Goal: Task Accomplishment & Management: Use online tool/utility

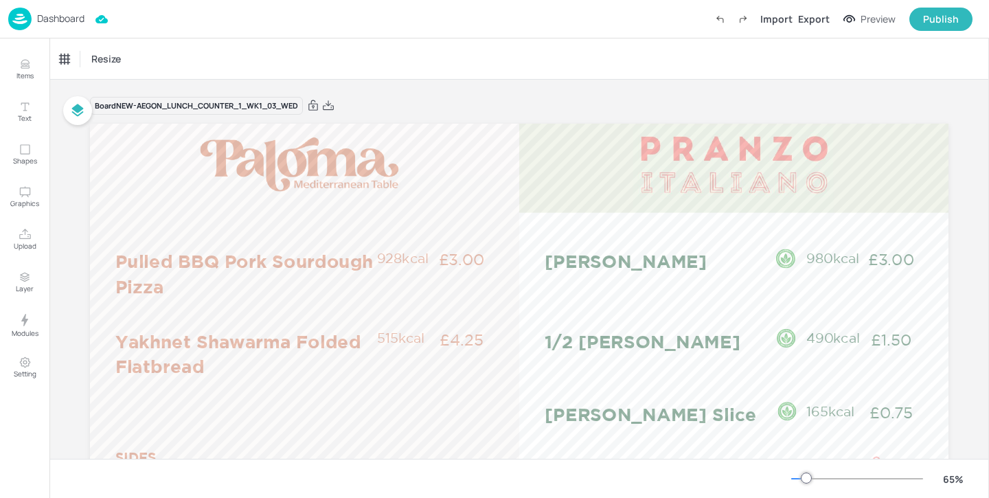
click at [655, 474] on div "65 %" at bounding box center [519, 479] width 918 height 22
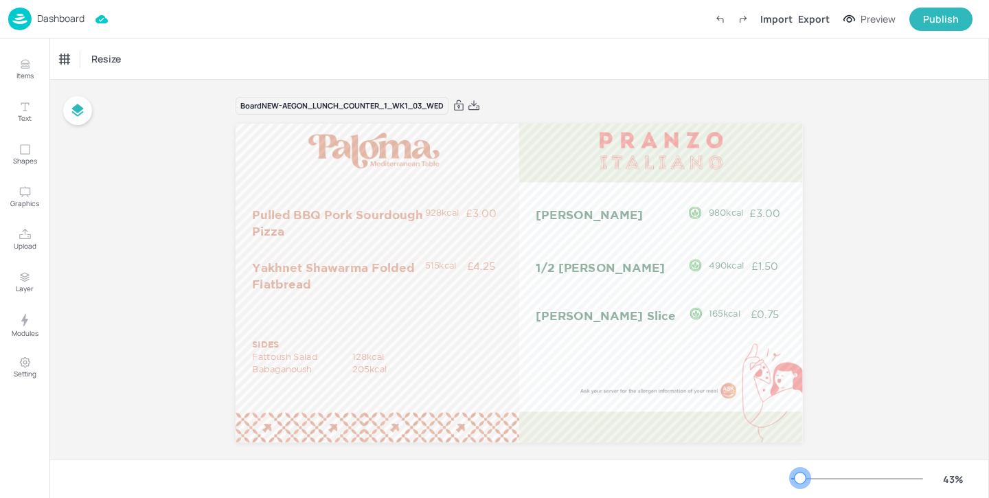
click at [800, 479] on div at bounding box center [800, 478] width 11 height 11
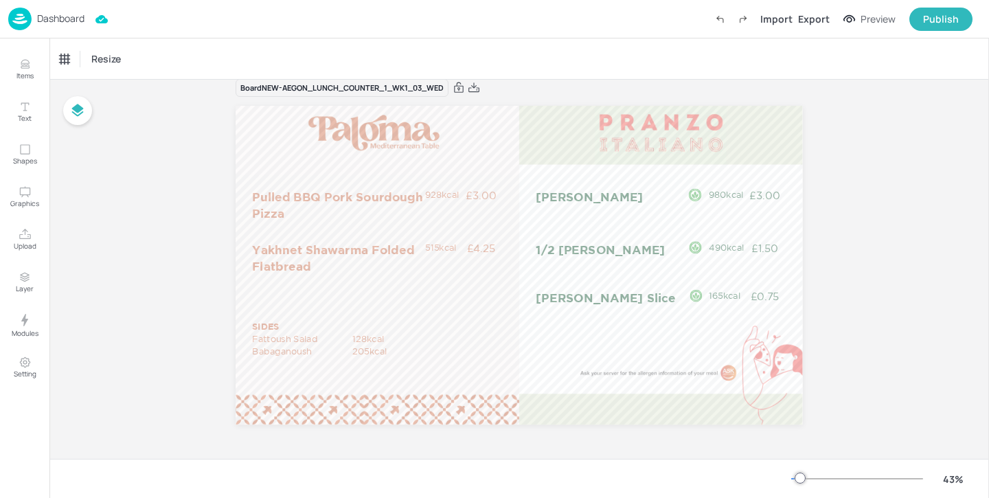
click at [67, 20] on p "Dashboard" at bounding box center [60, 19] width 47 height 10
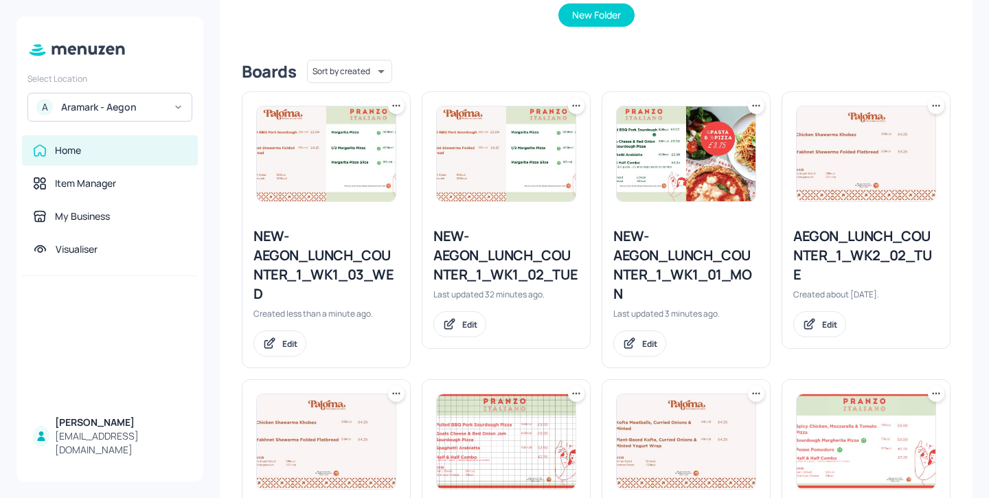
scroll to position [302, 0]
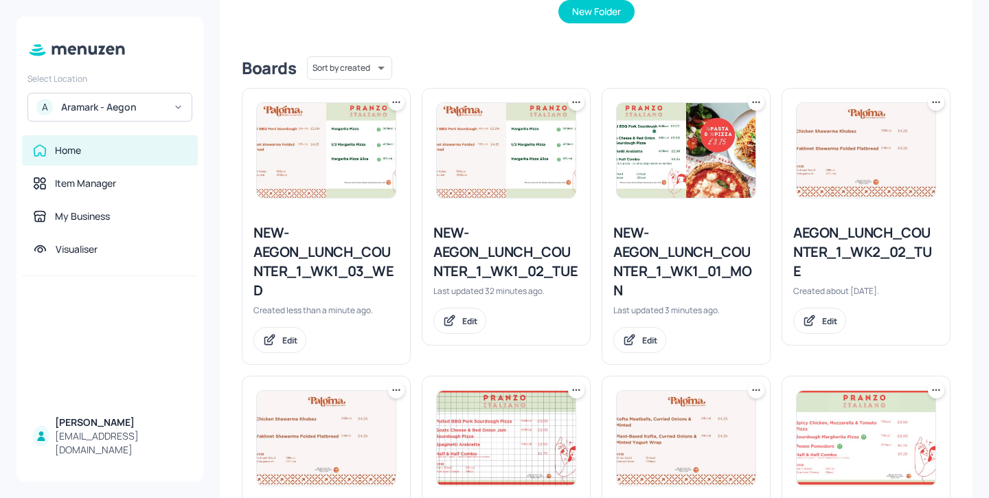
click at [492, 253] on div "NEW-AEGON_LUNCH_COUNTER_1_WK1_02_TUE" at bounding box center [506, 252] width 146 height 58
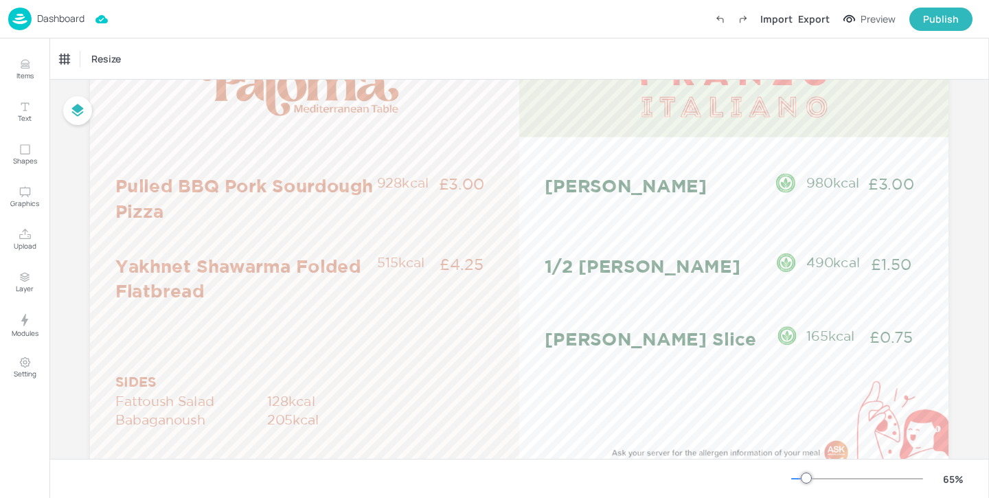
scroll to position [77, 0]
click at [78, 21] on p "Dashboard" at bounding box center [60, 19] width 47 height 10
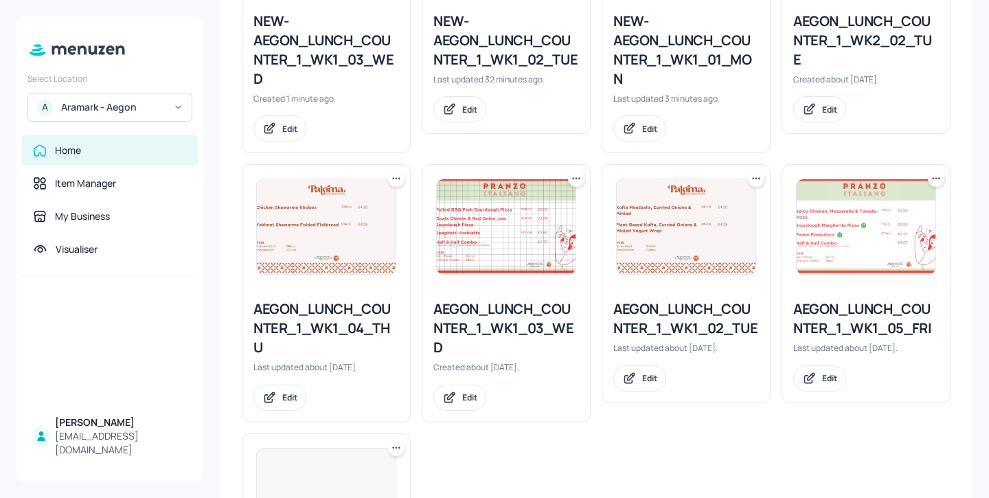
scroll to position [584, 0]
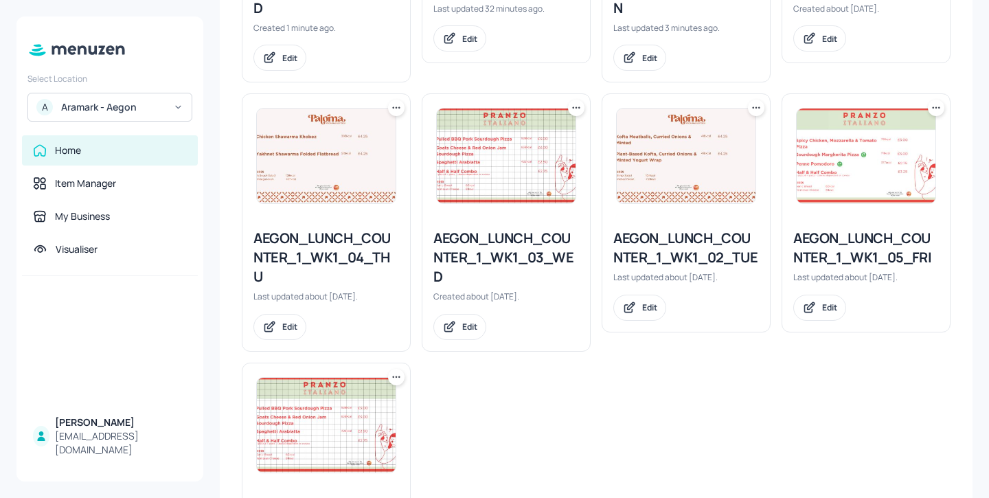
click at [538, 248] on div "AEGON_LUNCH_COUNTER_1_WK1_03_WED" at bounding box center [506, 258] width 146 height 58
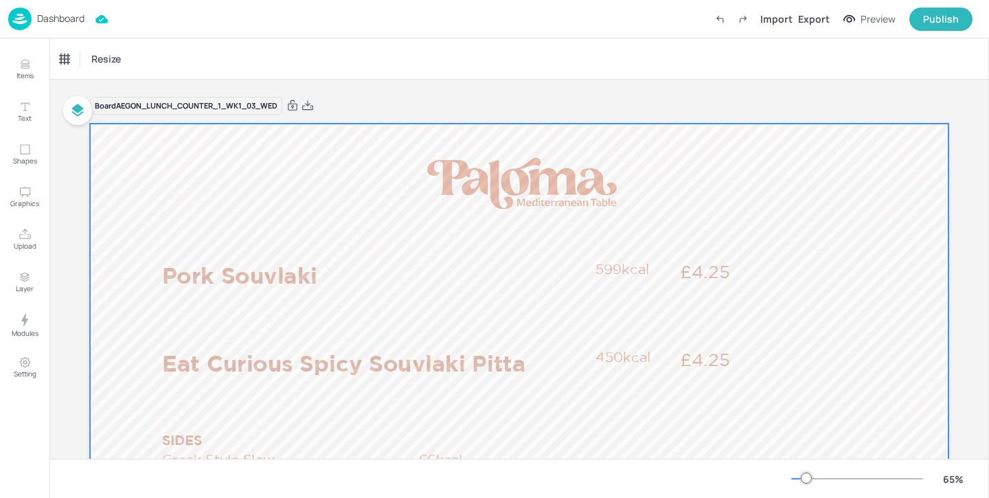
scroll to position [82, 0]
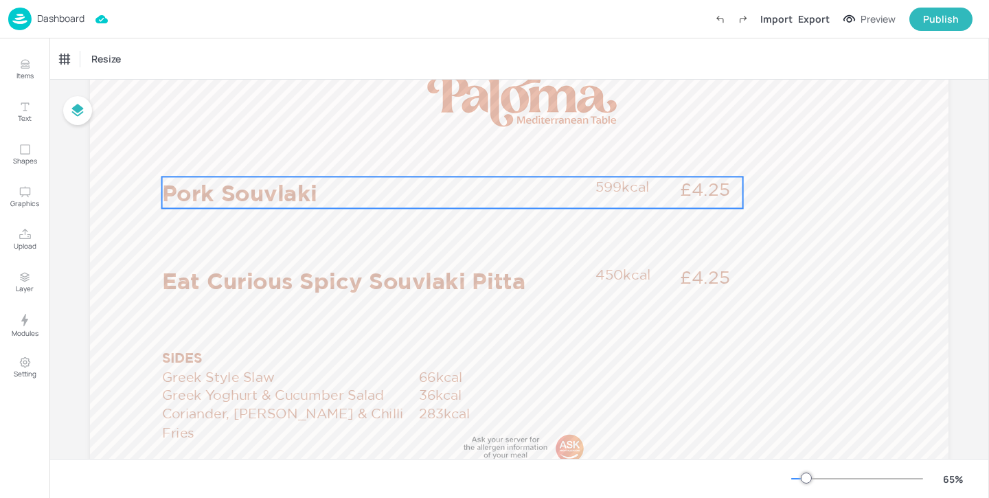
click at [362, 190] on p "Pork Souvlaki" at bounding box center [375, 193] width 426 height 32
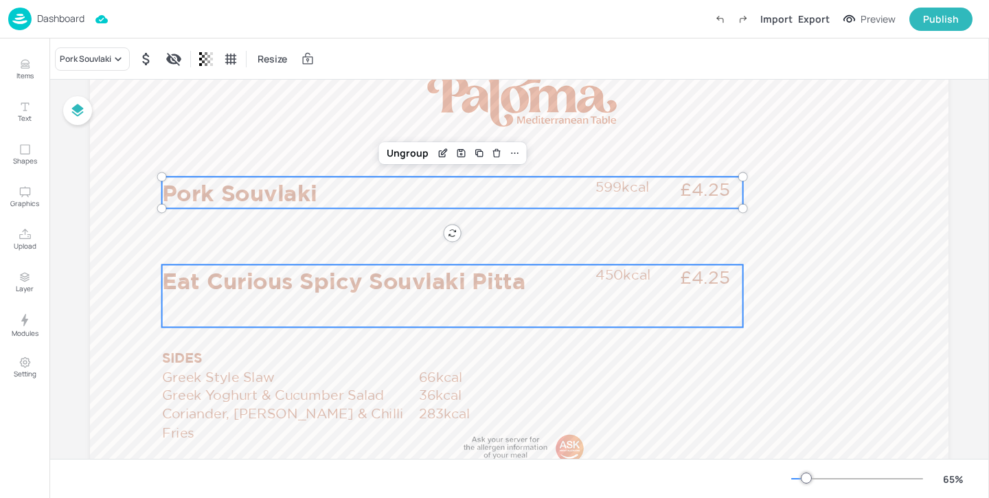
click at [324, 275] on p "Eat Curious Spicy Souvlaki Pitta" at bounding box center [375, 280] width 426 height 32
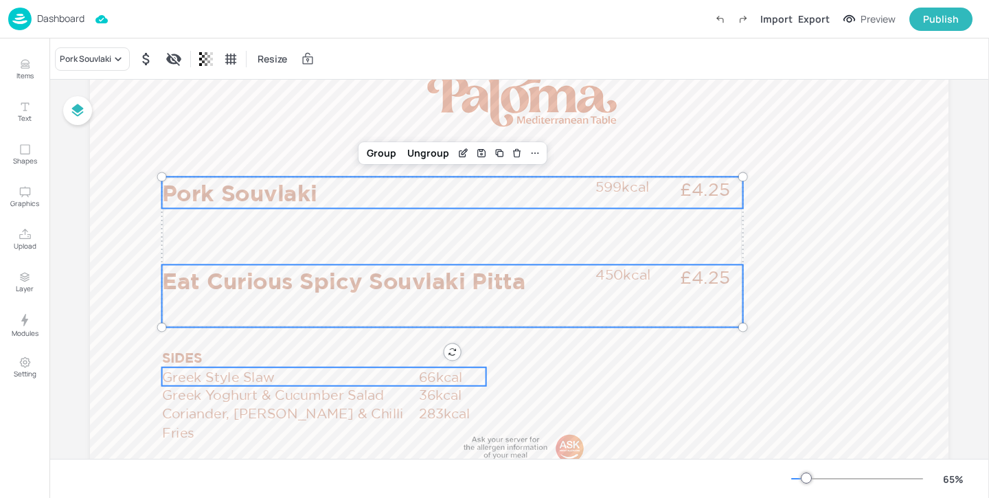
click at [210, 371] on p "Greek Style Slaw" at bounding box center [290, 376] width 257 height 19
click at [212, 392] on p "Greek Yoghurt & Cucumber Salad" at bounding box center [290, 394] width 257 height 19
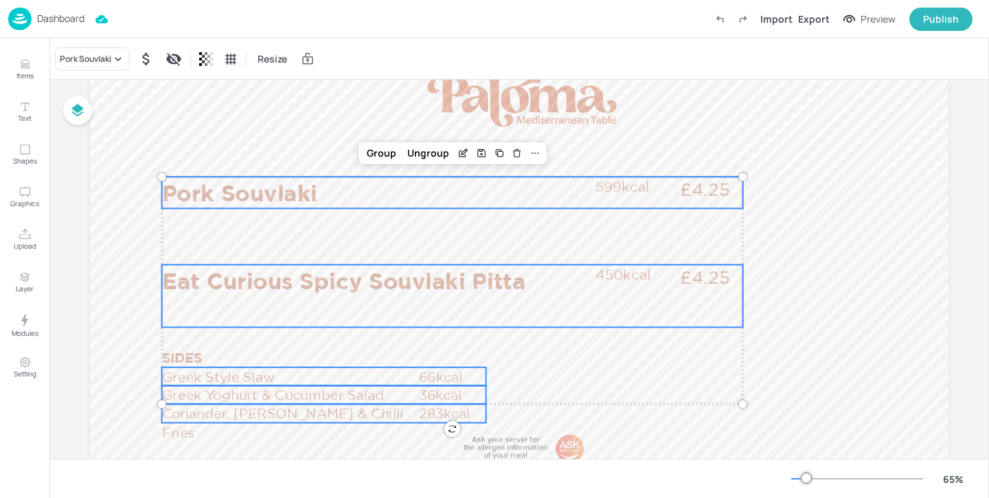
click at [212, 409] on p "Coriander, [PERSON_NAME] & Chilli Fries" at bounding box center [290, 423] width 257 height 38
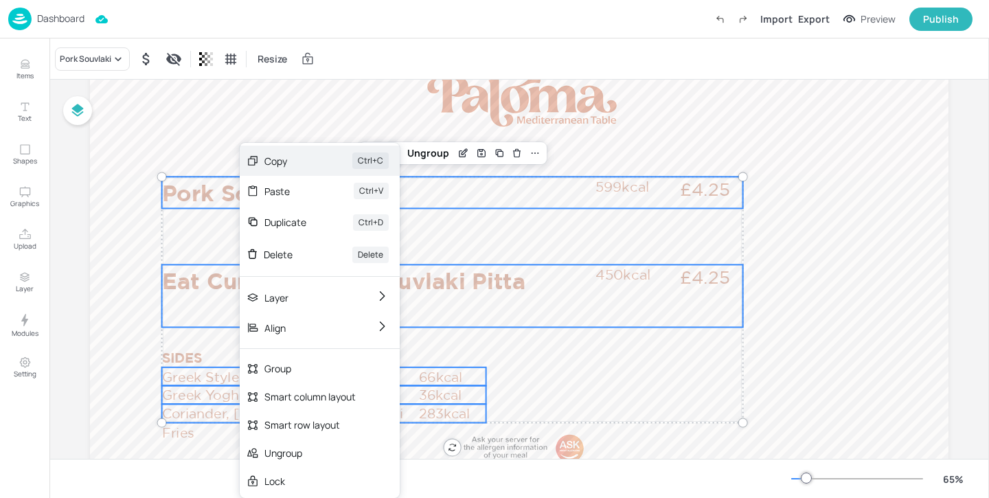
click at [312, 165] on div "Copy" at bounding box center [288, 161] width 49 height 14
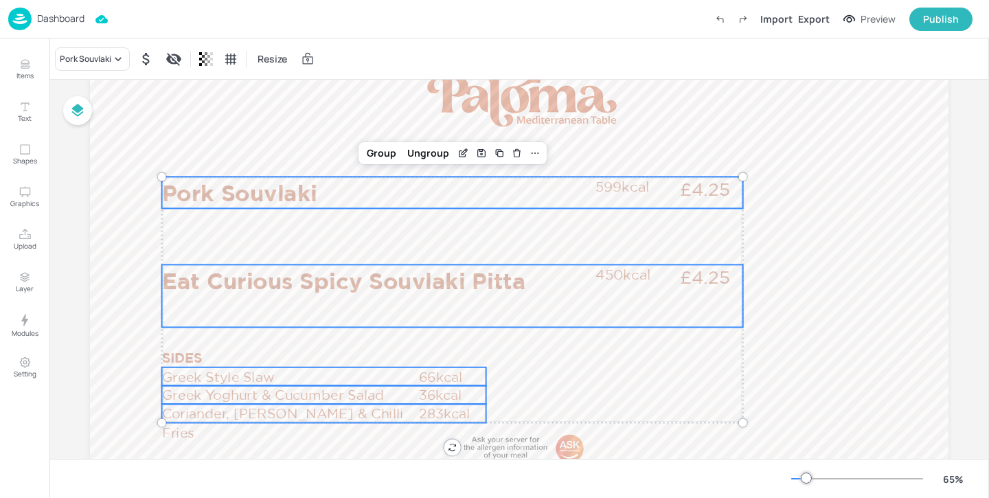
click at [81, 26] on div "Dashboard" at bounding box center [46, 19] width 76 height 23
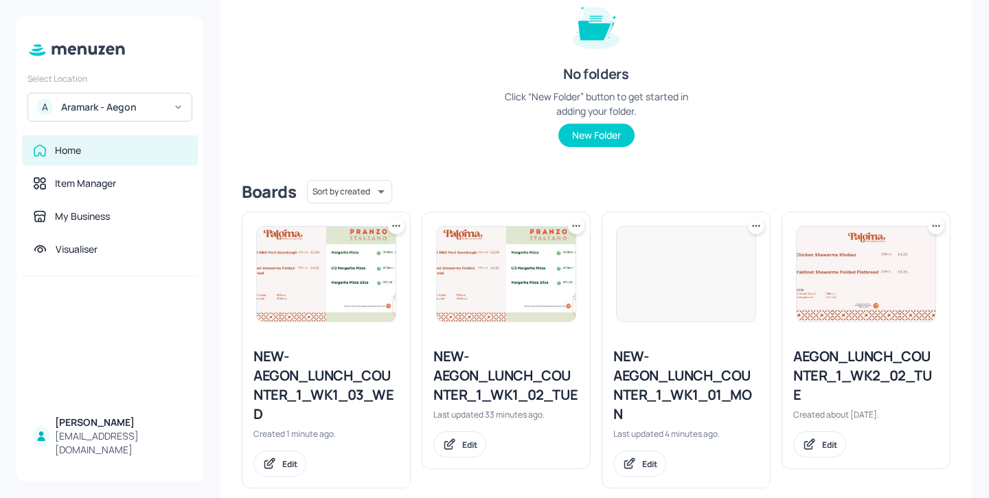
scroll to position [286, 0]
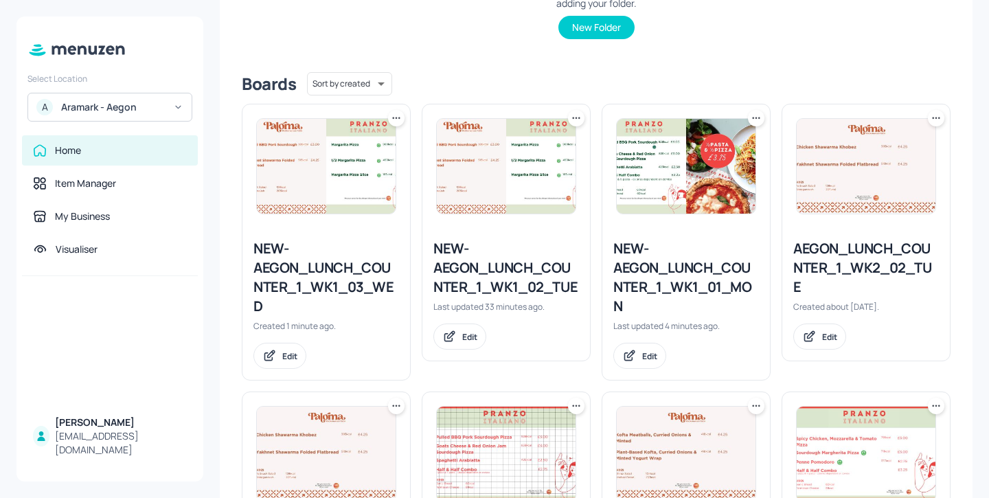
click at [371, 275] on div "NEW-AEGON_LUNCH_COUNTER_1_WK1_03_WED" at bounding box center [326, 277] width 146 height 77
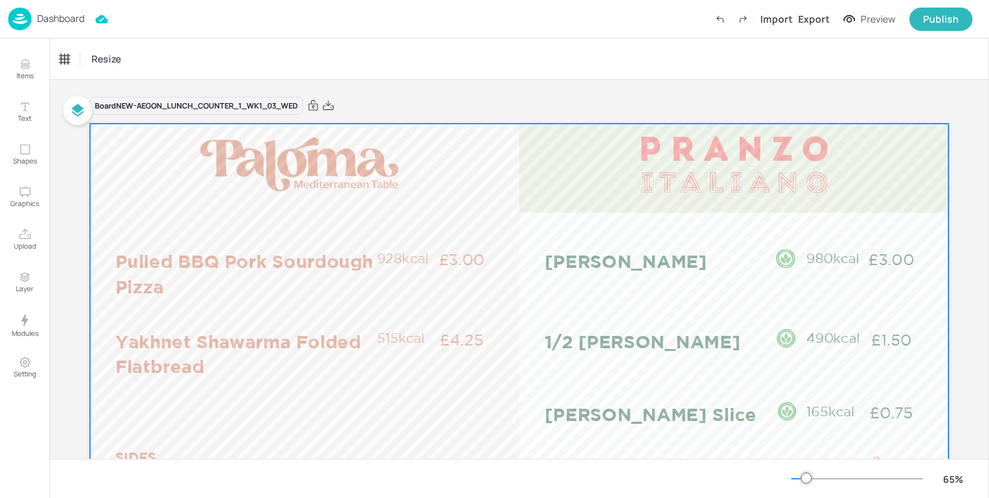
scroll to position [182, 0]
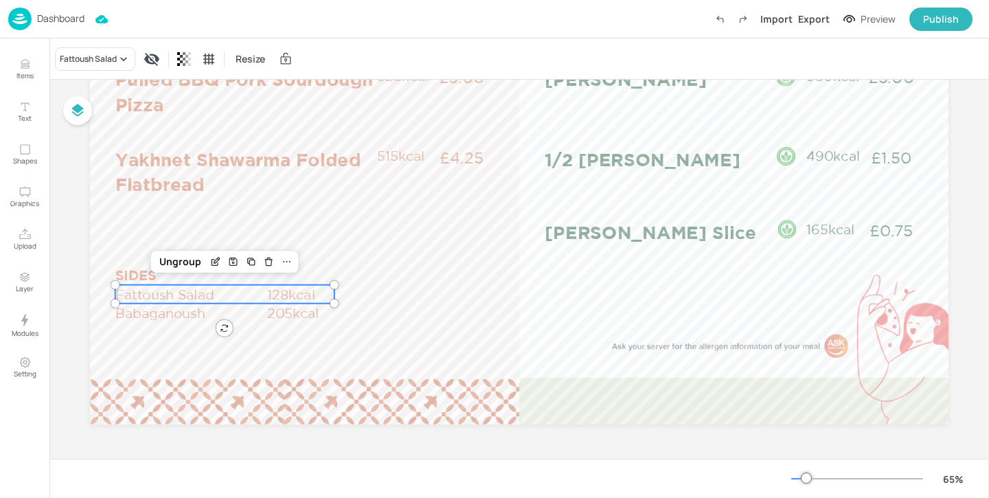
click at [187, 285] on p "Fattoush Salad" at bounding box center [190, 294] width 150 height 19
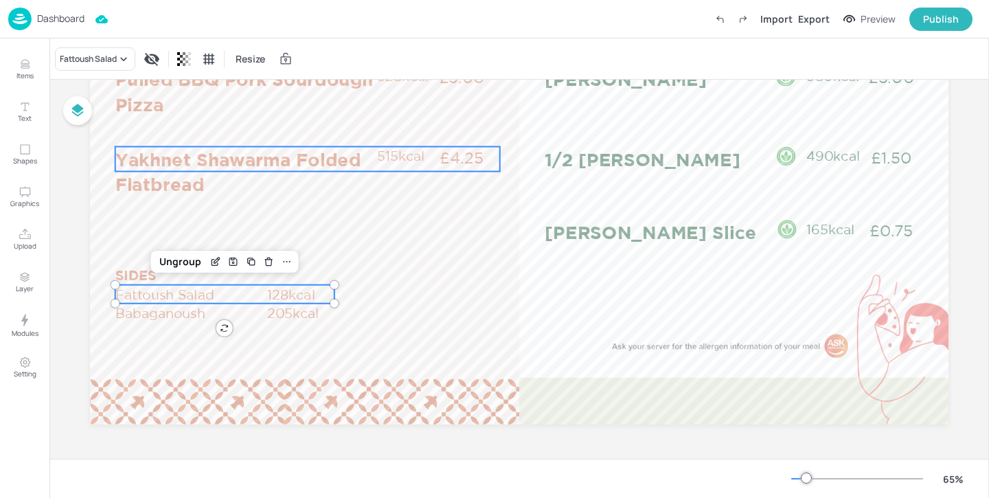
click at [233, 174] on p "Yakhnet Shawarma Folded Flatbread" at bounding box center [245, 172] width 260 height 50
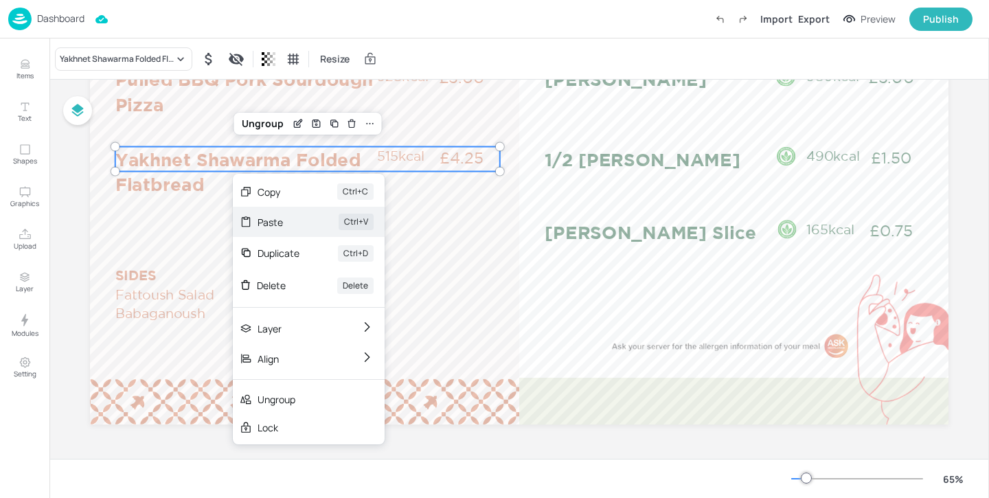
drag, startPoint x: 233, startPoint y: 174, endPoint x: 282, endPoint y: 221, distance: 68.5
click at [281, 221] on div "Paste" at bounding box center [279, 222] width 43 height 14
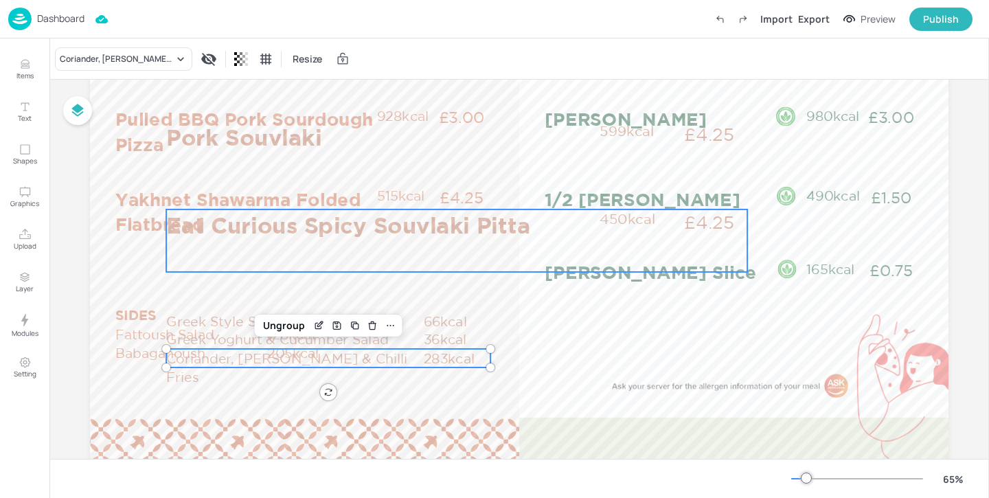
scroll to position [139, 0]
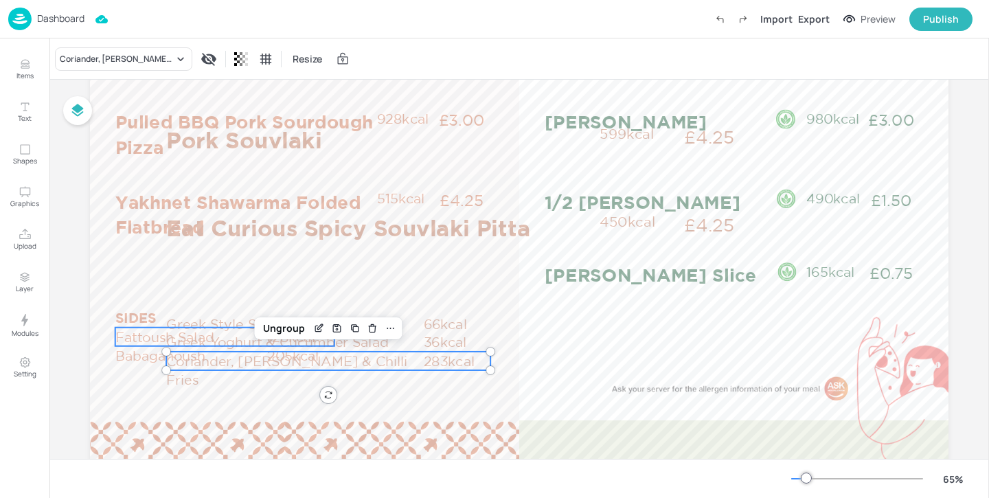
click at [142, 335] on p "Fattoush Salad" at bounding box center [190, 337] width 150 height 19
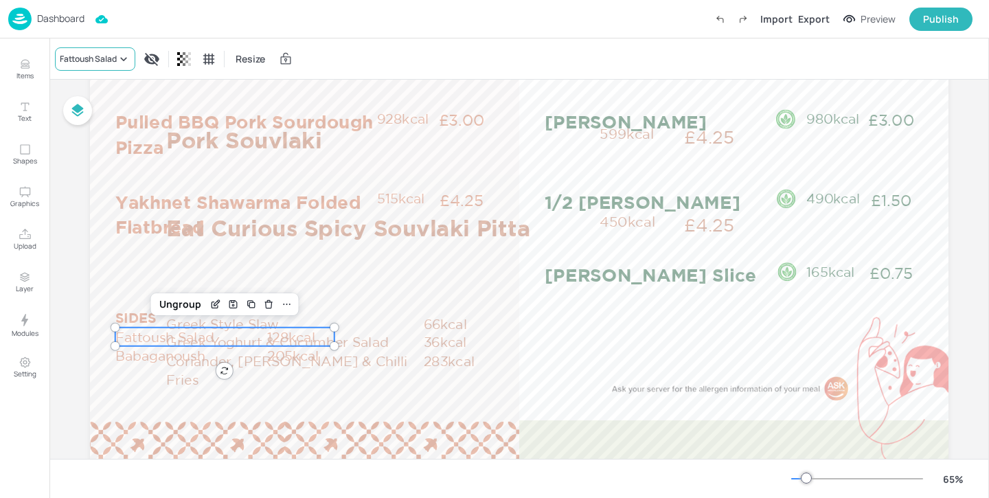
click at [111, 66] on div "Fattoush Salad" at bounding box center [95, 58] width 80 height 23
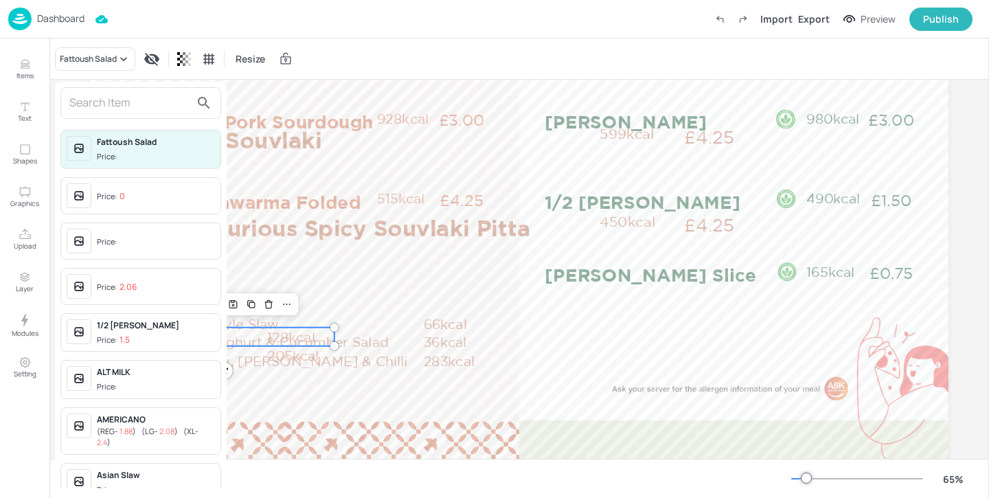
click at [108, 104] on input "text" at bounding box center [129, 103] width 121 height 22
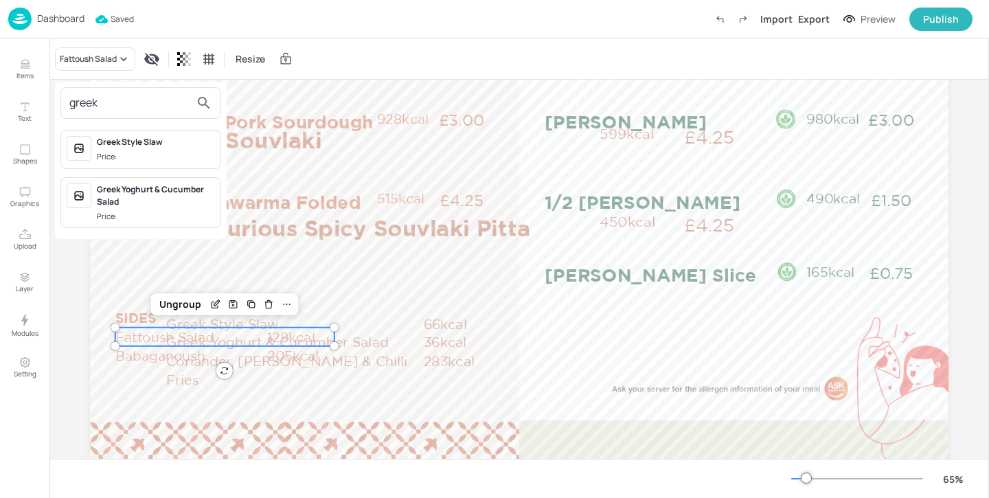
type input "greek"
click at [140, 150] on div "Greek Style Slaw Price:" at bounding box center [156, 149] width 118 height 27
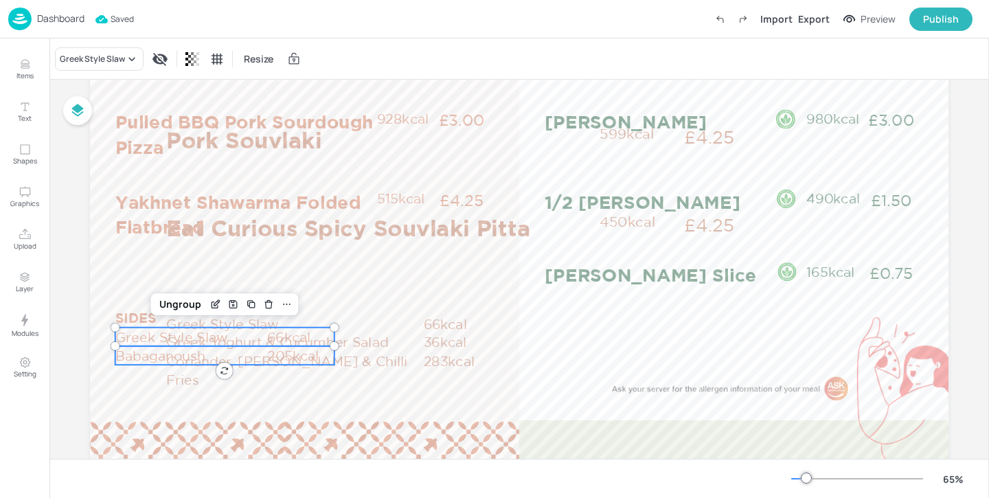
click at [125, 358] on p "Babaganoush" at bounding box center [190, 355] width 150 height 19
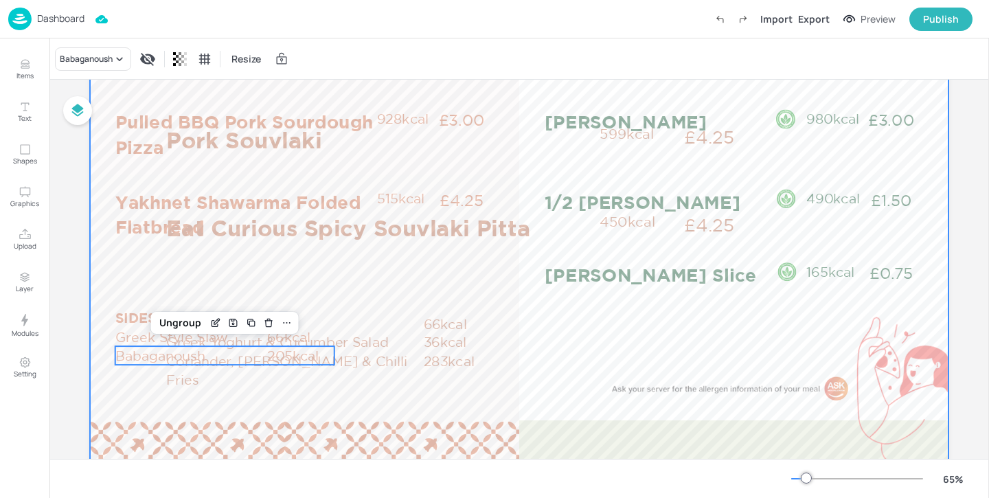
click at [367, 278] on div at bounding box center [519, 225] width 858 height 483
click at [134, 358] on p "Babaganoush" at bounding box center [190, 355] width 150 height 19
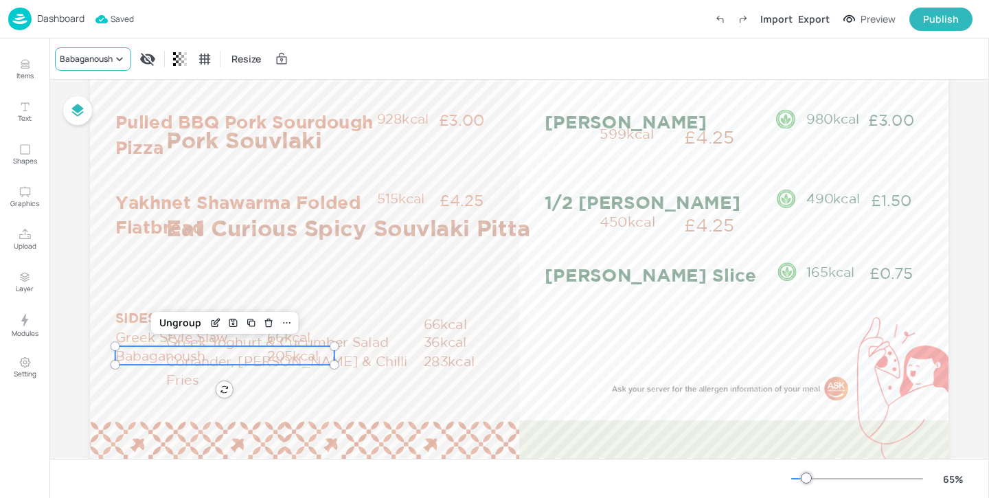
click at [118, 62] on icon at bounding box center [120, 59] width 14 height 14
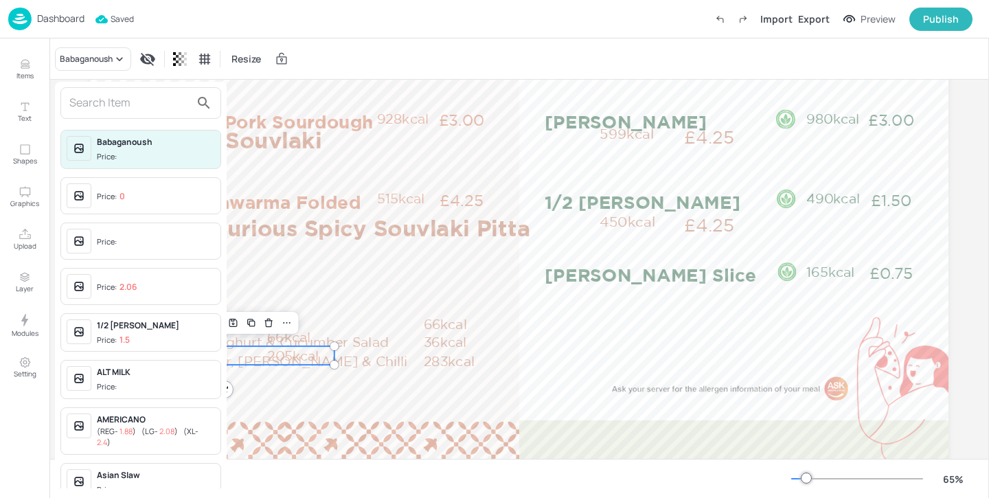
click at [115, 110] on input "text" at bounding box center [129, 103] width 121 height 22
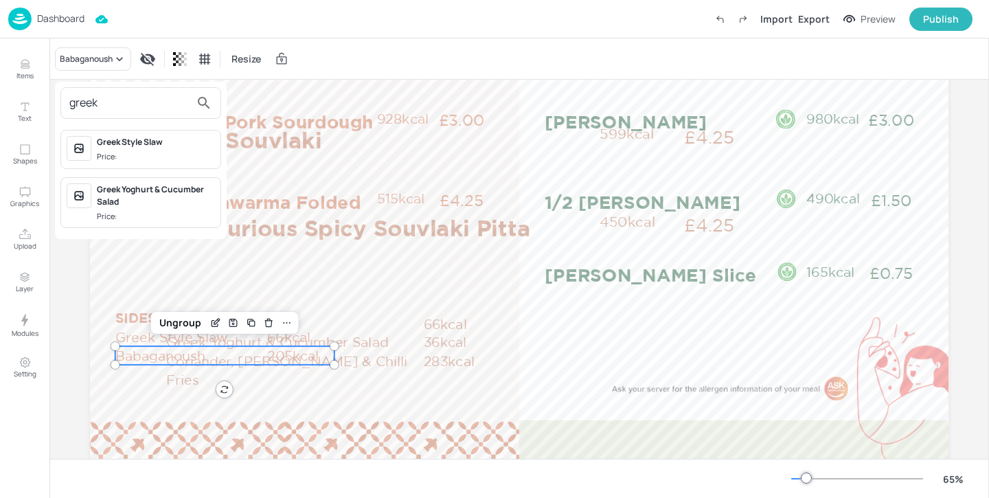
type input "greek"
click at [174, 192] on div "Greek Yoghurt & Cucumber Salad" at bounding box center [156, 195] width 118 height 25
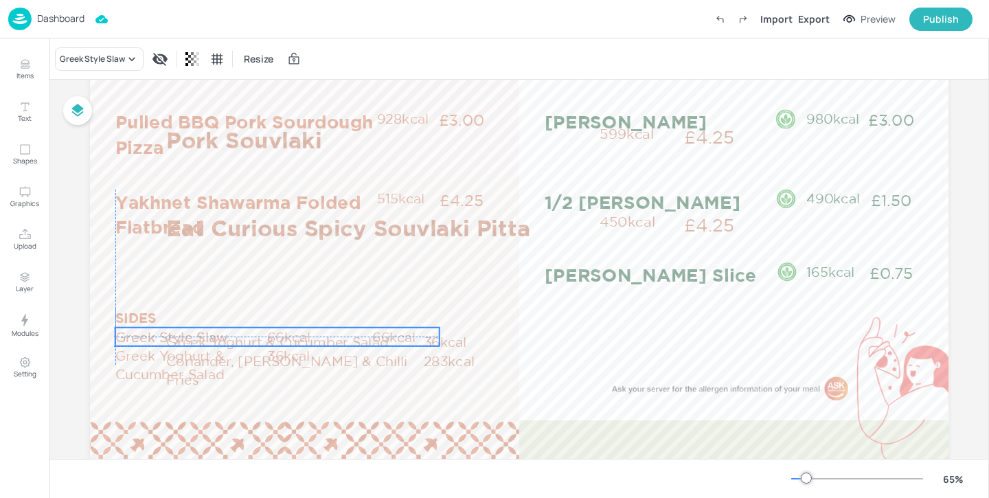
drag, startPoint x: 374, startPoint y: 319, endPoint x: 322, endPoint y: 332, distance: 53.8
click at [322, 332] on p "Greek Style Slaw" at bounding box center [243, 337] width 257 height 19
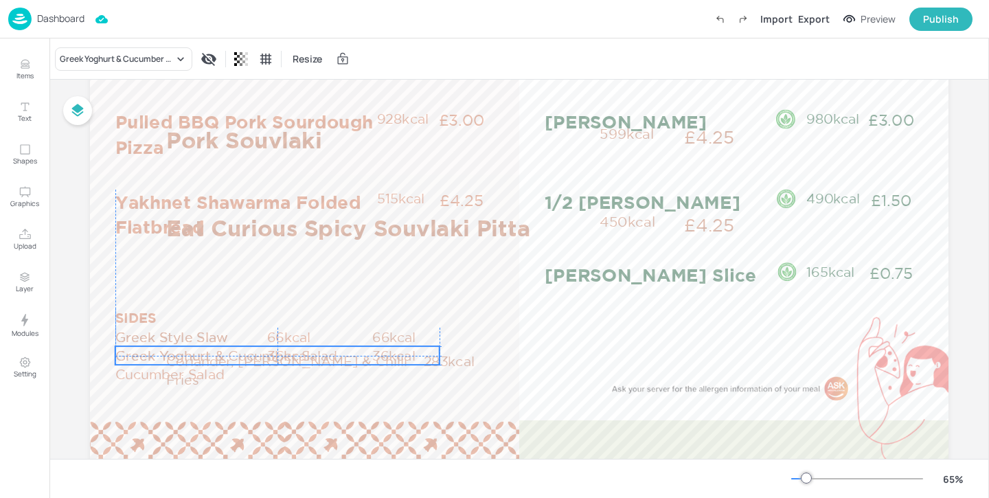
drag, startPoint x: 456, startPoint y: 340, endPoint x: 407, endPoint y: 353, distance: 50.5
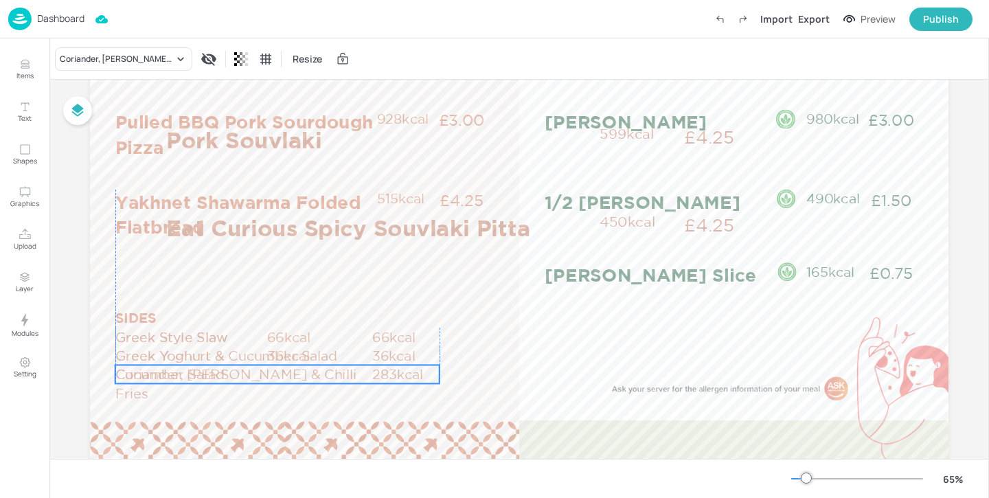
drag, startPoint x: 459, startPoint y: 358, endPoint x: 408, endPoint y: 370, distance: 53.0
click at [408, 370] on p "283kcal" at bounding box center [405, 374] width 67 height 19
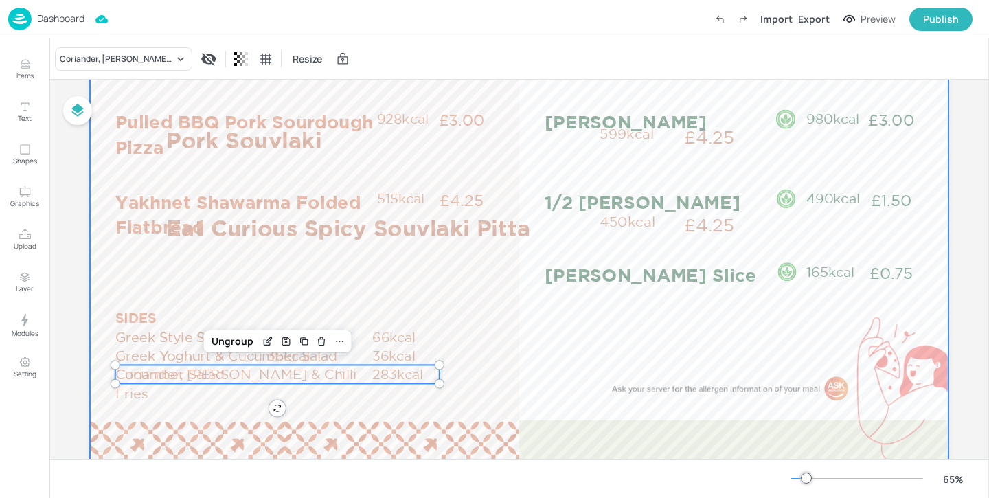
click at [478, 324] on div at bounding box center [519, 225] width 858 height 483
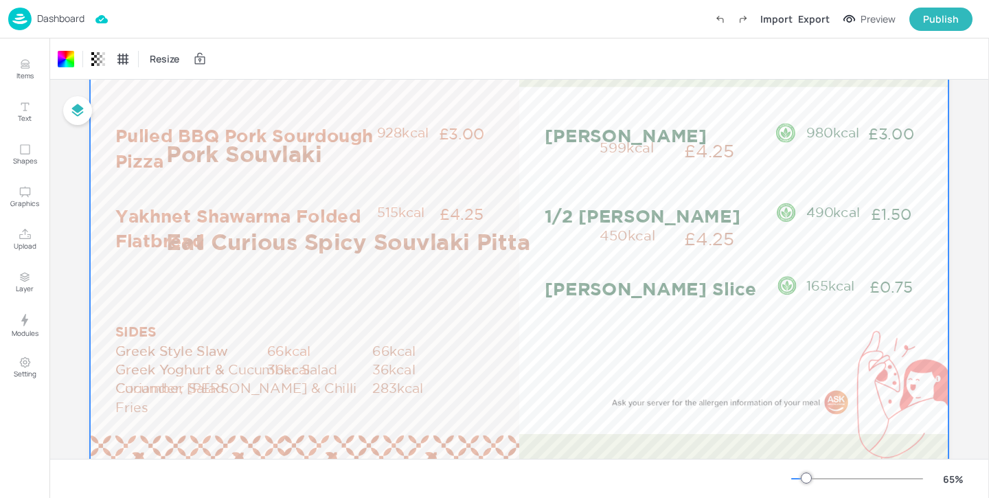
scroll to position [126, 0]
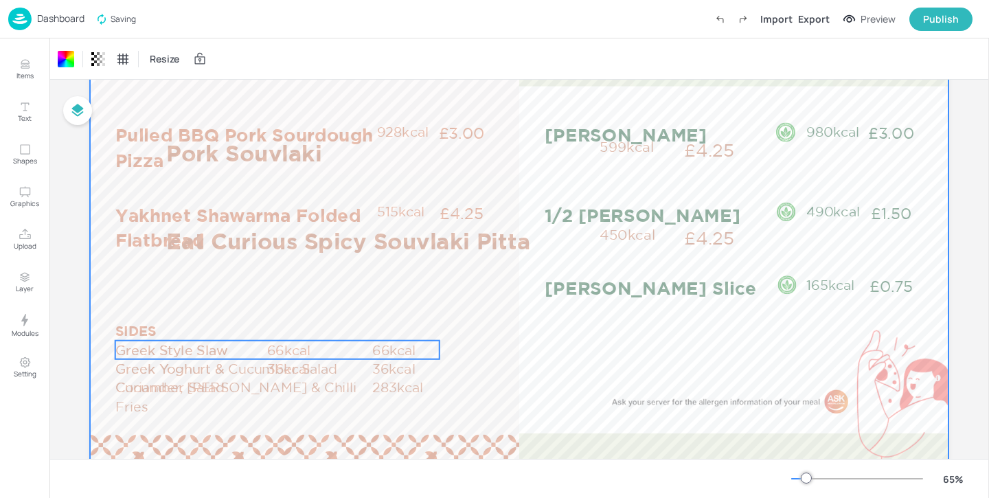
click at [374, 341] on p "66kcal" at bounding box center [405, 350] width 67 height 19
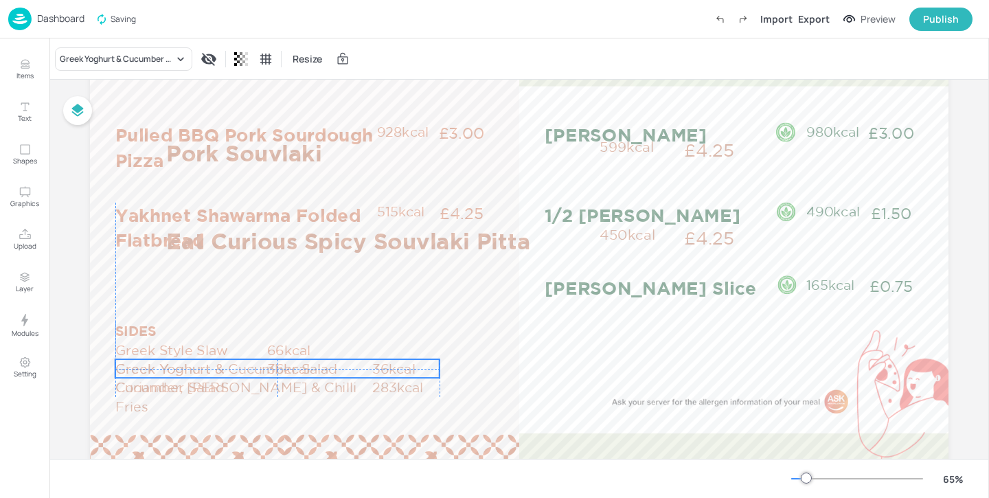
click at [378, 360] on p "36kcal" at bounding box center [405, 368] width 67 height 19
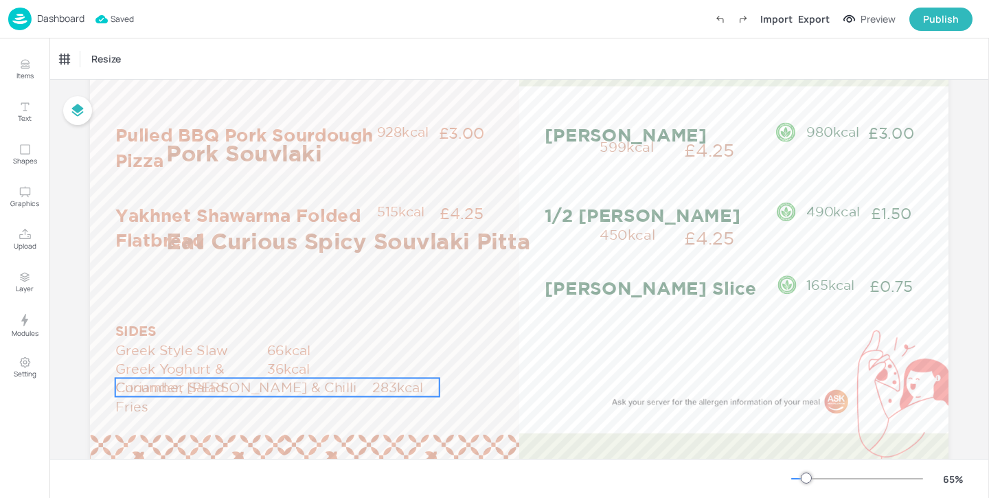
click at [376, 385] on p "283kcal" at bounding box center [405, 387] width 67 height 19
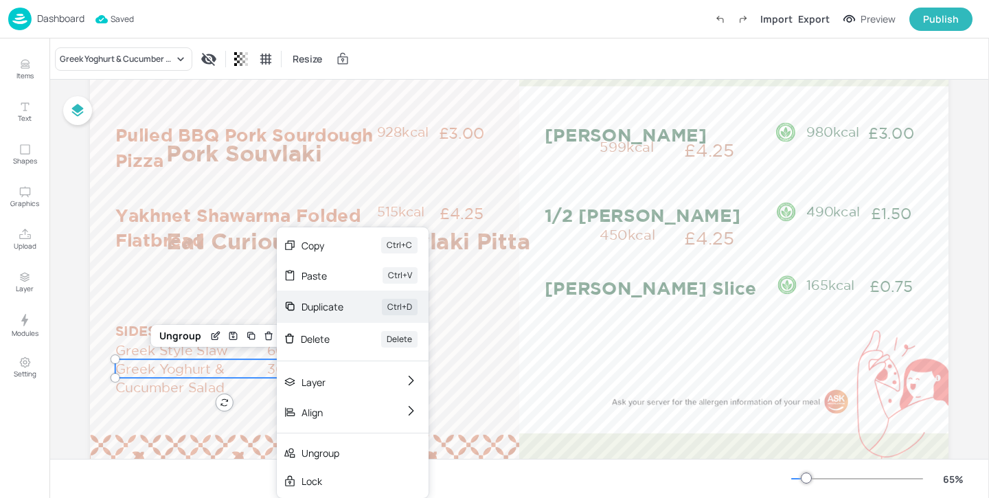
click at [324, 306] on div "Duplicate" at bounding box center [323, 306] width 42 height 14
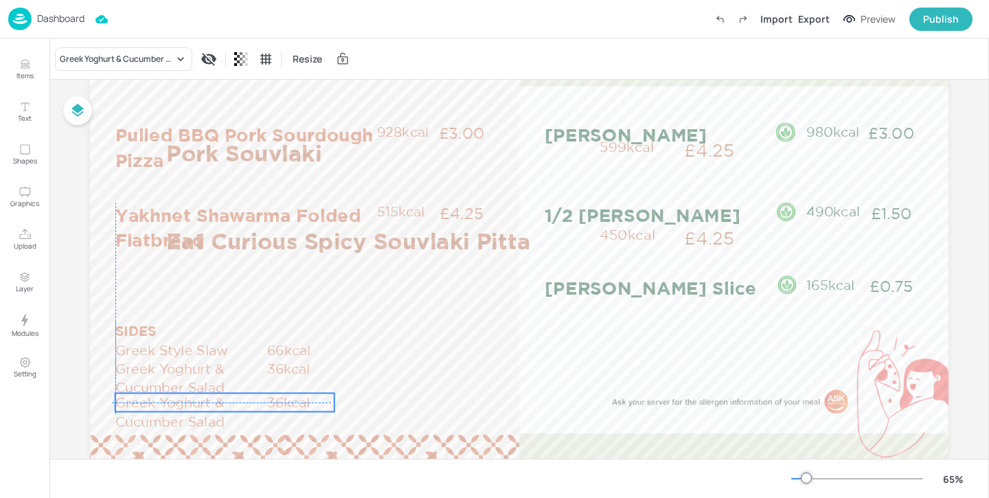
drag, startPoint x: 179, startPoint y: 378, endPoint x: 171, endPoint y: 409, distance: 32.5
click at [171, 409] on p "Greek Yoghurt & Cucumber Salad" at bounding box center [190, 412] width 150 height 38
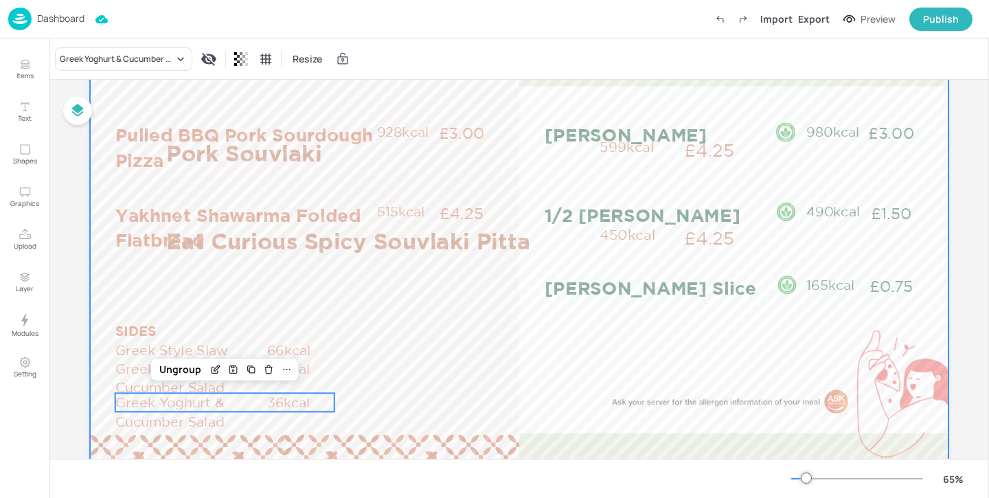
click at [371, 352] on div at bounding box center [519, 238] width 858 height 483
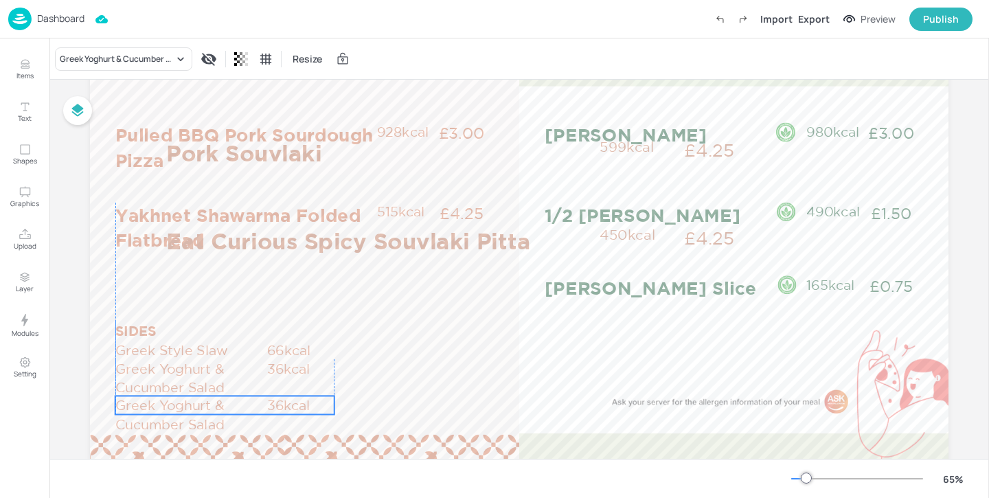
click at [218, 405] on p "Greek Yoghurt & Cucumber Salad" at bounding box center [190, 415] width 150 height 38
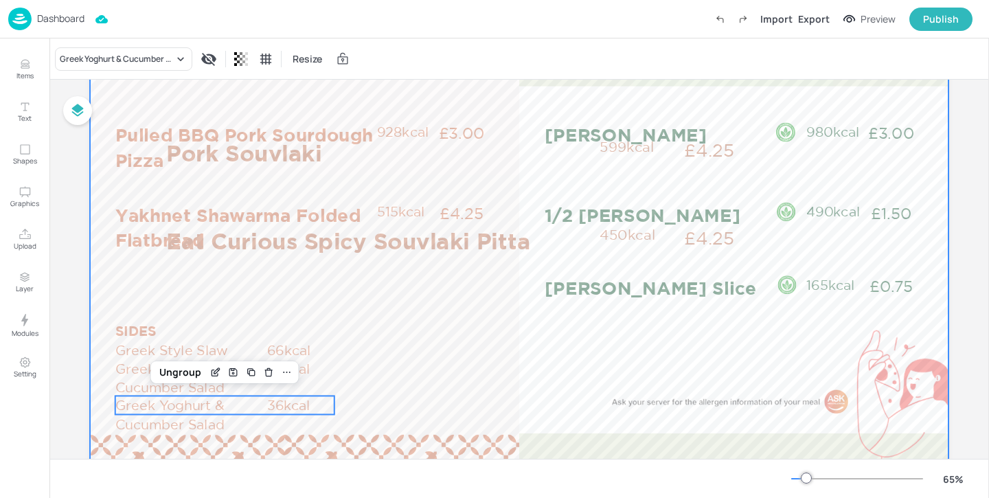
click at [378, 341] on div at bounding box center [519, 238] width 858 height 483
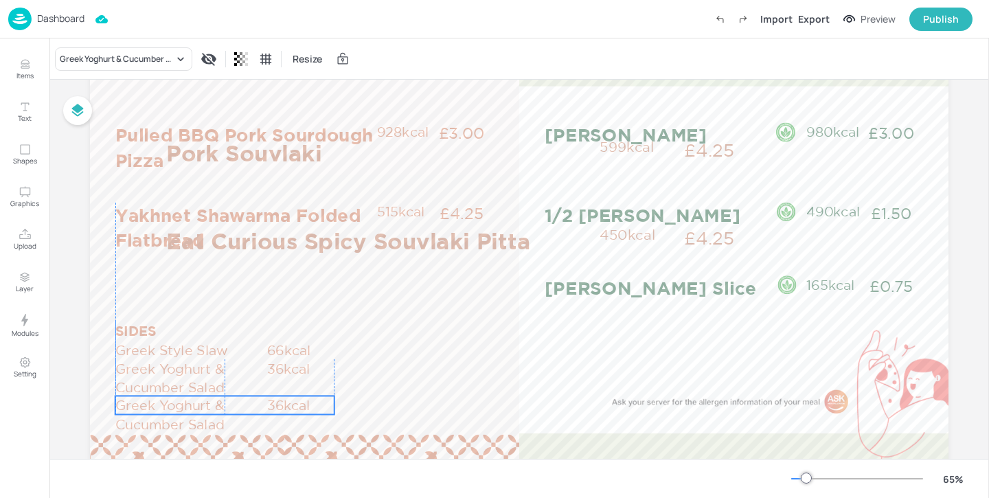
click at [185, 404] on p "Greek Yoghurt & Cucumber Salad" at bounding box center [190, 415] width 150 height 38
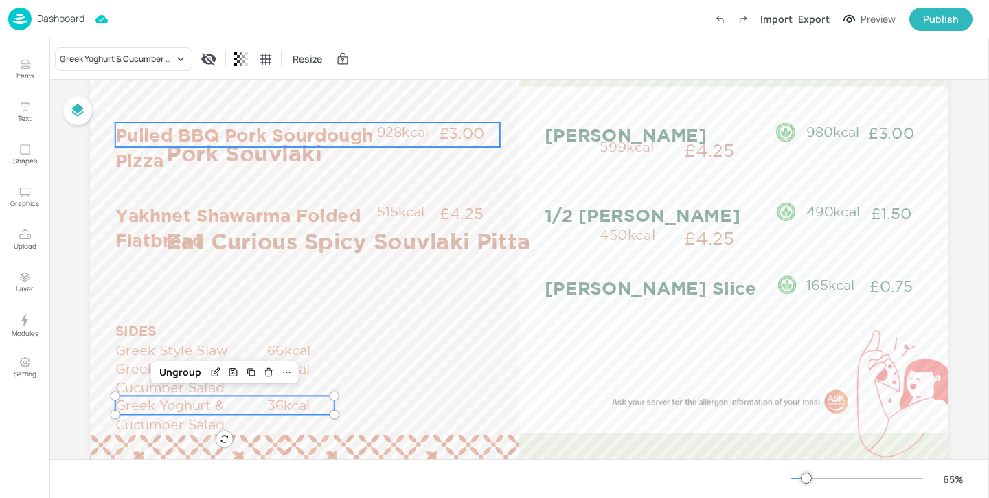
click at [145, 135] on p "Pulled BBQ Pork Sourdough Pizza" at bounding box center [245, 147] width 260 height 50
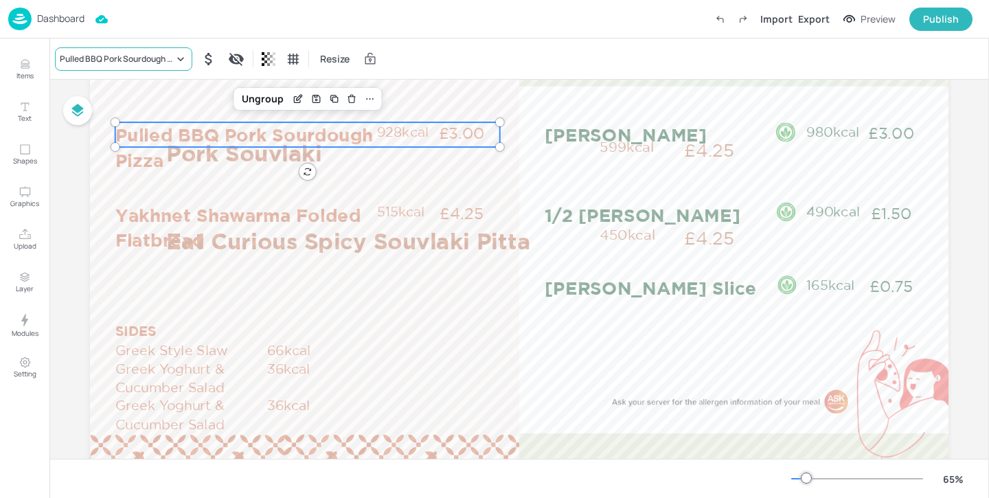
click at [128, 62] on div "Pulled BBQ Pork Sourdough Pizza" at bounding box center [117, 59] width 114 height 12
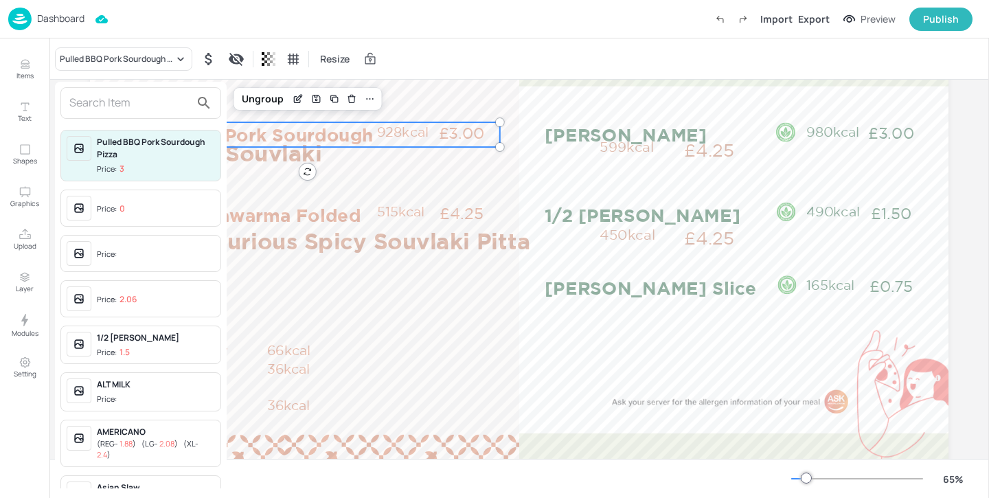
click at [133, 98] on input "text" at bounding box center [129, 103] width 121 height 22
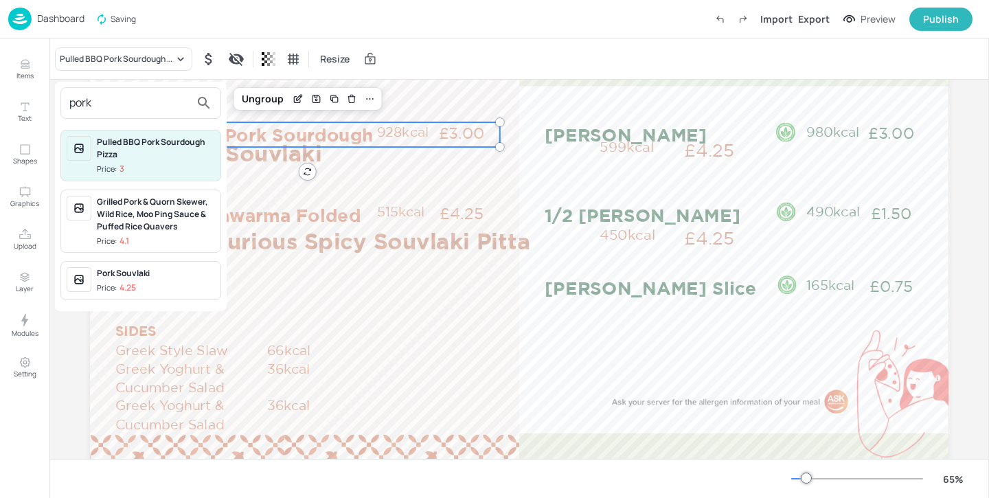
type input "pork"
click at [166, 294] on div "Pork Souvlaki Price: 4.25" at bounding box center [140, 280] width 161 height 39
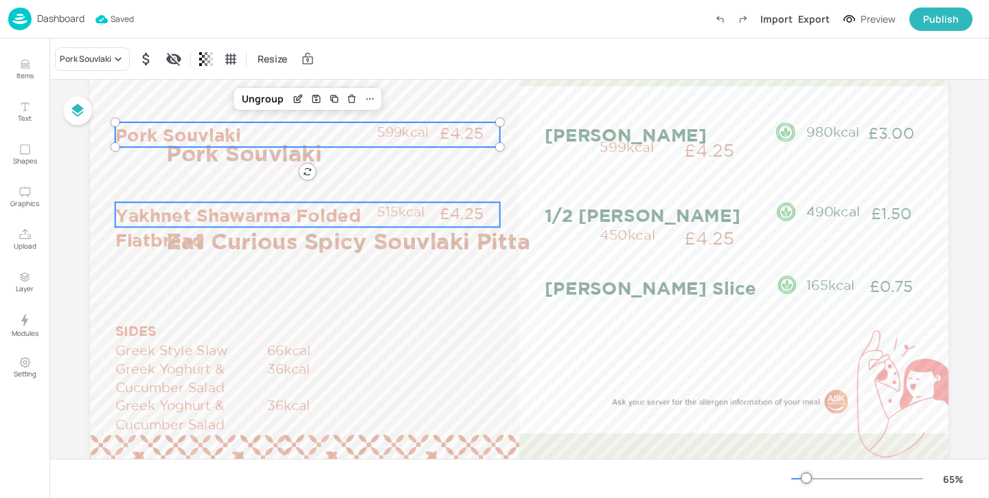
click at [120, 211] on p "Yakhnet Shawarma Folded Flatbread" at bounding box center [245, 228] width 260 height 50
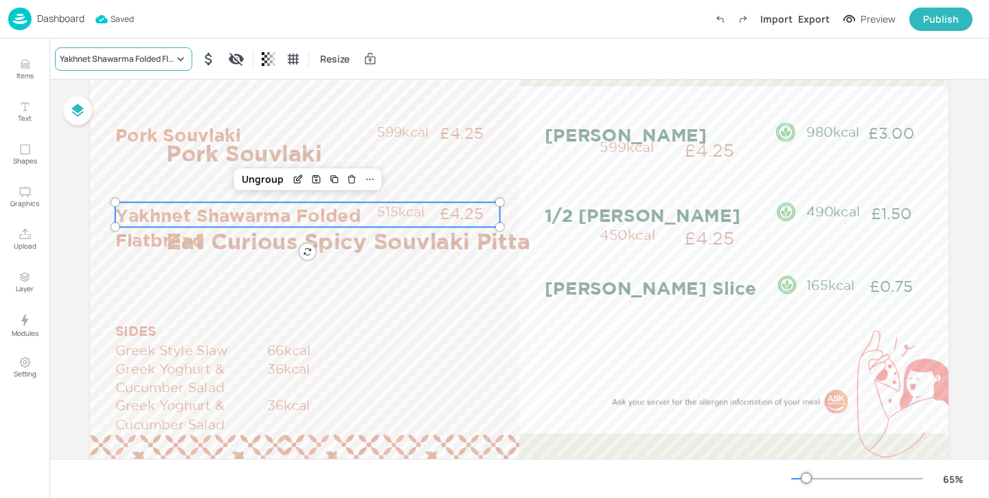
click at [136, 64] on div "Yakhnet Shawarma Folded Flatbread" at bounding box center [117, 59] width 114 height 12
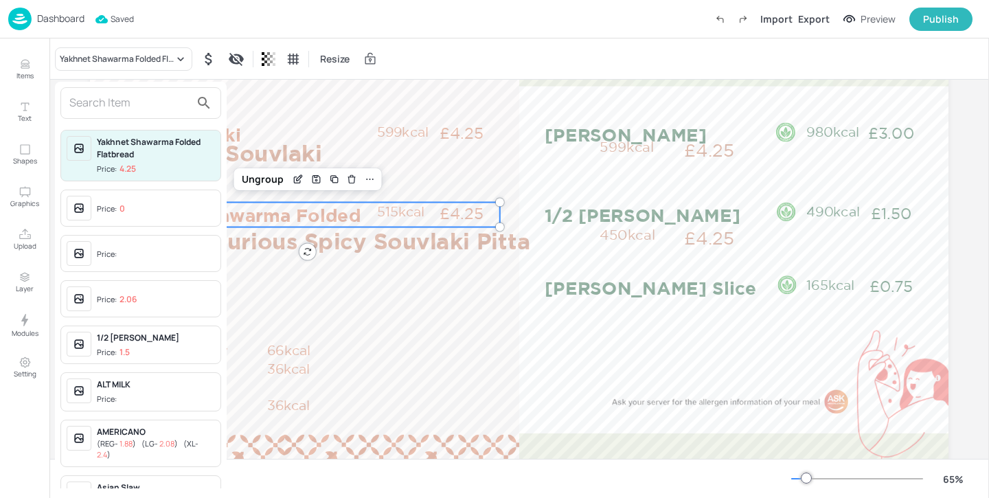
click at [111, 101] on input "text" at bounding box center [129, 103] width 121 height 22
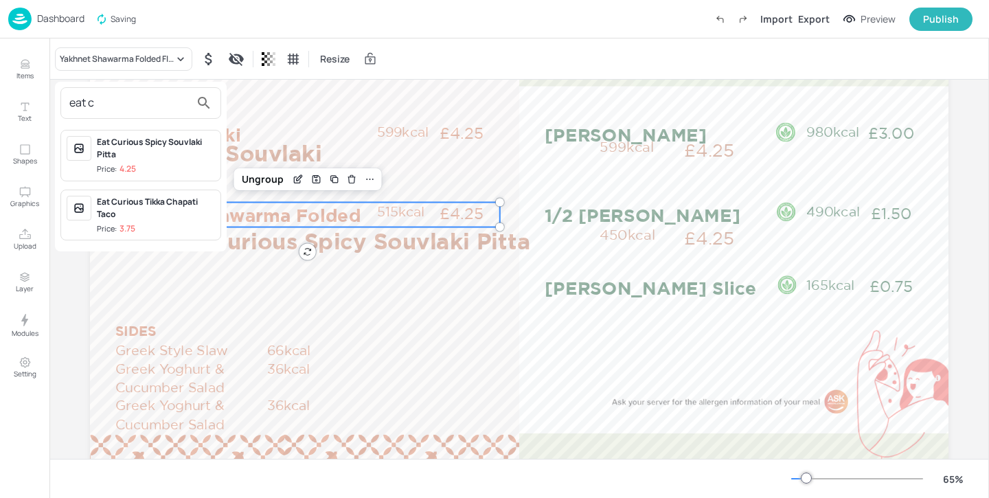
type input "eat c"
click at [181, 146] on div "Eat Curious Spicy Souvlaki Pitta" at bounding box center [156, 148] width 118 height 25
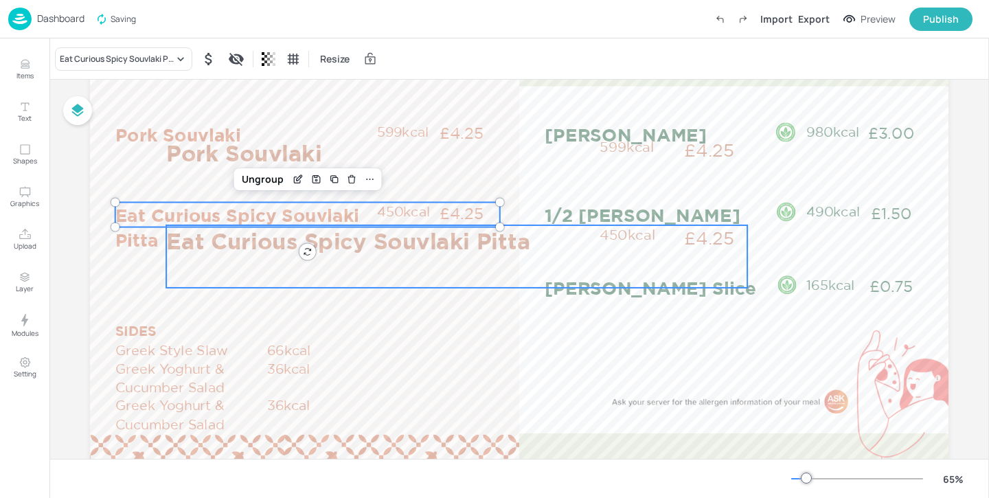
click at [338, 240] on p "Eat Curious Spicy Souvlaki Pitta" at bounding box center [379, 241] width 426 height 32
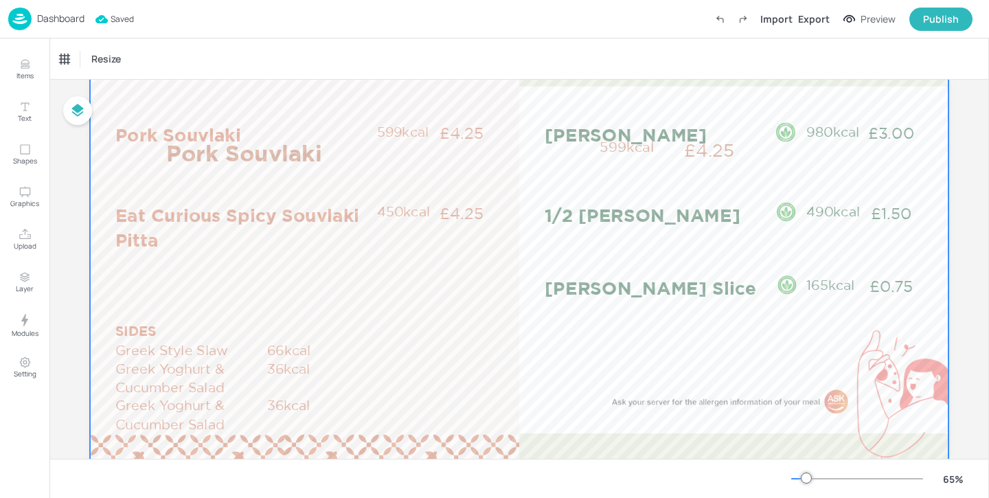
click at [279, 166] on p "Pork Souvlaki" at bounding box center [379, 153] width 426 height 32
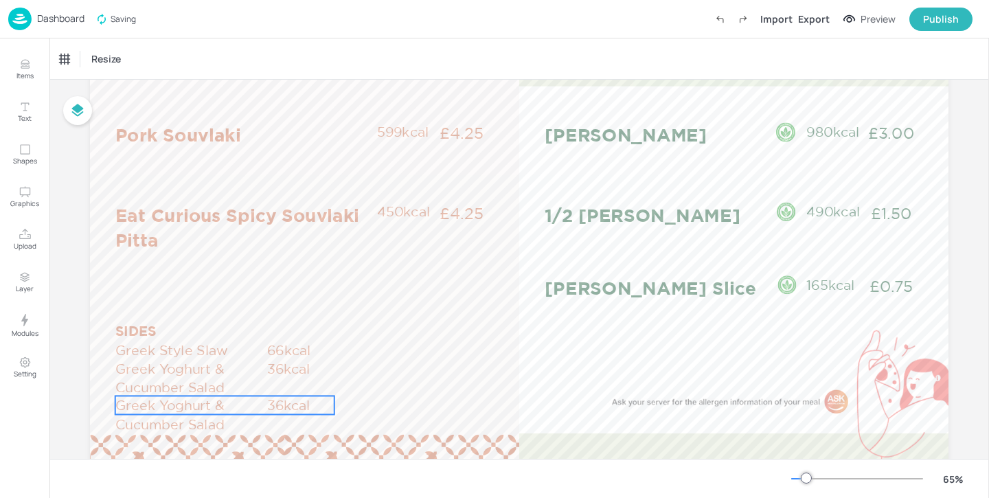
click at [186, 402] on p "Greek Yoghurt & Cucumber Salad" at bounding box center [190, 415] width 150 height 38
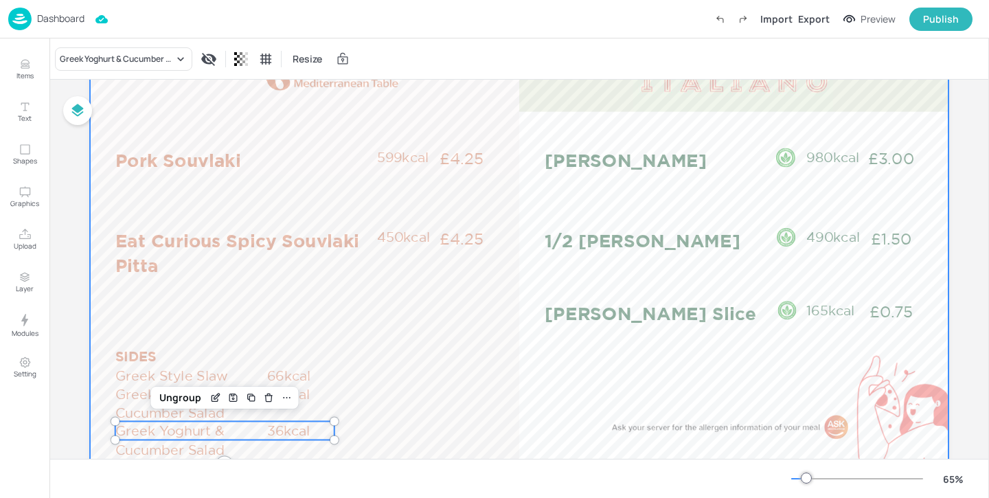
scroll to position [115, 0]
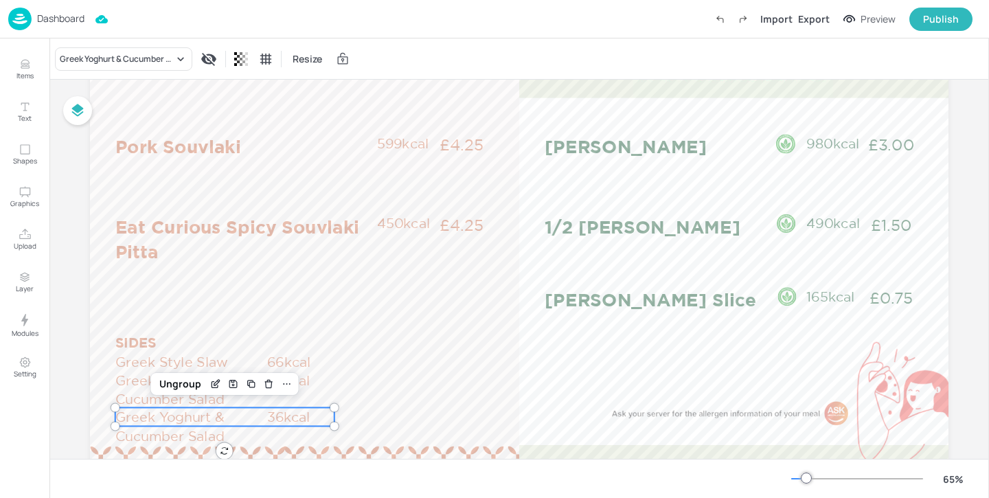
click at [74, 14] on p "Dashboard" at bounding box center [60, 19] width 47 height 10
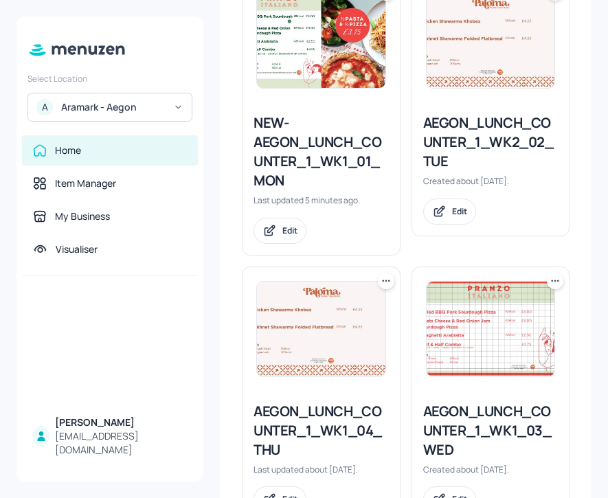
scroll to position [747, 0]
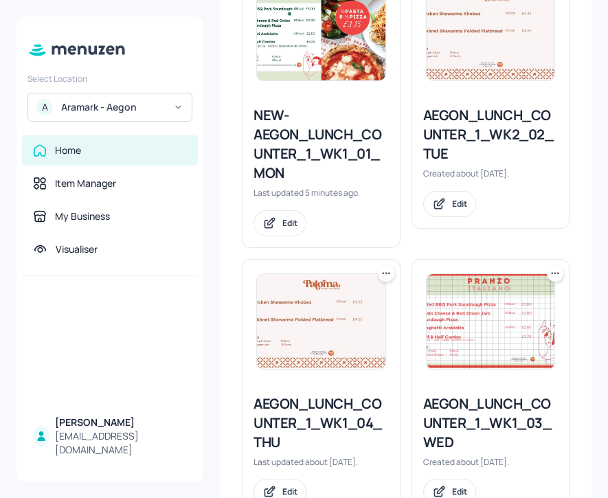
click at [436, 417] on div "AEGON_LUNCH_COUNTER_1_WK1_03_WED" at bounding box center [490, 423] width 135 height 58
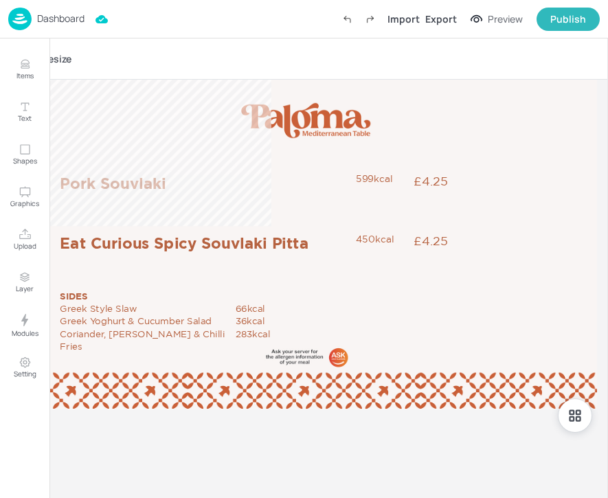
click at [62, 26] on div "Dashboard" at bounding box center [46, 19] width 76 height 23
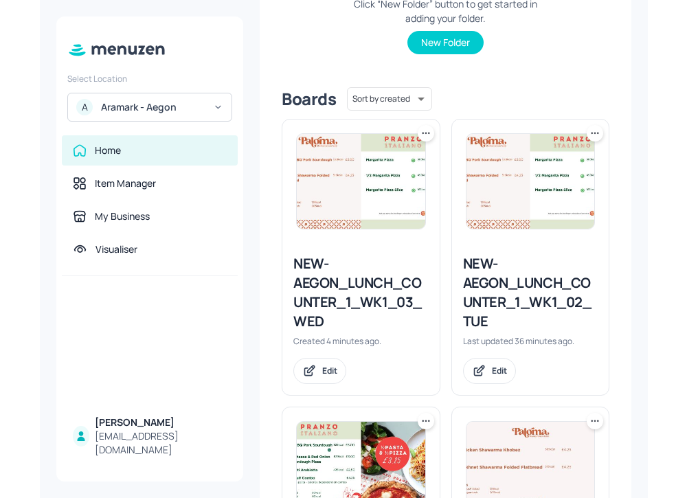
scroll to position [340, 0]
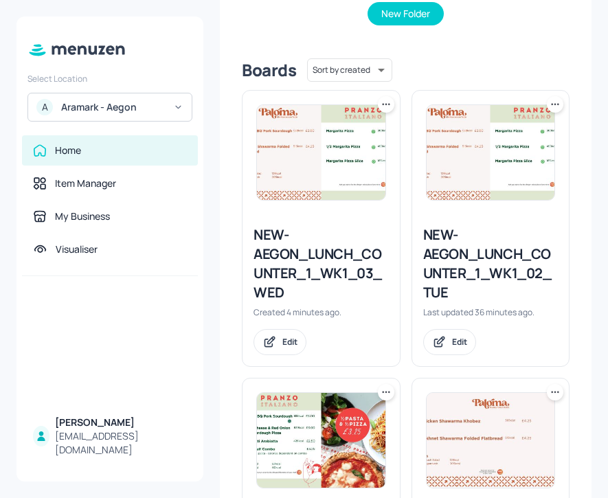
click at [325, 261] on div "NEW-AEGON_LUNCH_COUNTER_1_WK1_03_WED" at bounding box center [320, 263] width 135 height 77
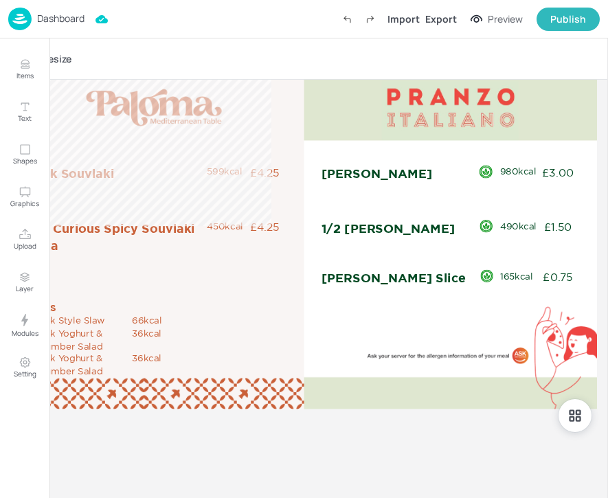
drag, startPoint x: 604, startPoint y: 45, endPoint x: 648, endPoint y: 45, distance: 44.6
click at [608, 45] on html "Dashboard Import Export Preview Publish Items Text Shapes Graphics Upload Layer…" at bounding box center [304, 249] width 608 height 498
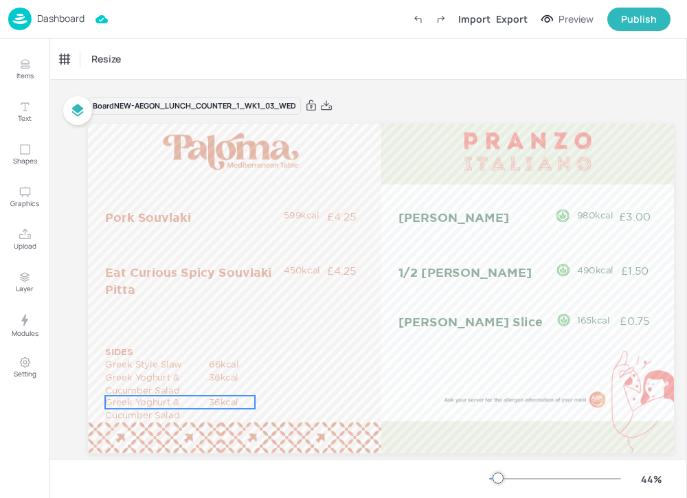
click at [168, 405] on p "Greek Yoghurt & Cucumber Salad" at bounding box center [156, 408] width 102 height 25
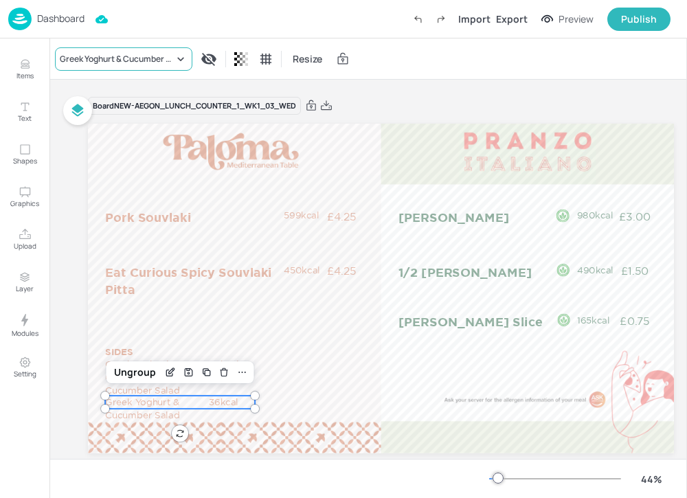
click at [124, 67] on div "Greek Yoghurt & Cucumber Salad" at bounding box center [123, 58] width 137 height 23
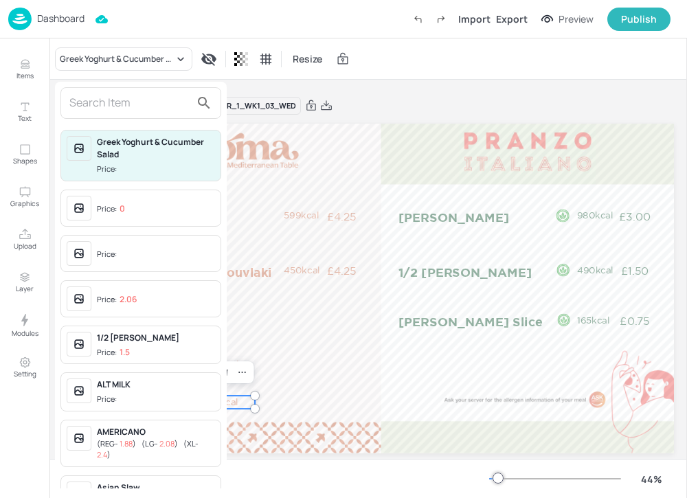
click at [109, 102] on input "text" at bounding box center [129, 103] width 121 height 22
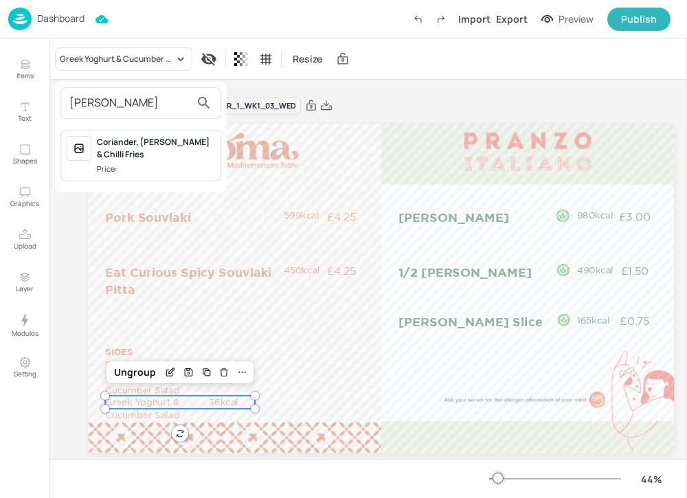
type input "coria"
click at [166, 145] on div "Coriander, [PERSON_NAME] & Chilli Fries" at bounding box center [156, 148] width 118 height 25
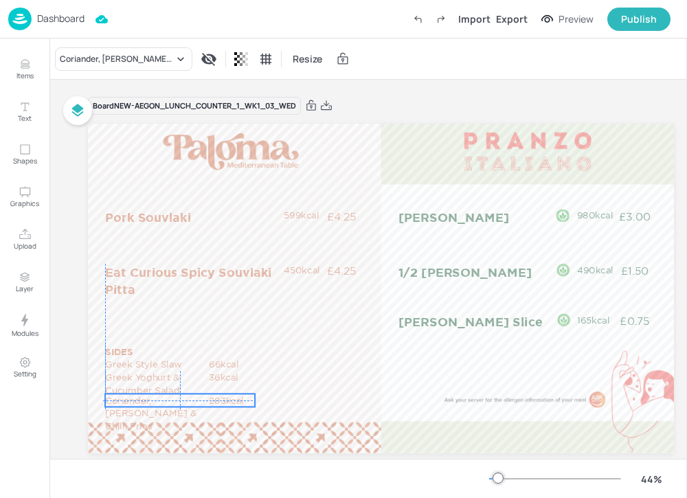
click at [219, 406] on p "283kcal" at bounding box center [231, 400] width 45 height 13
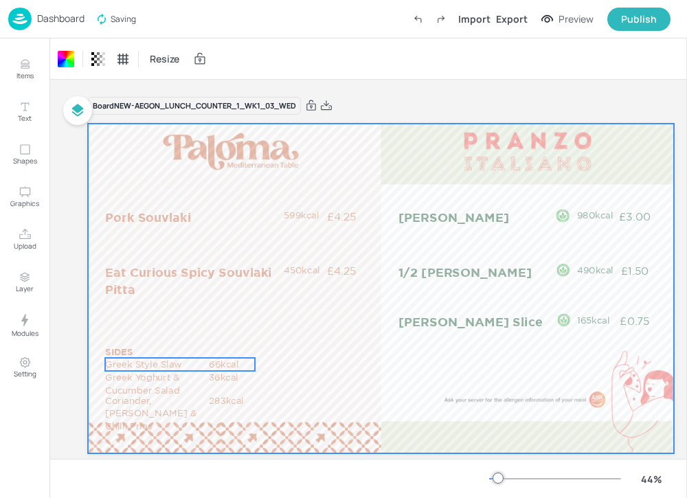
click at [224, 369] on p "66kcal" at bounding box center [231, 364] width 45 height 13
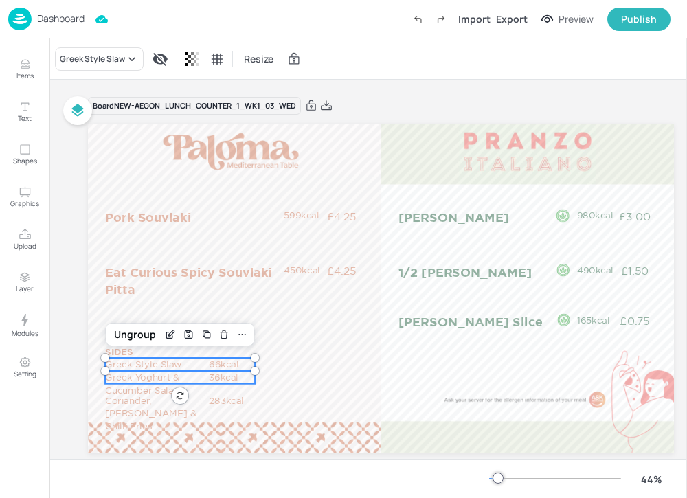
click at [214, 374] on p "36kcal" at bounding box center [231, 377] width 45 height 13
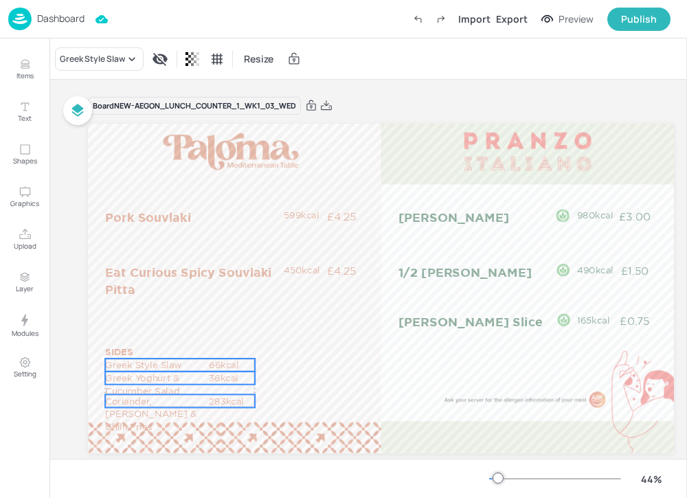
click at [214, 397] on p "283kcal" at bounding box center [231, 400] width 45 height 13
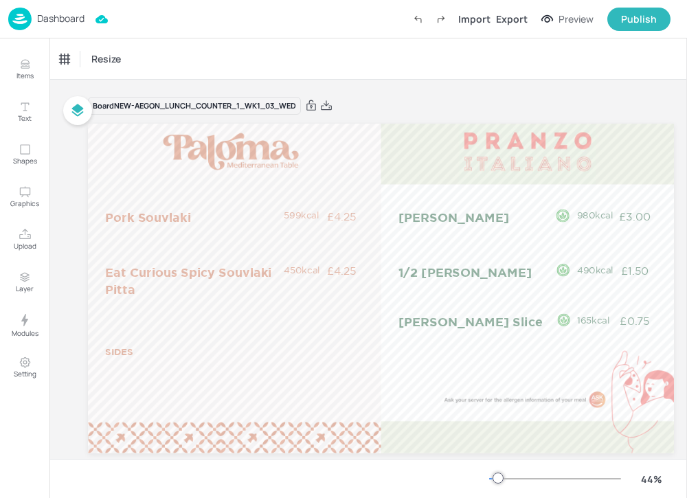
click at [67, 20] on p "Dashboard" at bounding box center [60, 19] width 47 height 10
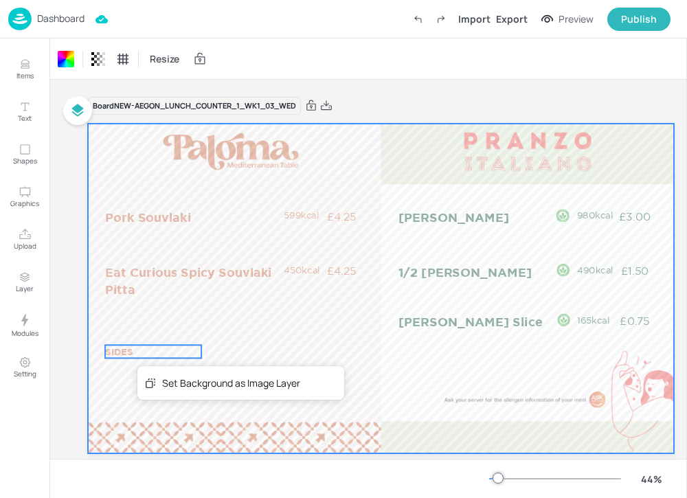
drag, startPoint x: 137, startPoint y: 366, endPoint x: 128, endPoint y: 354, distance: 14.7
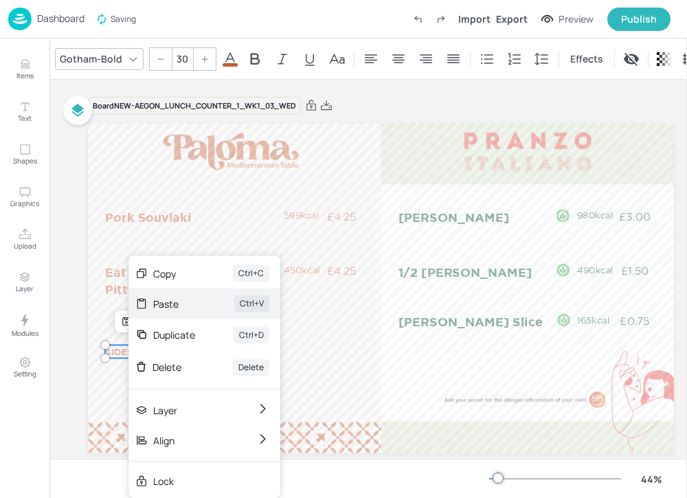
drag, startPoint x: 128, startPoint y: 350, endPoint x: 204, endPoint y: 302, distance: 89.5
click at [204, 302] on div "Paste Ctrl+V" at bounding box center [204, 303] width 152 height 30
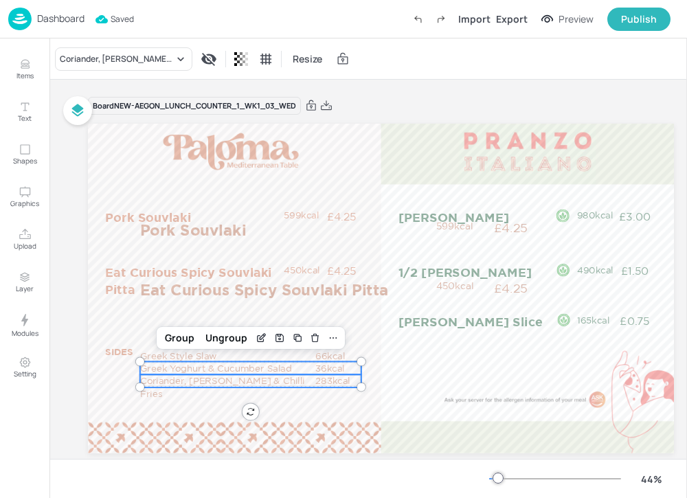
click at [150, 367] on p "Greek Yoghurt & Cucumber Salad" at bounding box center [228, 367] width 176 height 13
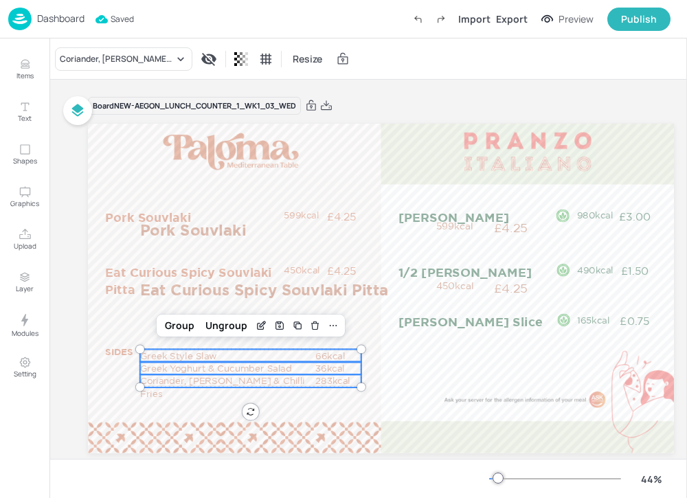
click at [147, 355] on p "Greek Style Slaw" at bounding box center [228, 355] width 176 height 13
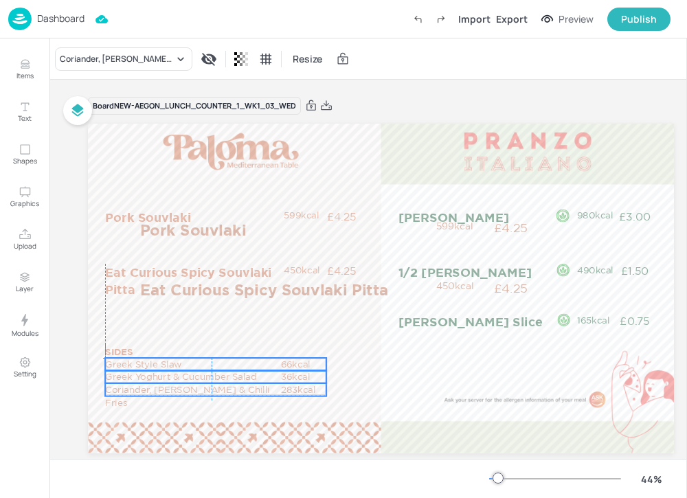
drag, startPoint x: 155, startPoint y: 355, endPoint x: 117, endPoint y: 364, distance: 38.8
click at [117, 364] on p "Greek Style Slaw" at bounding box center [193, 364] width 176 height 13
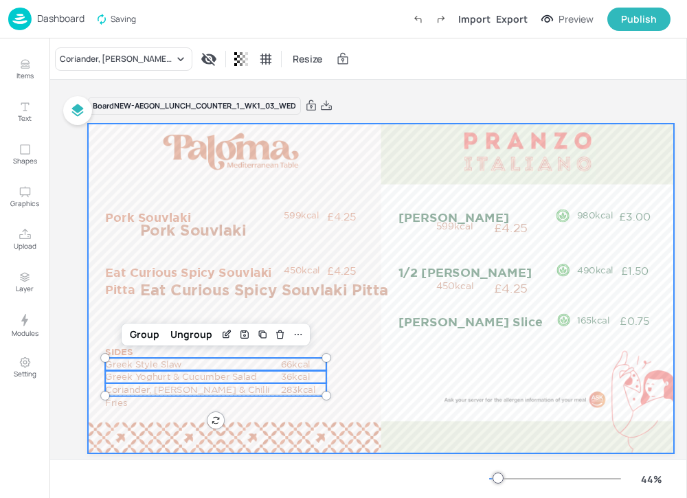
click at [361, 328] on div at bounding box center [381, 289] width 586 height 330
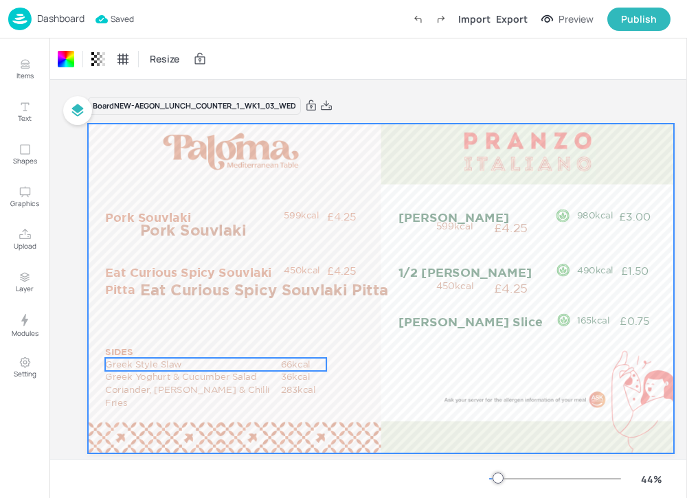
click at [157, 365] on p "Greek Style Slaw" at bounding box center [193, 364] width 176 height 13
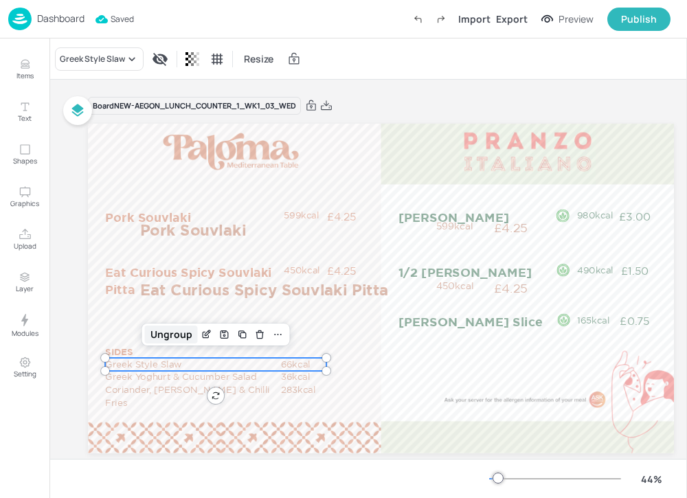
click at [163, 339] on div "Ungroup" at bounding box center [171, 335] width 53 height 18
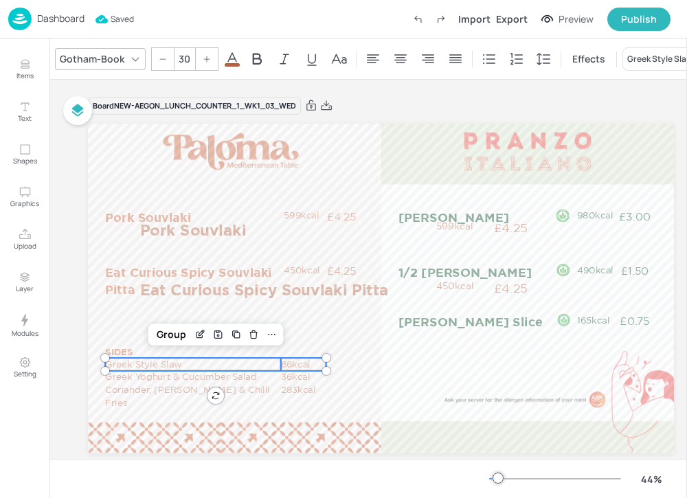
click at [229, 58] on icon at bounding box center [232, 59] width 16 height 16
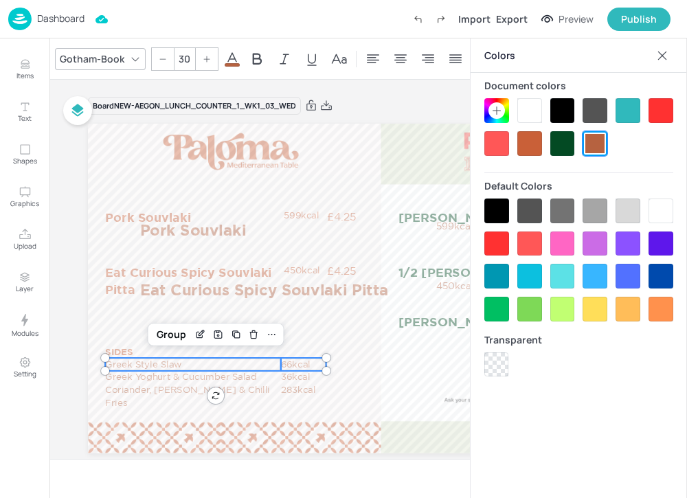
click at [533, 152] on div at bounding box center [529, 143] width 25 height 25
click at [534, 144] on div at bounding box center [529, 143] width 25 height 25
click at [166, 337] on div "Group" at bounding box center [171, 335] width 41 height 18
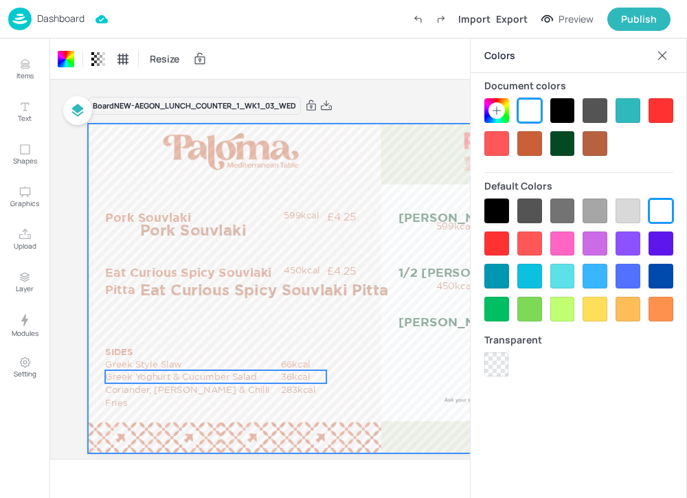
click at [166, 380] on p "Greek Yoghurt & Cucumber Salad" at bounding box center [193, 376] width 176 height 13
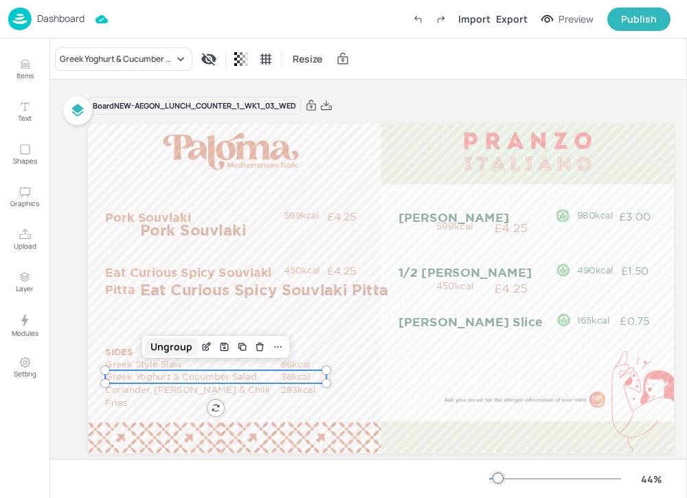
click at [181, 346] on div "Ungroup" at bounding box center [171, 347] width 53 height 18
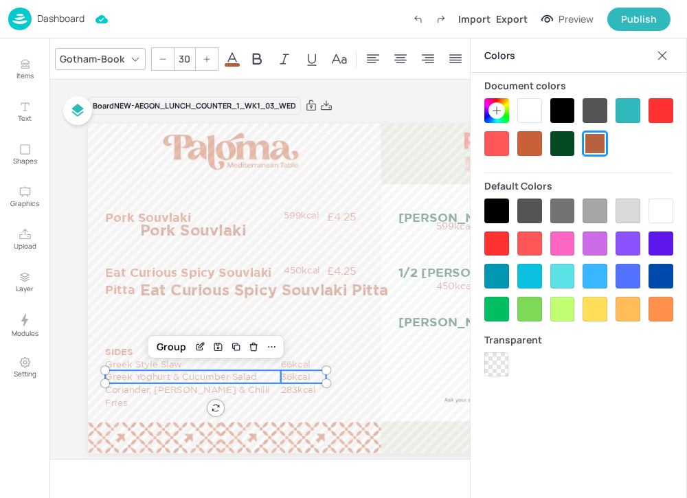
click at [520, 145] on div at bounding box center [529, 143] width 25 height 25
click at [168, 344] on div "Group" at bounding box center [171, 347] width 41 height 18
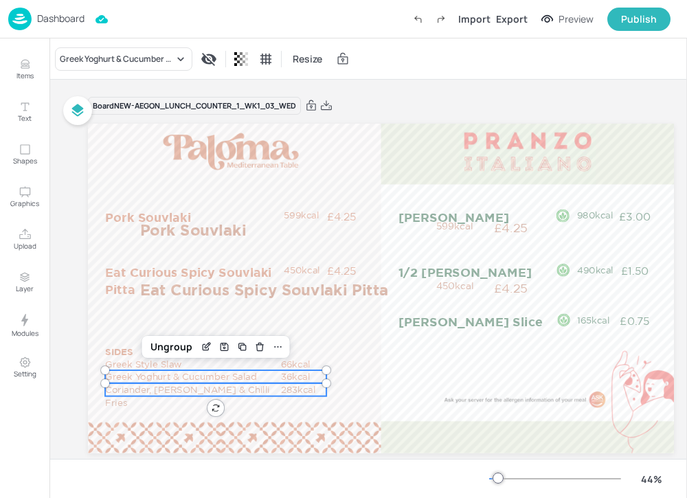
click at [154, 386] on p "Coriander, [PERSON_NAME] & Chilli Fries" at bounding box center [193, 395] width 176 height 25
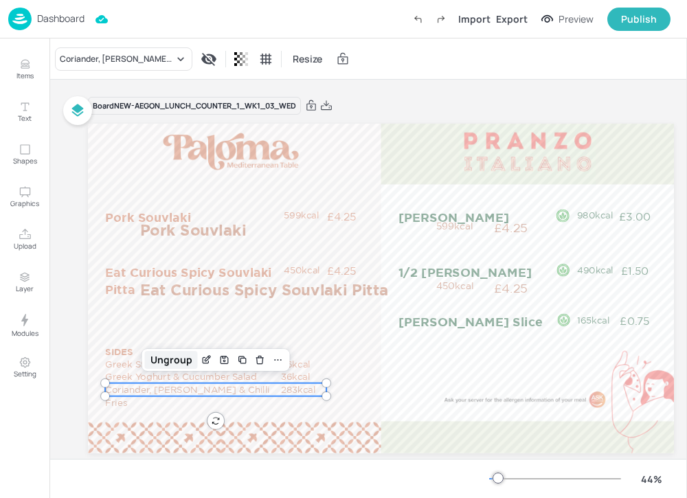
click at [163, 359] on div "Ungroup" at bounding box center [171, 360] width 53 height 18
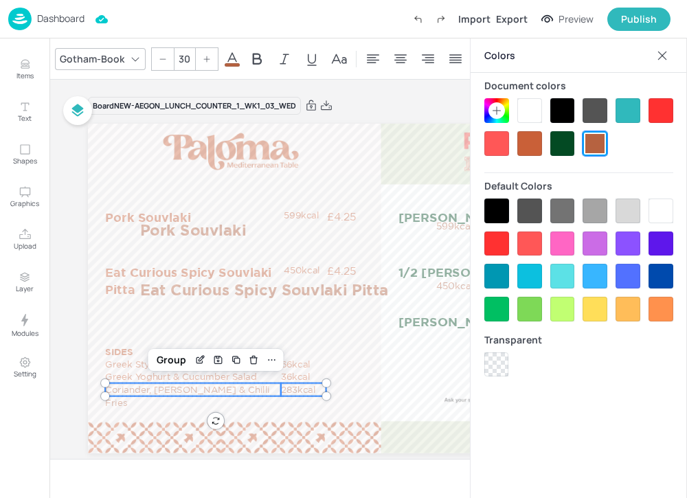
click at [530, 149] on div at bounding box center [529, 143] width 25 height 25
click at [174, 356] on div "Group" at bounding box center [171, 360] width 41 height 18
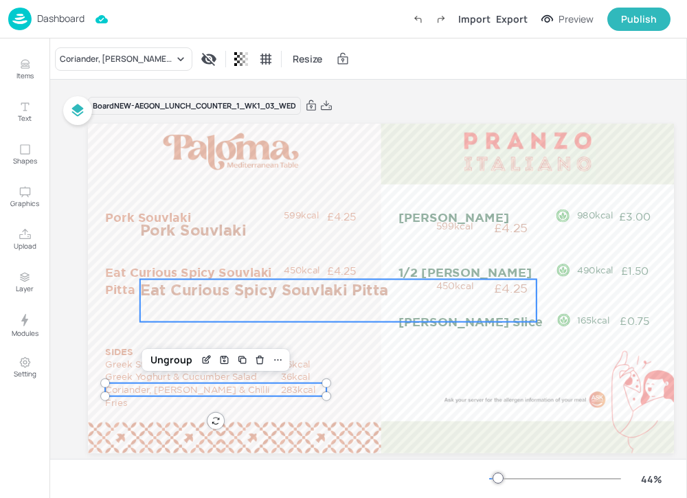
click at [208, 321] on div "Eat Curious Spicy Souvlaki Pitta £4.25 450kcal" at bounding box center [338, 301] width 396 height 43
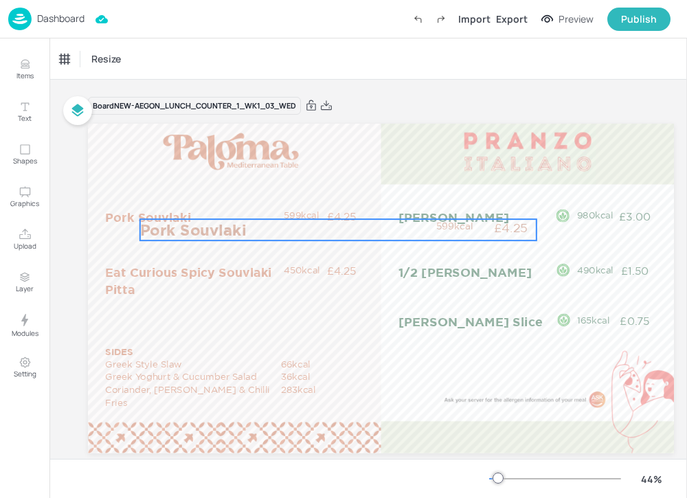
click at [227, 227] on p "Pork Souvlaki" at bounding box center [285, 229] width 291 height 21
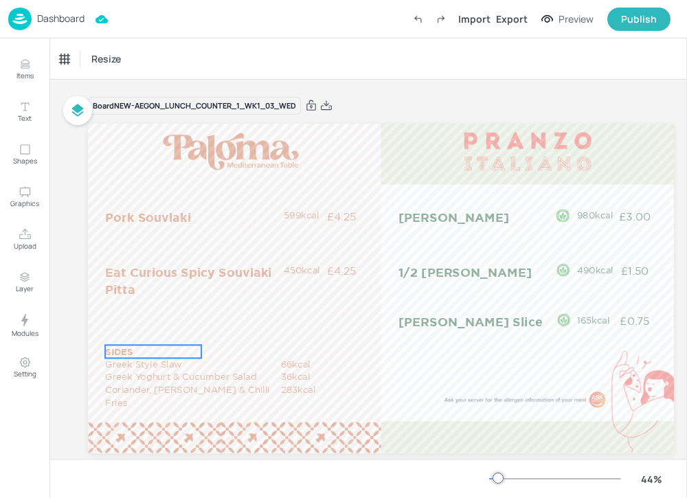
click at [128, 352] on p "SIDES" at bounding box center [153, 351] width 96 height 13
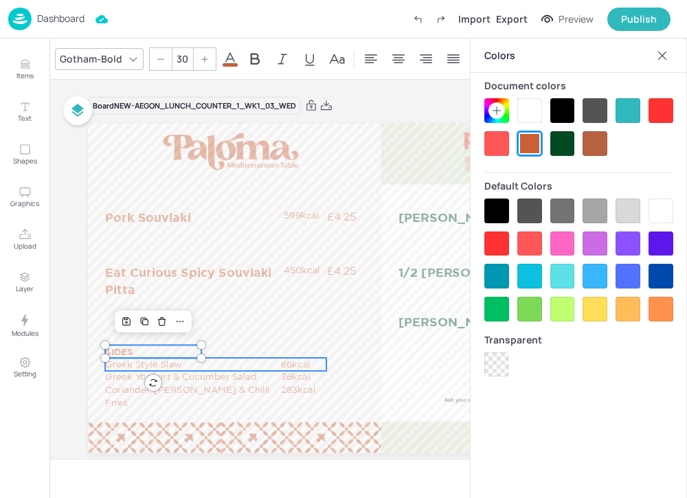
click at [170, 363] on p "Greek Style Slaw" at bounding box center [193, 364] width 176 height 13
click at [171, 368] on p "Greek Style Slaw" at bounding box center [193, 364] width 176 height 13
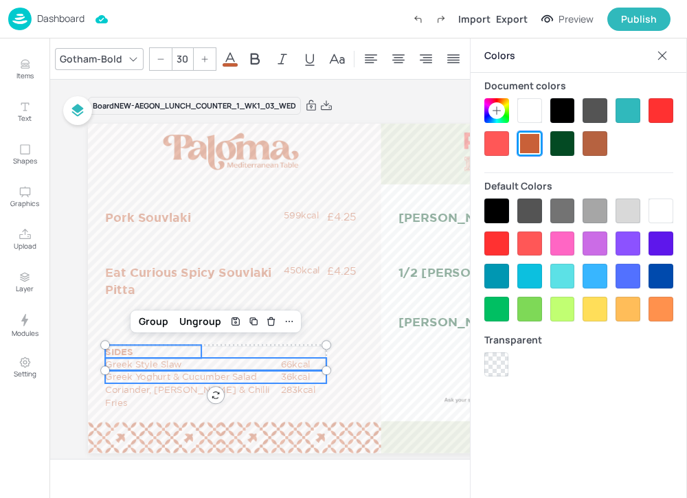
click at [170, 377] on p "Greek Yoghurt & Cucumber Salad" at bounding box center [193, 376] width 176 height 13
click at [170, 387] on p "Coriander, [PERSON_NAME] & Chilli Fries" at bounding box center [193, 395] width 176 height 25
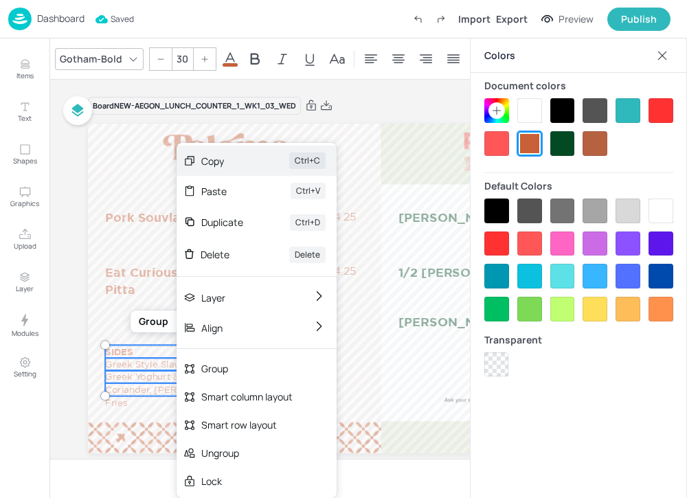
click at [240, 169] on div "Copy Ctrl+C" at bounding box center [257, 161] width 160 height 30
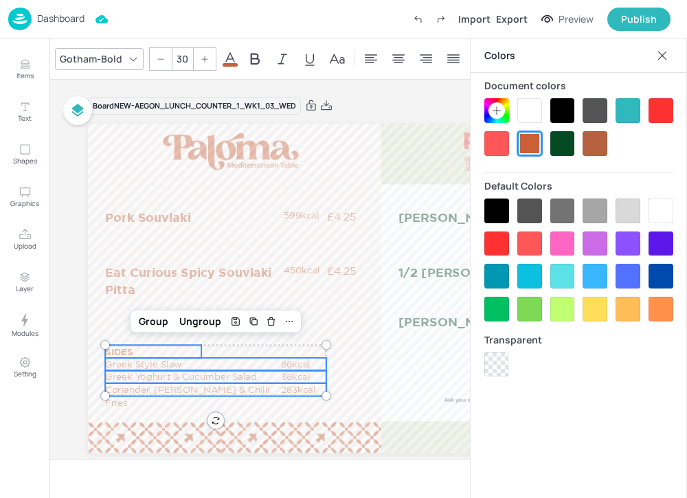
click at [659, 49] on icon at bounding box center [662, 56] width 14 height 14
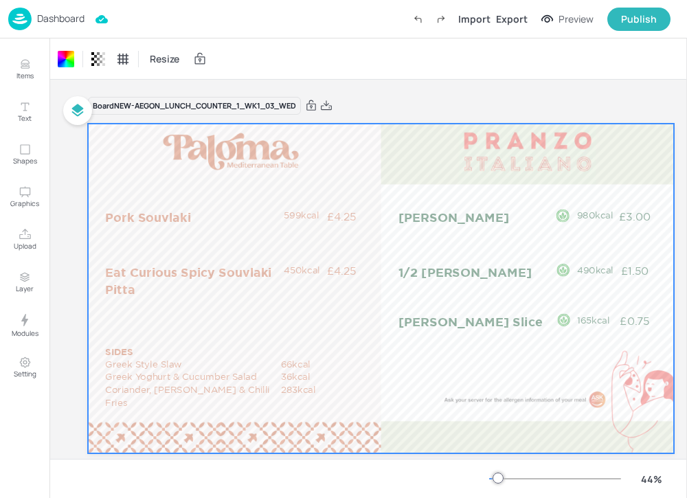
click at [67, 16] on p "Dashboard" at bounding box center [60, 19] width 47 height 10
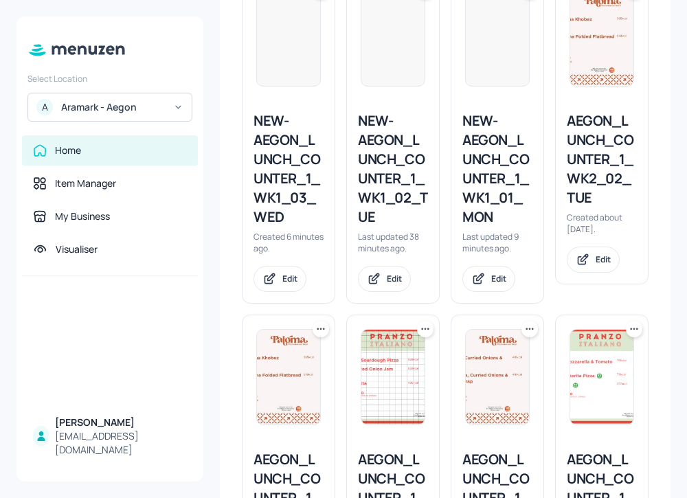
scroll to position [519, 0]
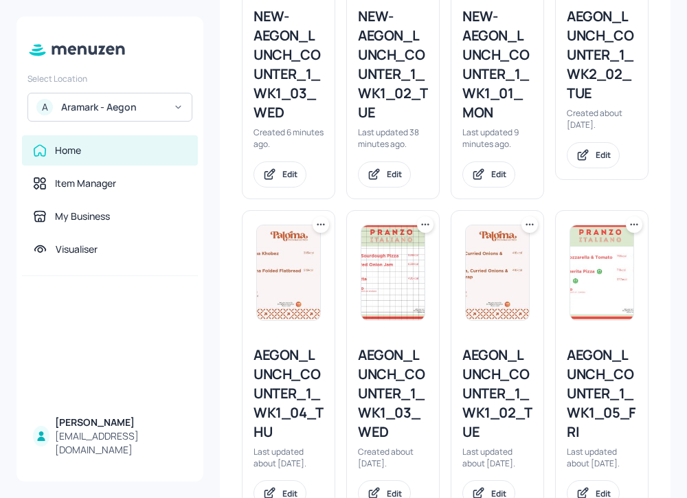
click at [385, 78] on div "NEW-AEGON_LUNCH_COUNTER_1_WK1_02_TUE" at bounding box center [393, 64] width 70 height 115
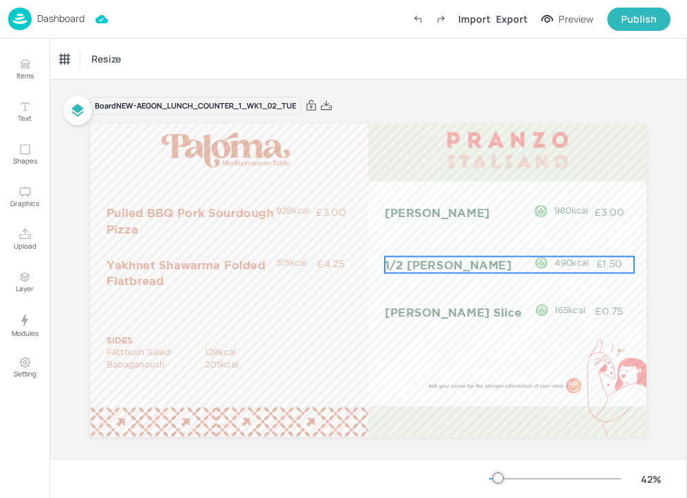
scroll to position [12, 0]
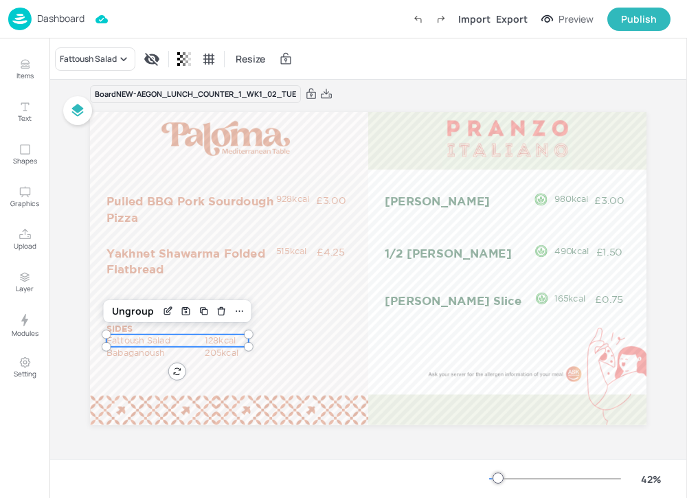
click at [227, 334] on p "128kcal" at bounding box center [226, 340] width 43 height 12
click at [217, 354] on p "205kcal" at bounding box center [226, 353] width 43 height 12
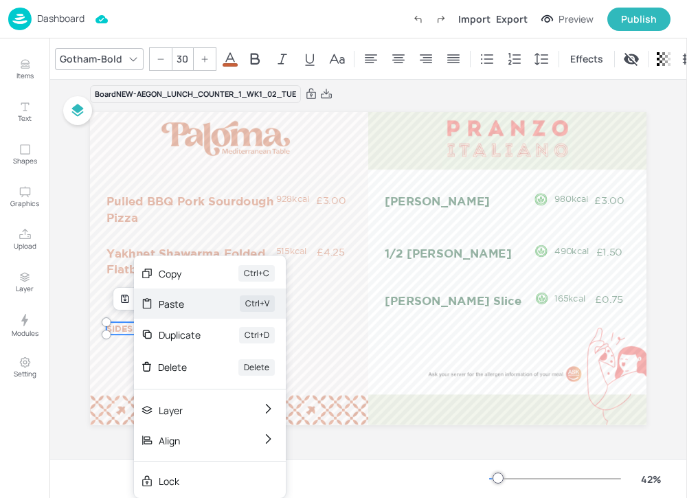
click at [198, 308] on div "Paste" at bounding box center [180, 304] width 43 height 14
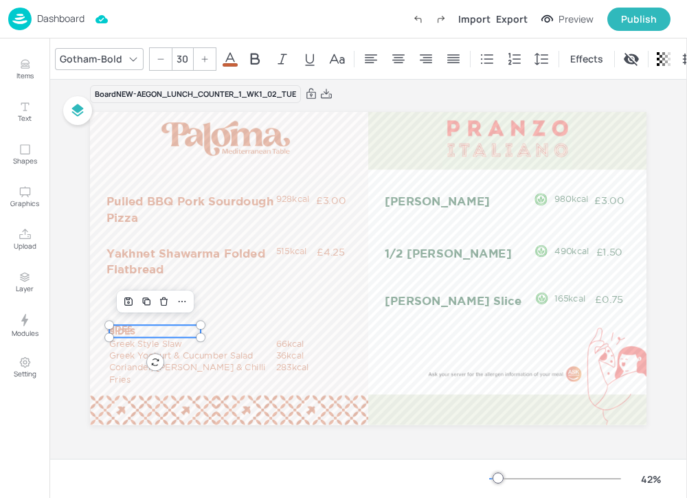
click at [124, 328] on p "SIDES" at bounding box center [154, 331] width 91 height 12
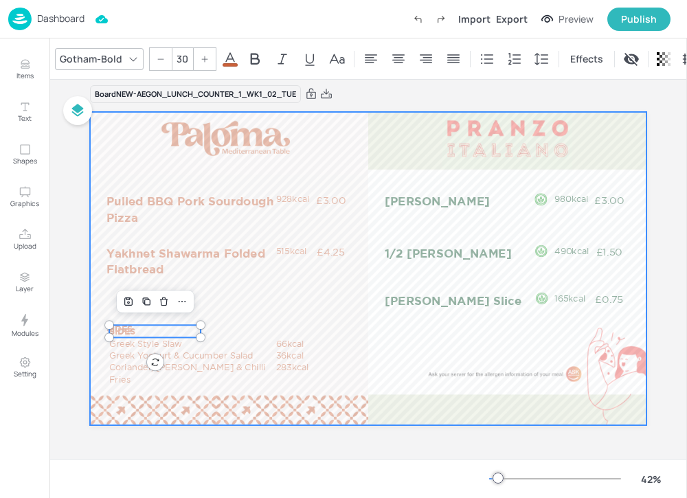
click at [157, 321] on div at bounding box center [368, 268] width 556 height 313
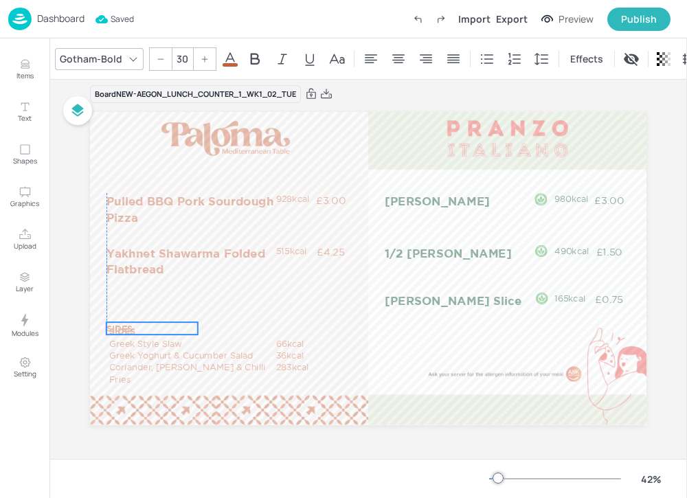
click at [150, 323] on p "SIDES" at bounding box center [151, 328] width 91 height 12
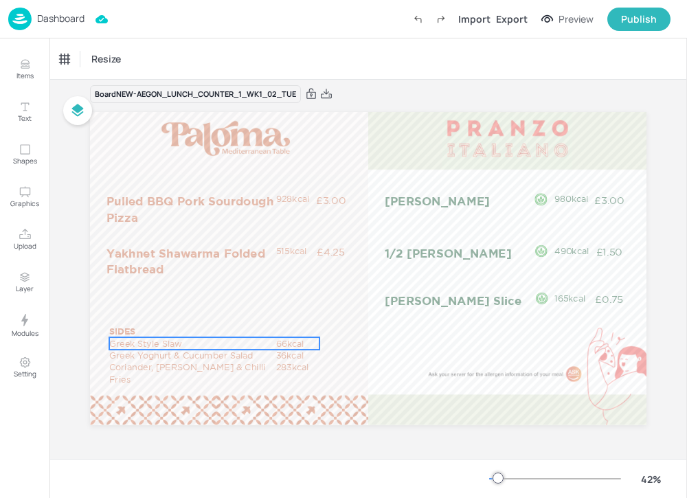
click at [141, 337] on p "Greek Style Slaw" at bounding box center [192, 343] width 167 height 12
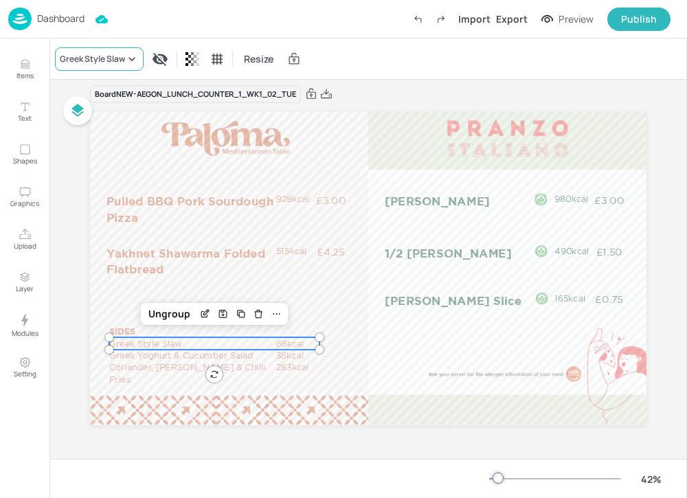
click at [119, 69] on div "Greek Style Slaw" at bounding box center [99, 58] width 89 height 23
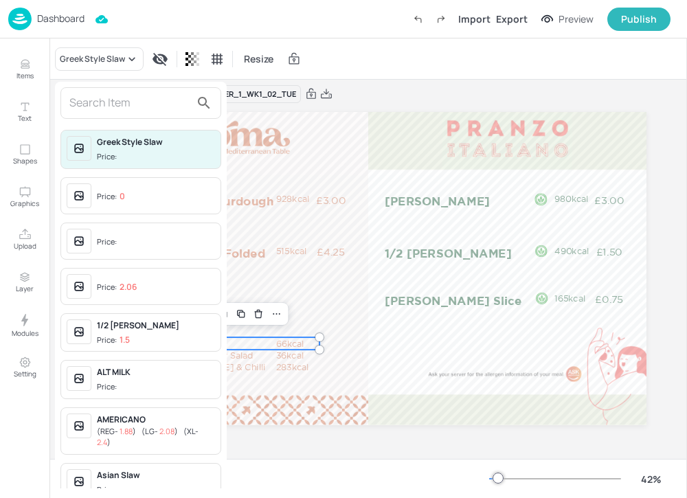
click at [111, 110] on input "text" at bounding box center [129, 103] width 121 height 22
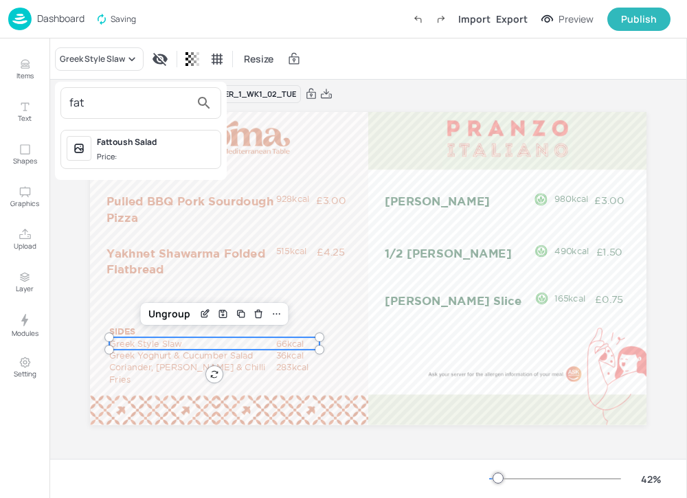
type input "fat"
click at [177, 139] on div "Fattoush Salad" at bounding box center [156, 142] width 118 height 12
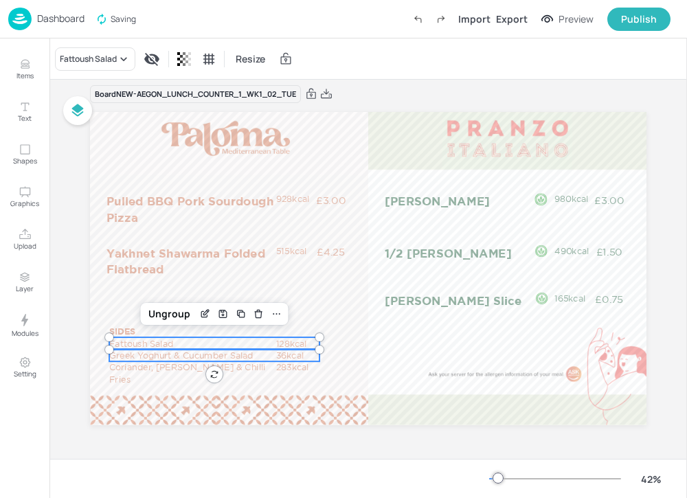
click at [181, 353] on p "Greek Yoghurt & Cucumber Salad" at bounding box center [192, 355] width 167 height 12
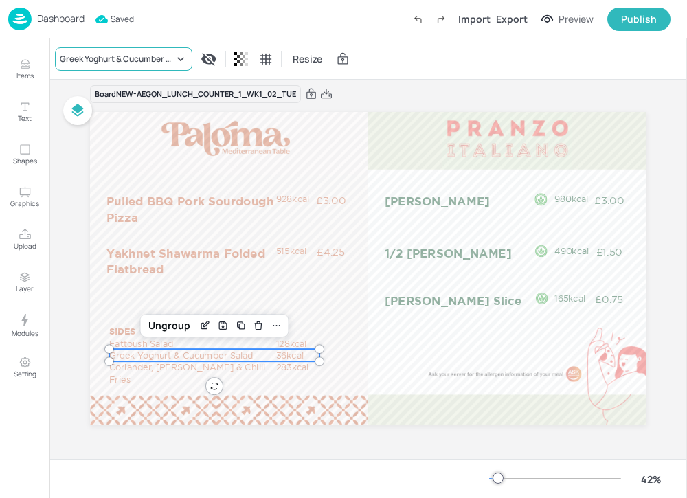
click at [133, 59] on div "Greek Yoghurt & Cucumber Salad" at bounding box center [117, 59] width 114 height 12
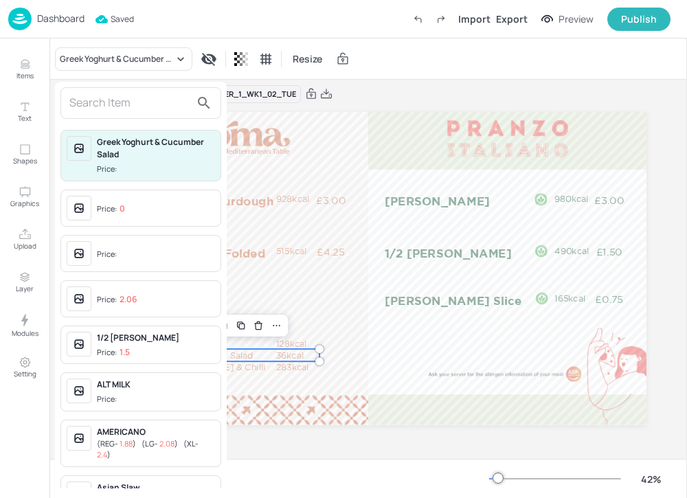
click at [111, 101] on input "text" at bounding box center [129, 103] width 121 height 22
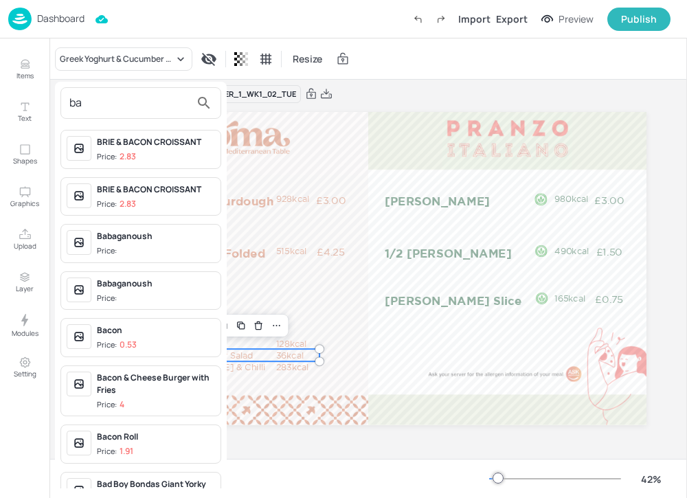
type input "ba"
click at [172, 248] on span "Price:" at bounding box center [156, 251] width 118 height 12
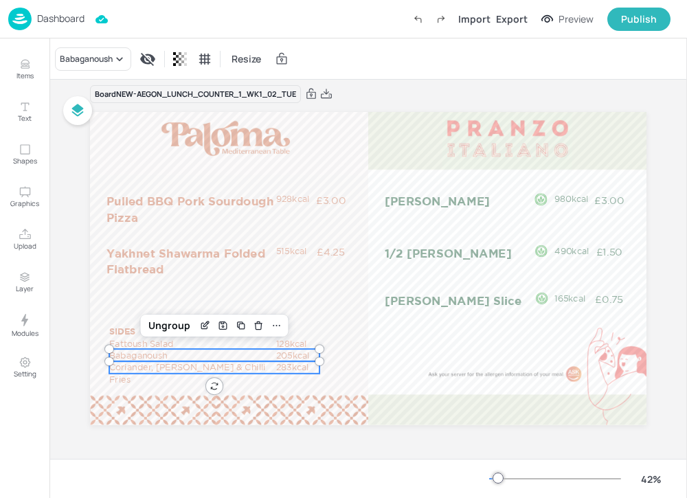
click at [156, 369] on p "Coriander, [PERSON_NAME] & Chilli Fries" at bounding box center [192, 373] width 167 height 24
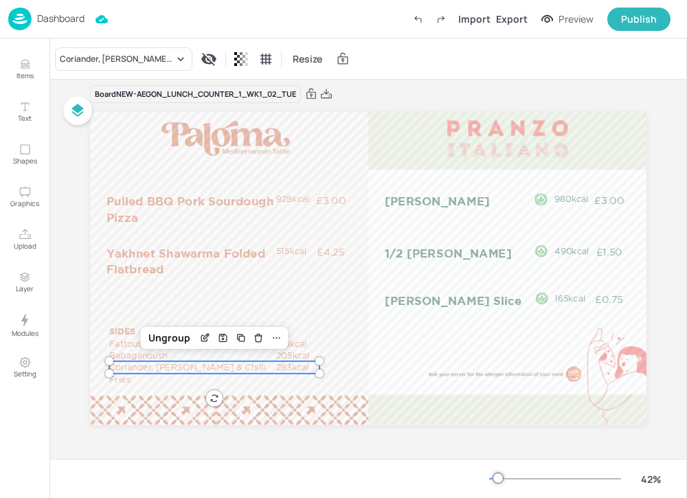
click at [128, 46] on div "Coriander, Garlic & Chilli Fries Resize" at bounding box center [367, 58] width 637 height 41
click at [128, 59] on div "Coriander, [PERSON_NAME] & Chilli Fries" at bounding box center [117, 59] width 114 height 12
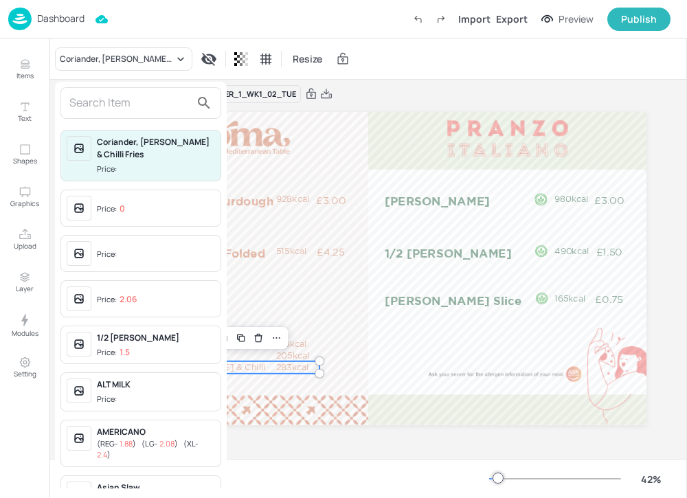
click at [139, 208] on span "Price: 0" at bounding box center [156, 209] width 118 height 22
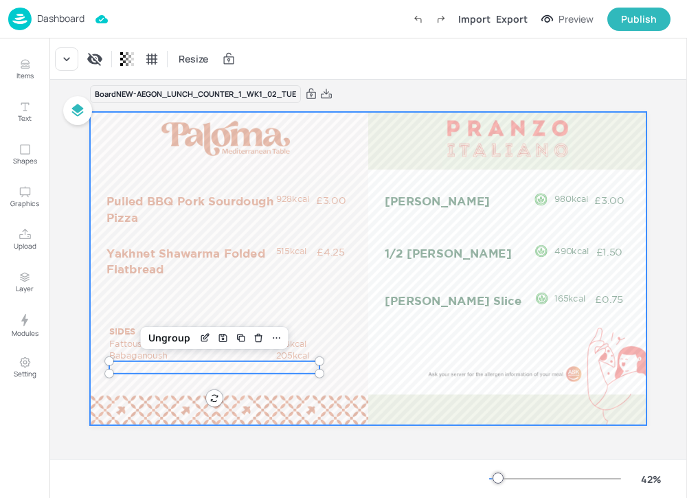
click at [337, 334] on div at bounding box center [368, 268] width 556 height 313
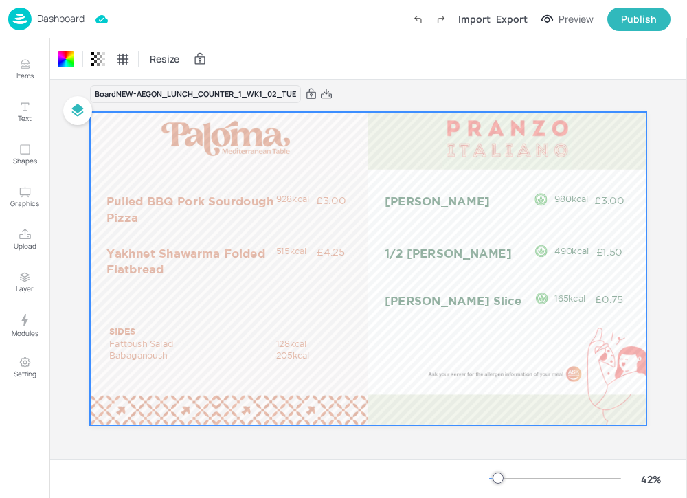
click at [58, 28] on div "Dashboard" at bounding box center [46, 19] width 76 height 23
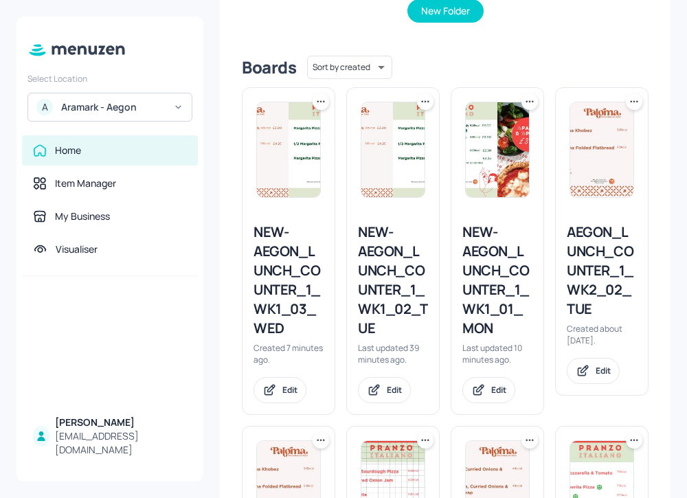
scroll to position [312, 0]
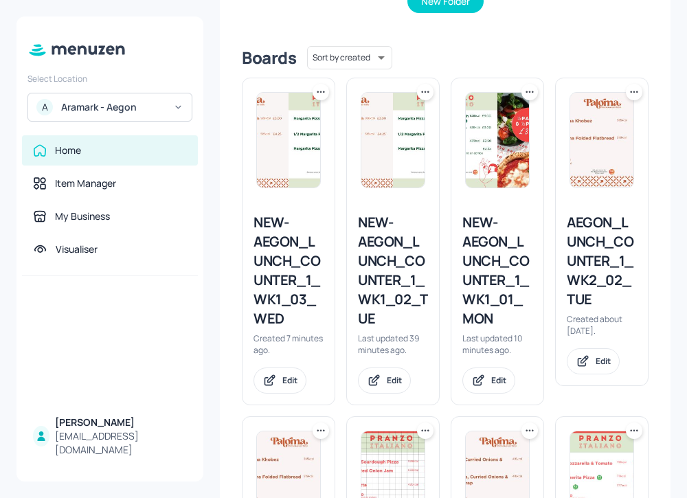
click at [319, 95] on icon at bounding box center [321, 92] width 14 height 14
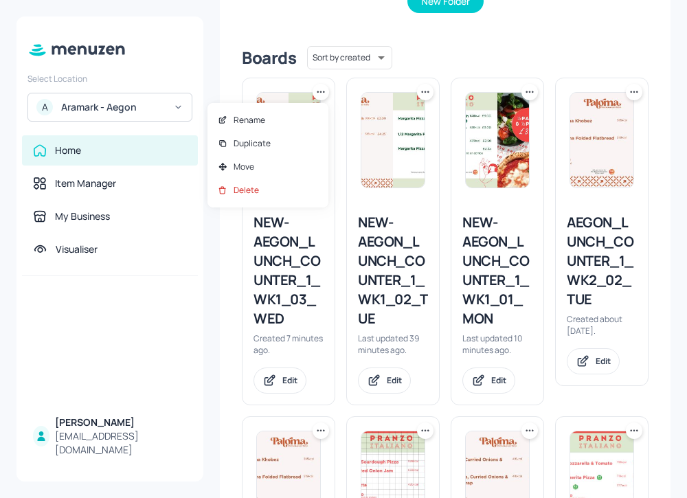
click at [299, 76] on div at bounding box center [343, 249] width 687 height 498
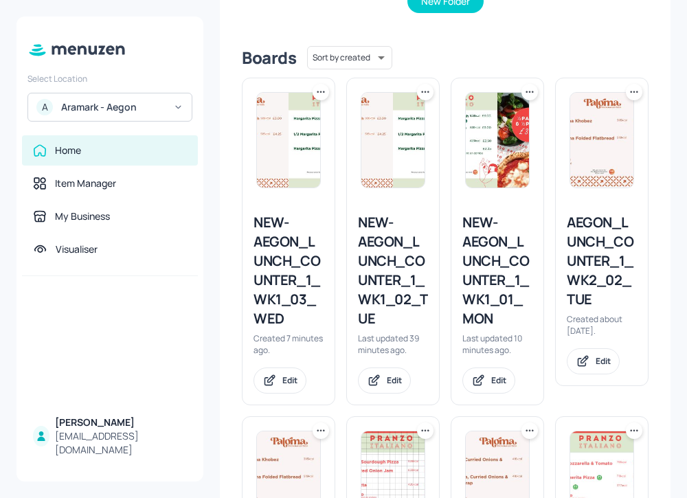
click at [303, 265] on div "NEW-AEGON_LUNCH_COUNTER_1_WK1_03_WED" at bounding box center [288, 270] width 70 height 115
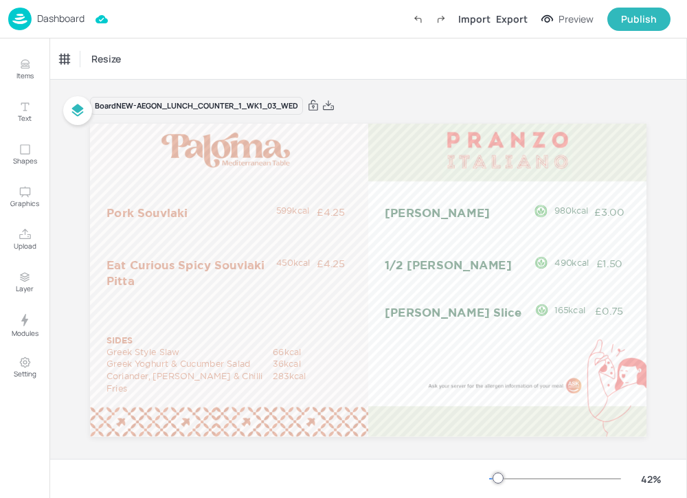
click at [52, 14] on p "Dashboard" at bounding box center [60, 19] width 47 height 10
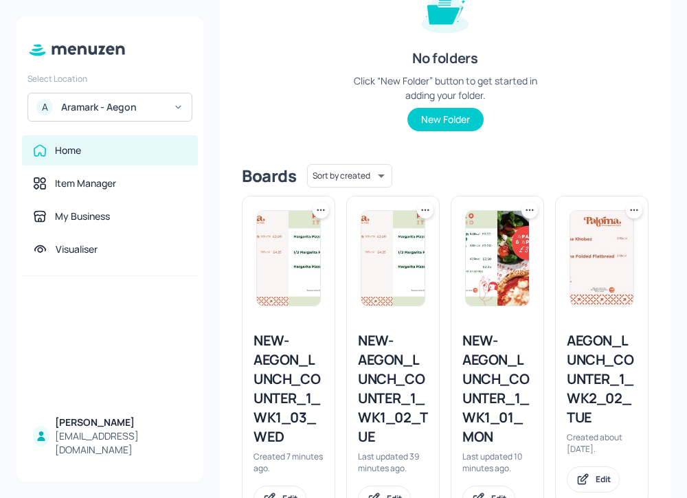
scroll to position [234, 0]
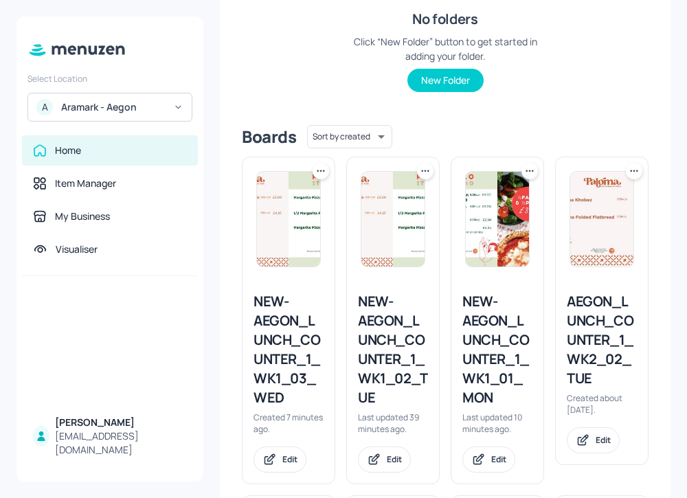
click at [321, 169] on icon at bounding box center [321, 171] width 14 height 14
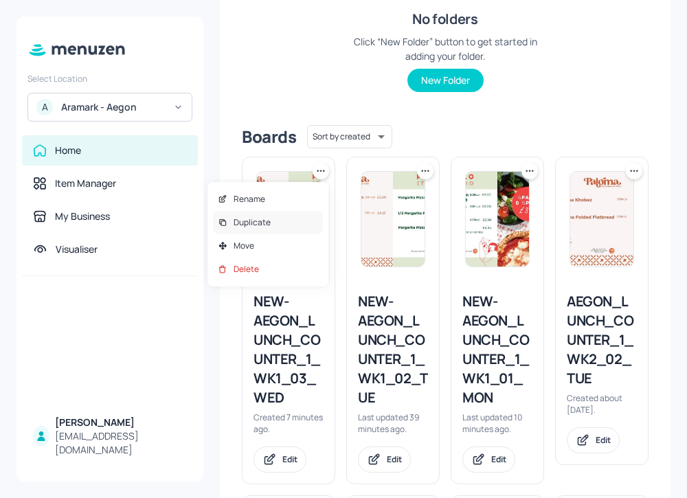
click at [284, 224] on div "Duplicate" at bounding box center [268, 222] width 110 height 23
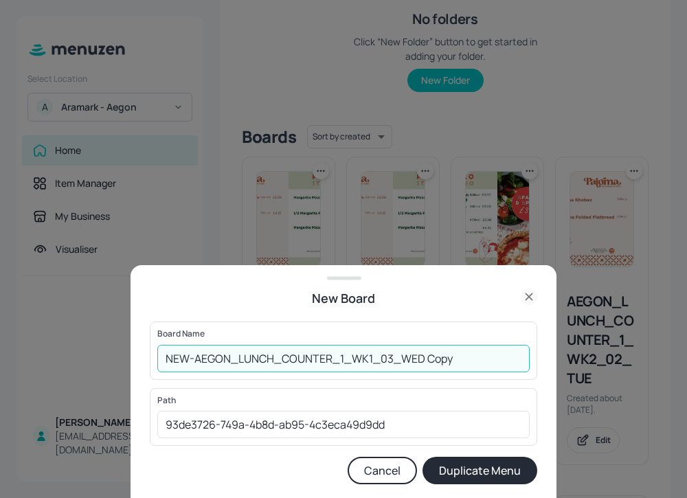
drag, startPoint x: 466, startPoint y: 359, endPoint x: 385, endPoint y: 355, distance: 80.5
click at [385, 355] on input "NEW-AEGON_LUNCH_COUNTER_1_WK1_03_WED Copy" at bounding box center [343, 358] width 372 height 27
type input "NEW-AEGON_LUNCH_COUNTER_1_WK1_04_THU"
click at [488, 481] on button "Duplicate Menu" at bounding box center [479, 470] width 115 height 27
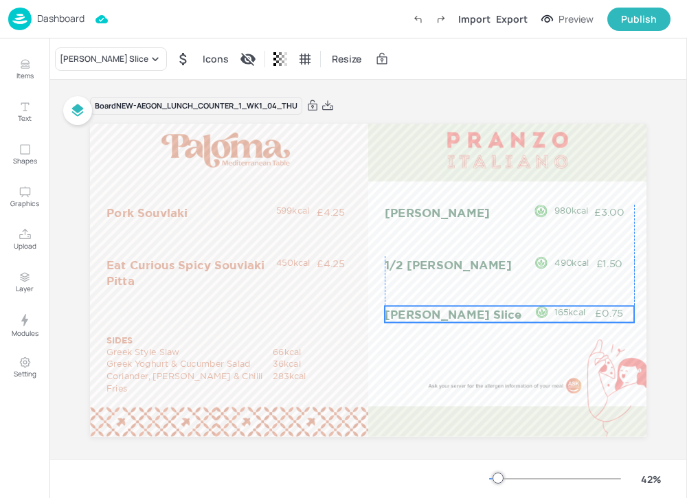
click at [397, 310] on p "[PERSON_NAME] Slice" at bounding box center [469, 314] width 168 height 16
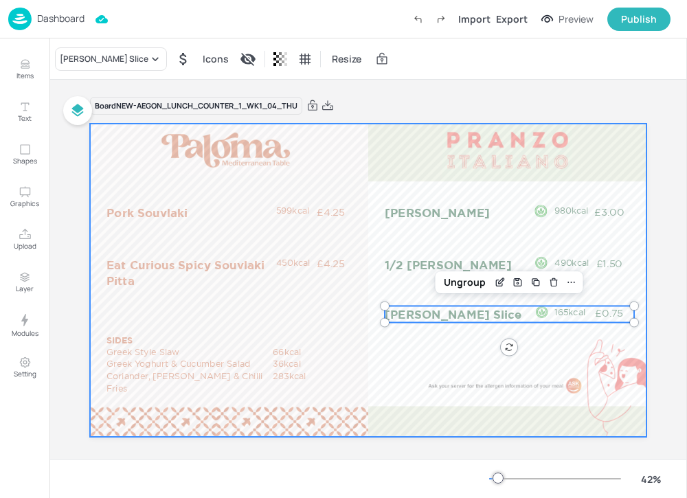
click at [409, 359] on div at bounding box center [368, 280] width 556 height 313
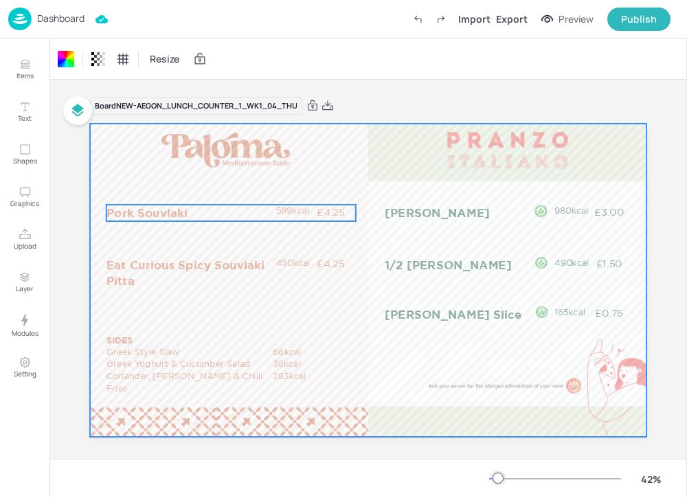
click at [168, 213] on p "Pork Souvlaki" at bounding box center [190, 213] width 168 height 16
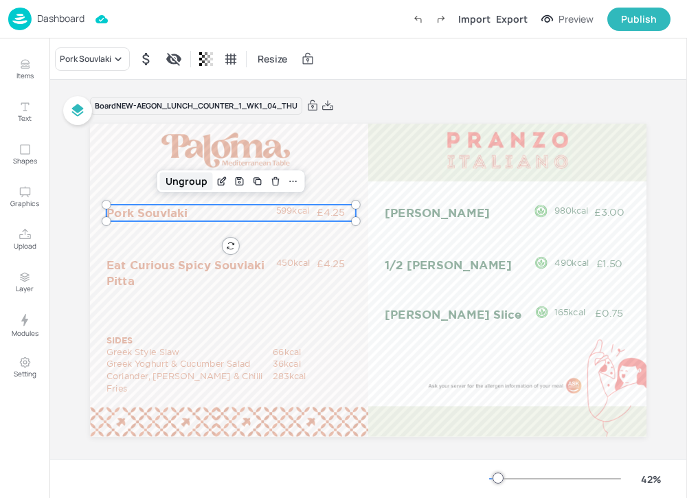
click at [196, 187] on div "Ungroup" at bounding box center [186, 181] width 53 height 18
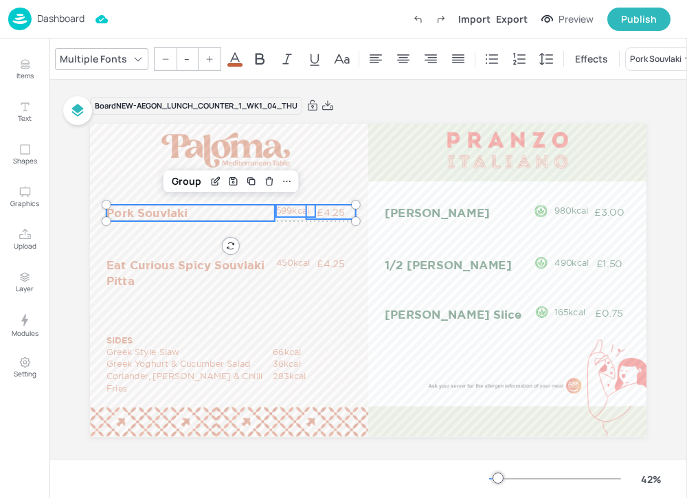
click at [230, 65] on icon at bounding box center [235, 59] width 16 height 16
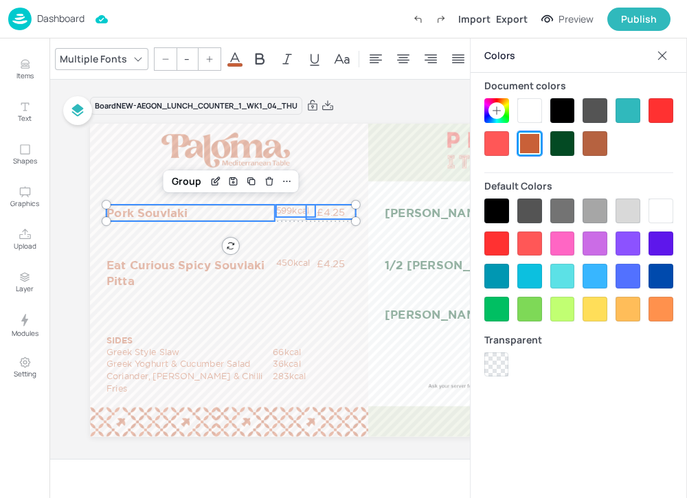
click at [596, 144] on div at bounding box center [594, 143] width 25 height 25
click at [600, 146] on div at bounding box center [594, 143] width 25 height 25
click at [180, 181] on div "Group" at bounding box center [186, 181] width 41 height 18
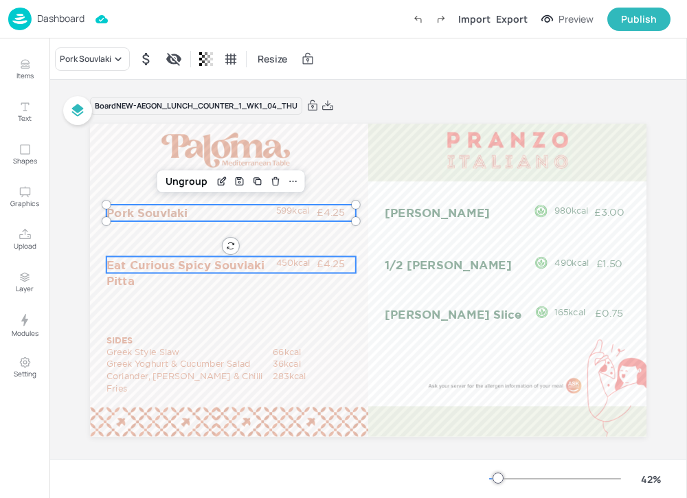
click at [171, 271] on p "Eat Curious Spicy Souvlaki Pitta" at bounding box center [190, 272] width 168 height 32
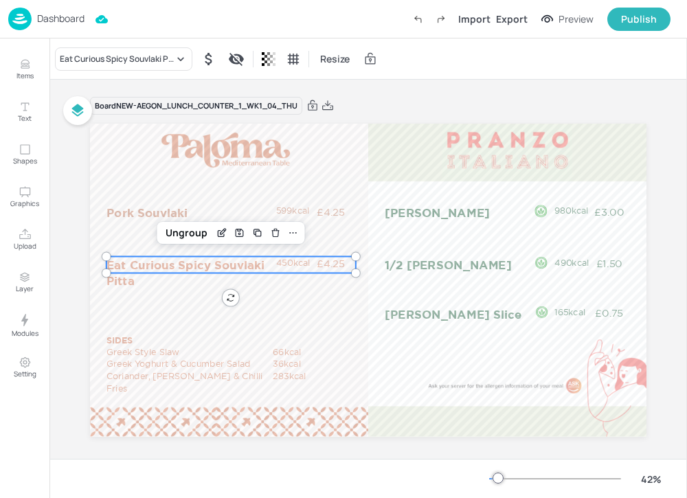
click at [171, 271] on p "Eat Curious Spicy Souvlaki Pitta" at bounding box center [190, 272] width 168 height 32
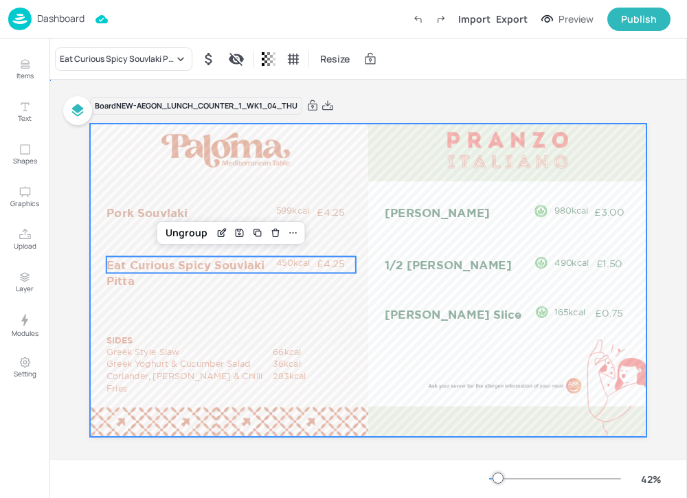
click at [186, 244] on div at bounding box center [368, 280] width 556 height 313
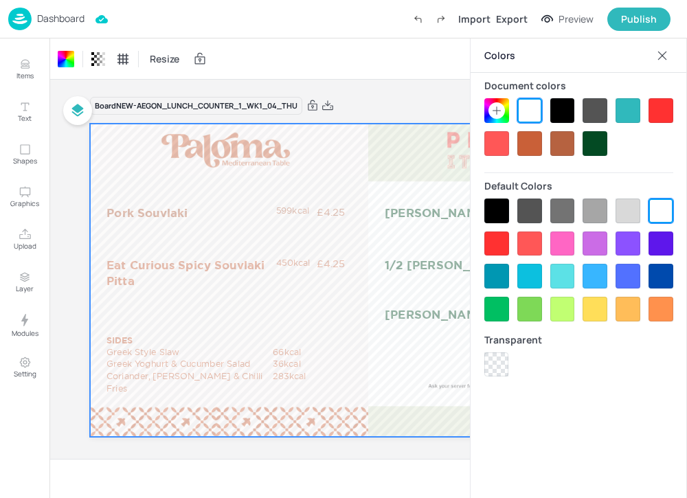
click at [174, 273] on p "Eat Curious Spicy Souvlaki Pitta" at bounding box center [190, 272] width 168 height 32
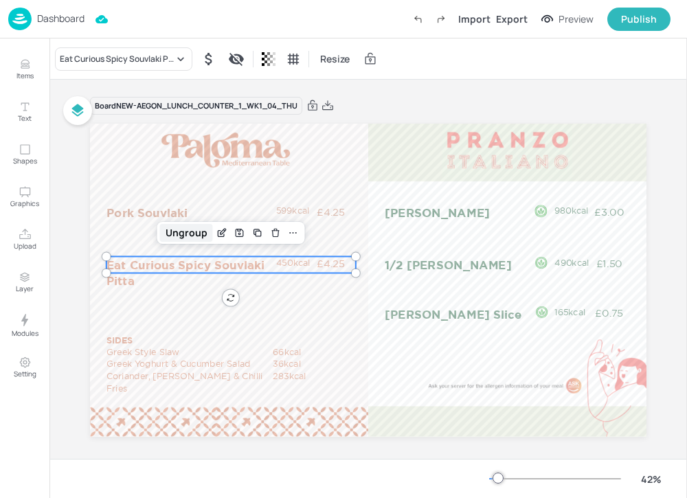
click at [181, 236] on div "Ungroup" at bounding box center [186, 233] width 53 height 18
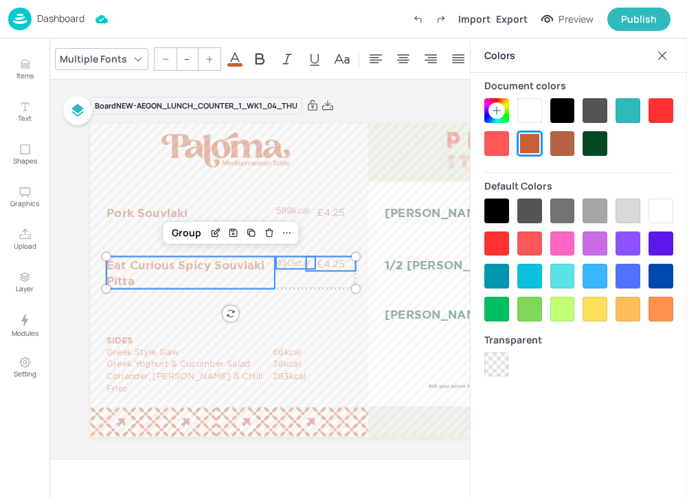
click at [554, 139] on div at bounding box center [562, 143] width 25 height 25
click at [558, 139] on div at bounding box center [562, 143] width 25 height 25
click at [174, 229] on div "Group" at bounding box center [186, 233] width 41 height 18
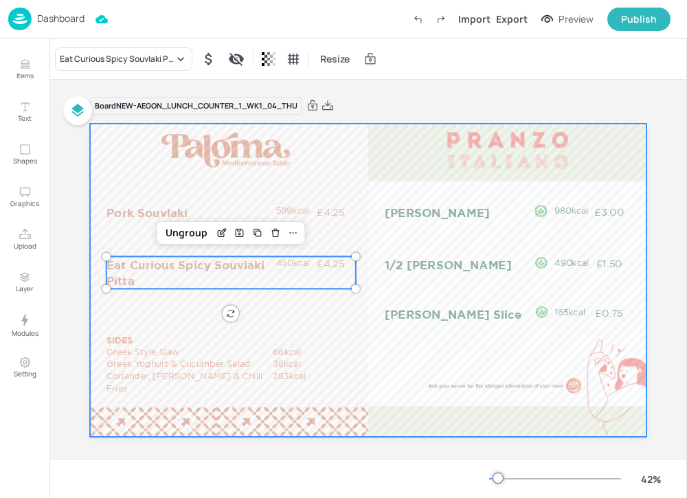
click at [172, 312] on div at bounding box center [368, 280] width 556 height 313
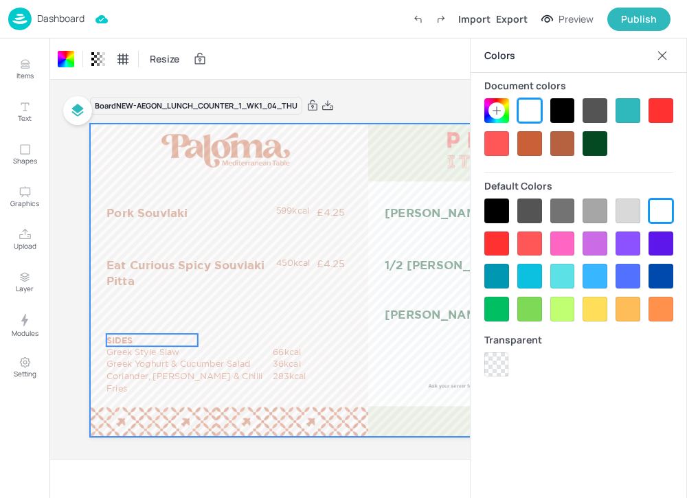
click at [122, 336] on p "SIDES" at bounding box center [151, 340] width 91 height 12
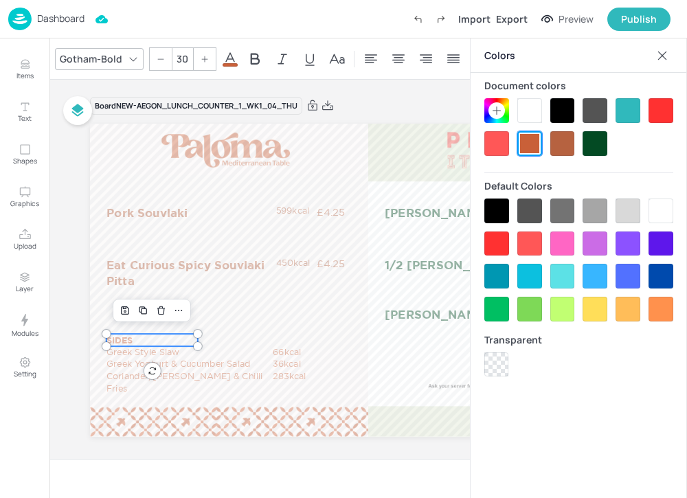
click at [554, 141] on div at bounding box center [562, 143] width 25 height 25
click at [526, 144] on div at bounding box center [529, 143] width 25 height 25
click at [572, 140] on div at bounding box center [562, 143] width 25 height 25
click at [80, 201] on div "Board NEW-AEGON_LUNCH_COUNTER_1_WK1_04_THU Garlic Bread 60kcal Garlic Bread 60k…" at bounding box center [368, 275] width 633 height 391
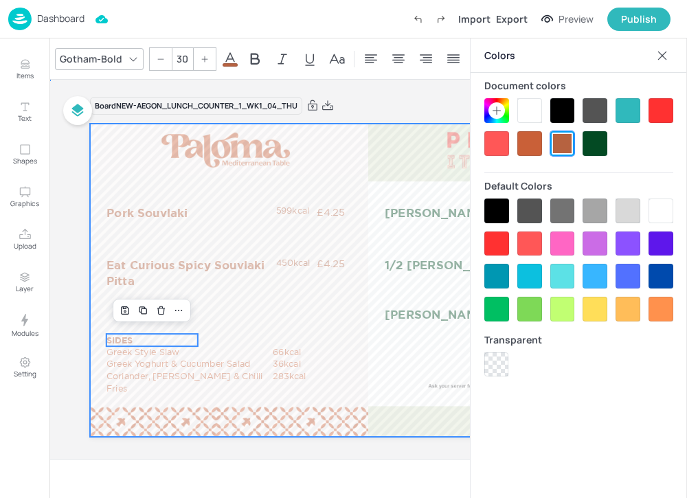
click at [120, 166] on div at bounding box center [368, 280] width 556 height 313
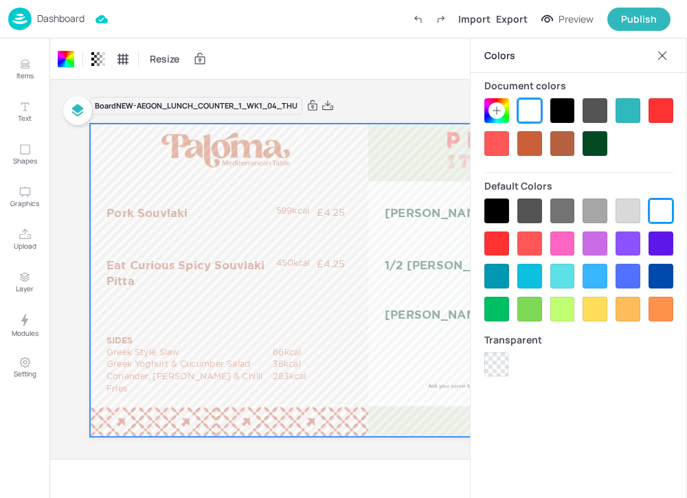
click at [61, 20] on p "Dashboard" at bounding box center [60, 19] width 47 height 10
click at [69, 15] on p "Dashboard" at bounding box center [60, 19] width 47 height 10
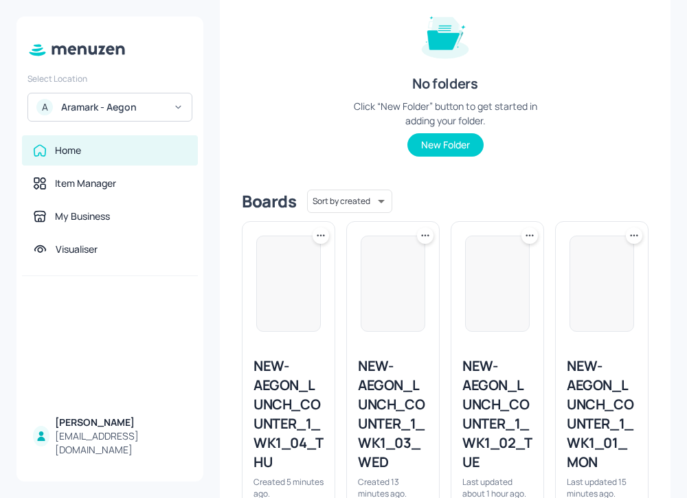
scroll to position [278, 0]
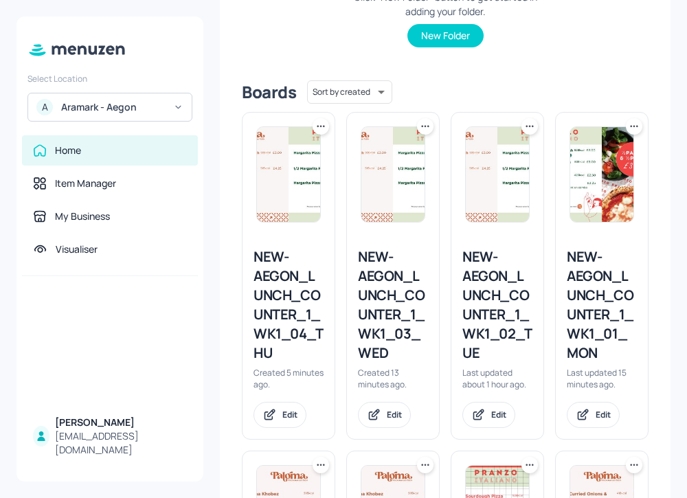
click at [494, 299] on div "NEW-AEGON_LUNCH_COUNTER_1_WK1_02_TUE" at bounding box center [497, 304] width 70 height 115
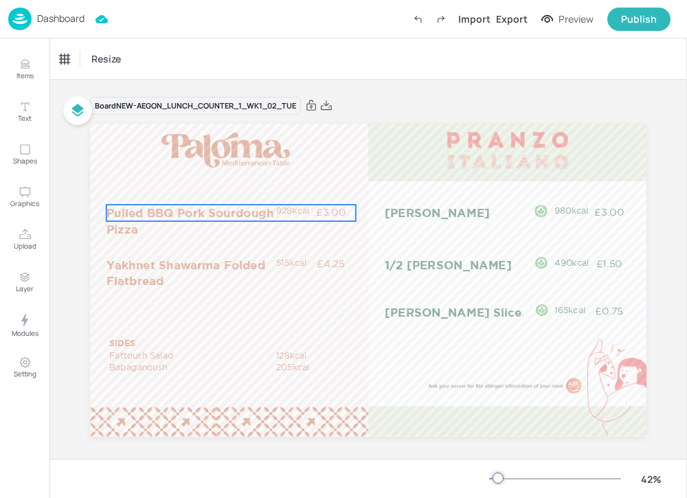
click at [302, 212] on p "928kcal" at bounding box center [295, 211] width 39 height 12
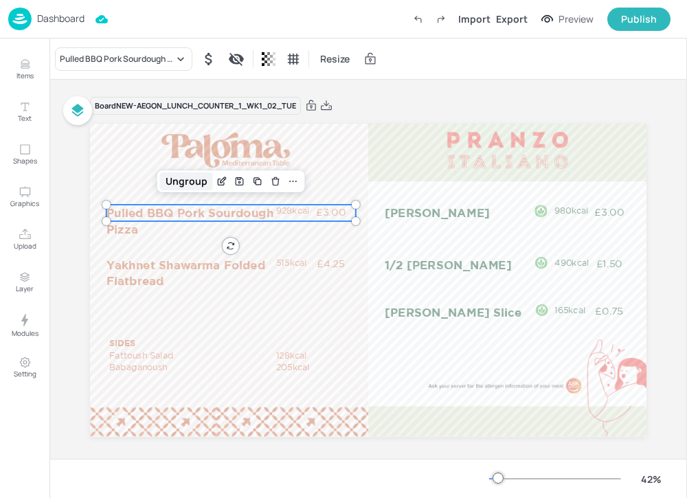
click at [182, 181] on div "Ungroup" at bounding box center [186, 181] width 53 height 18
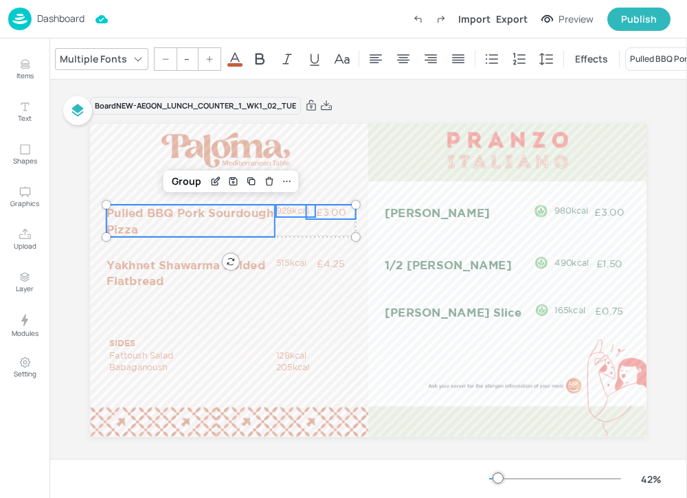
click at [238, 51] on icon at bounding box center [235, 59] width 16 height 16
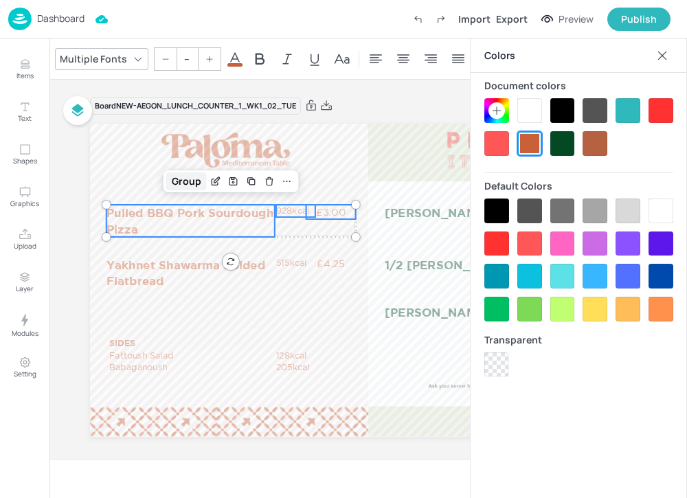
click at [188, 180] on div "Group" at bounding box center [186, 181] width 41 height 18
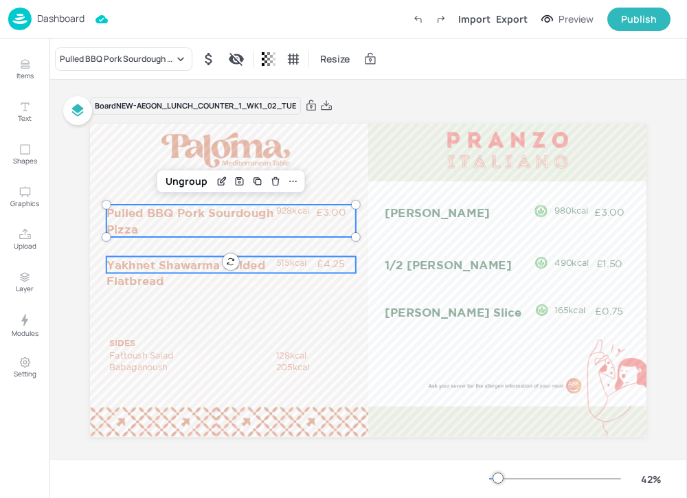
click at [150, 281] on p "Yakhnet Shawarma Folded Flatbread" at bounding box center [190, 272] width 168 height 32
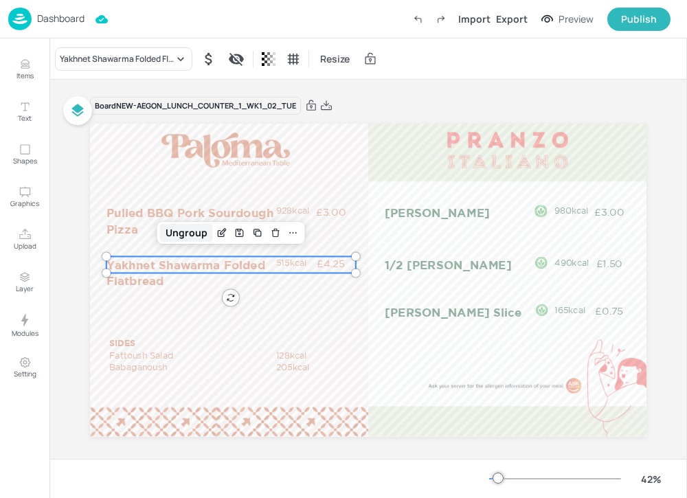
click at [187, 238] on div "Ungroup" at bounding box center [186, 233] width 53 height 18
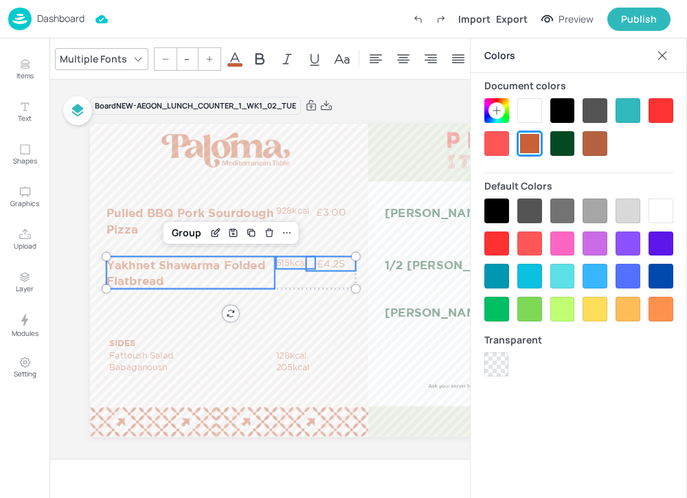
click at [187, 238] on div "Group" at bounding box center [186, 233] width 41 height 18
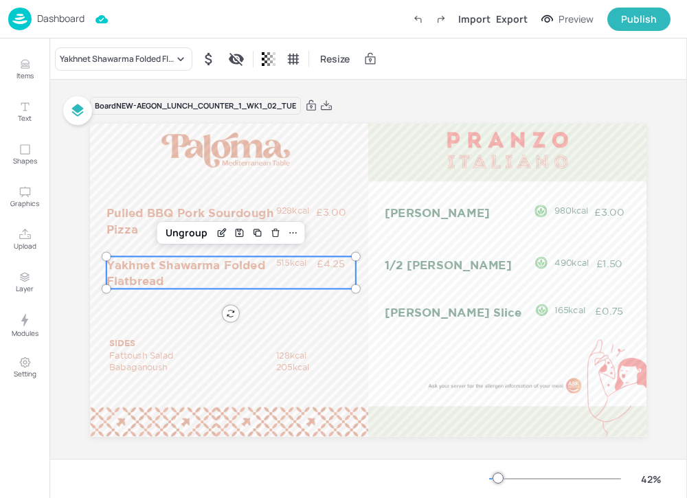
click at [58, 26] on div "Dashboard" at bounding box center [46, 19] width 76 height 23
click at [63, 25] on div "Dashboard" at bounding box center [46, 19] width 76 height 23
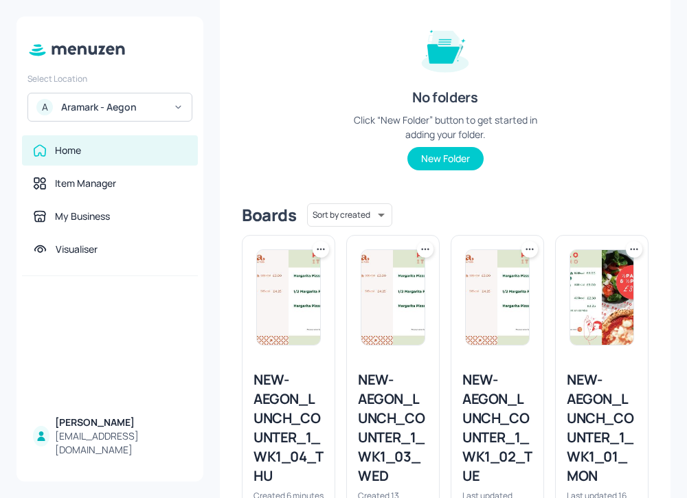
scroll to position [181, 0]
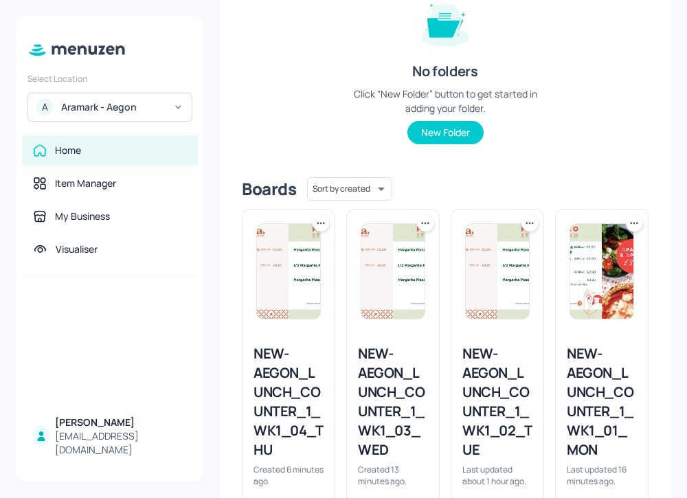
click at [290, 391] on div "NEW-AEGON_LUNCH_COUNTER_1_WK1_04_THU" at bounding box center [288, 401] width 70 height 115
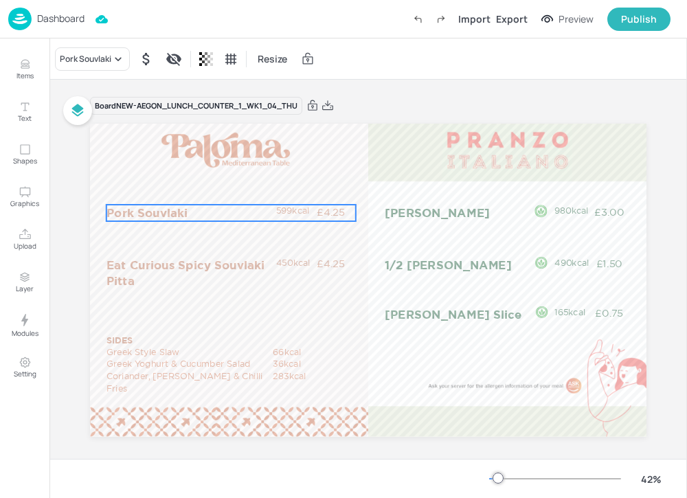
click at [170, 218] on p "Pork Souvlaki" at bounding box center [190, 213] width 168 height 16
click at [180, 184] on div "Ungroup" at bounding box center [186, 181] width 53 height 18
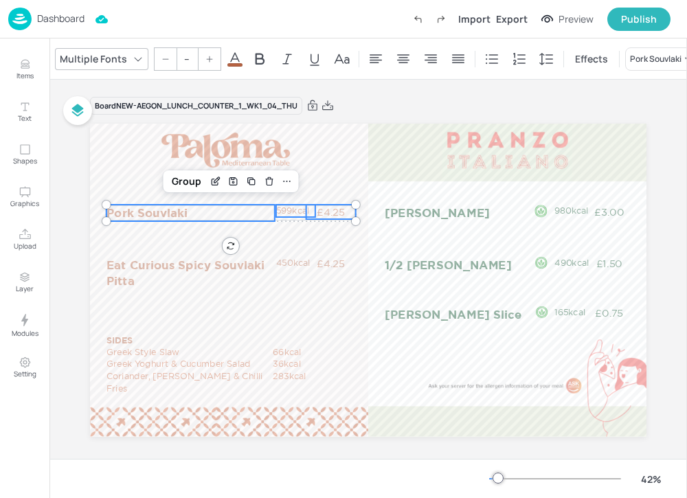
click at [240, 58] on icon at bounding box center [235, 59] width 16 height 16
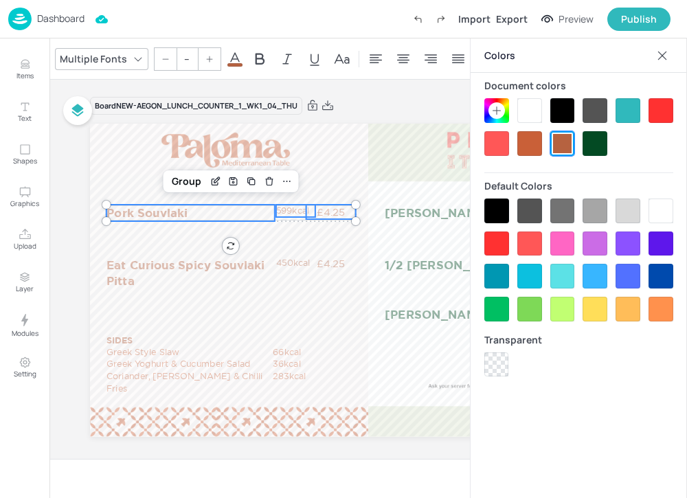
click at [533, 137] on div at bounding box center [529, 143] width 25 height 25
click at [527, 144] on div at bounding box center [529, 143] width 25 height 25
click at [545, 155] on div at bounding box center [578, 127] width 189 height 58
click at [534, 148] on div at bounding box center [529, 143] width 25 height 25
click at [496, 137] on div at bounding box center [496, 143] width 25 height 25
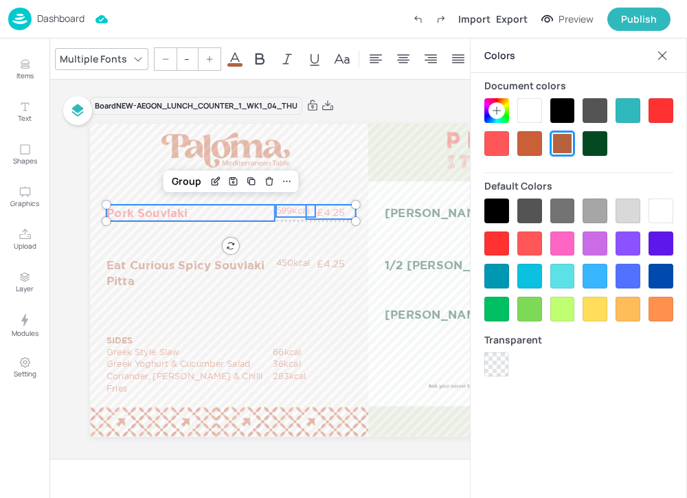
click at [522, 139] on div at bounding box center [529, 143] width 25 height 25
click at [505, 152] on div at bounding box center [496, 143] width 25 height 25
click at [527, 144] on div at bounding box center [529, 143] width 25 height 25
click at [192, 181] on div "Group" at bounding box center [186, 181] width 41 height 18
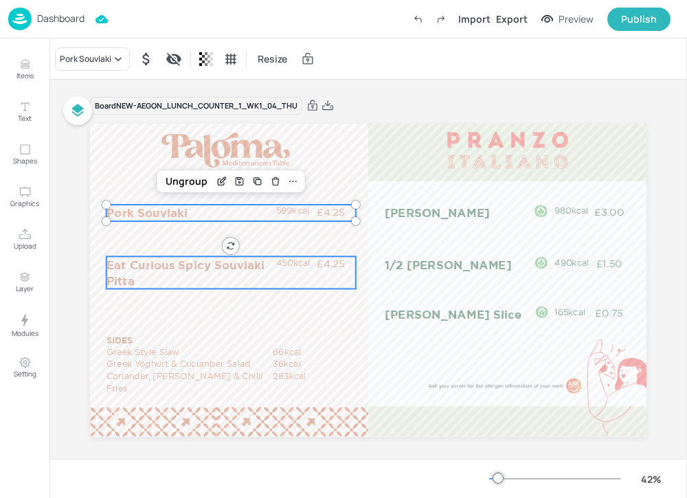
click at [177, 268] on p "Eat Curious Spicy Souvlaki Pitta" at bounding box center [190, 272] width 168 height 32
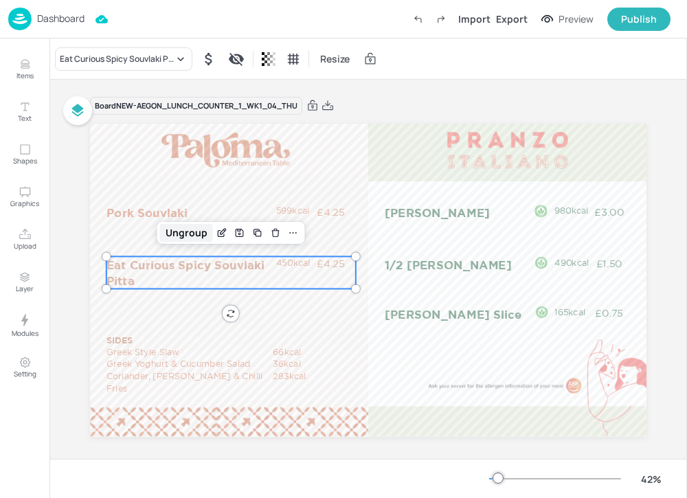
click at [185, 239] on div "Ungroup" at bounding box center [186, 233] width 53 height 18
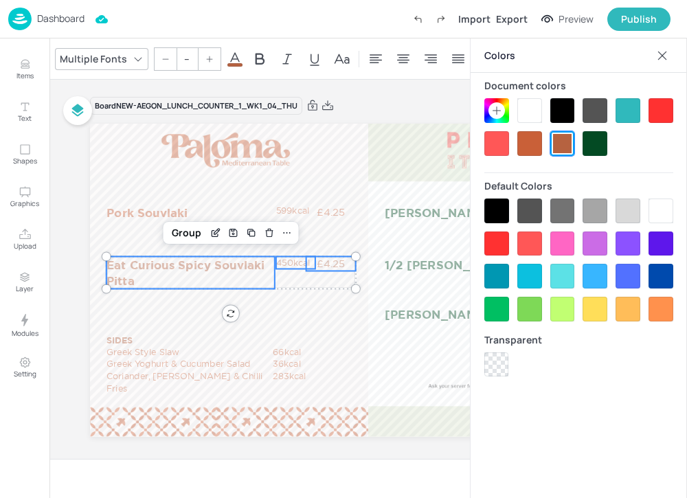
click at [526, 135] on div at bounding box center [529, 143] width 25 height 25
click at [189, 240] on div "Group" at bounding box center [186, 233] width 41 height 18
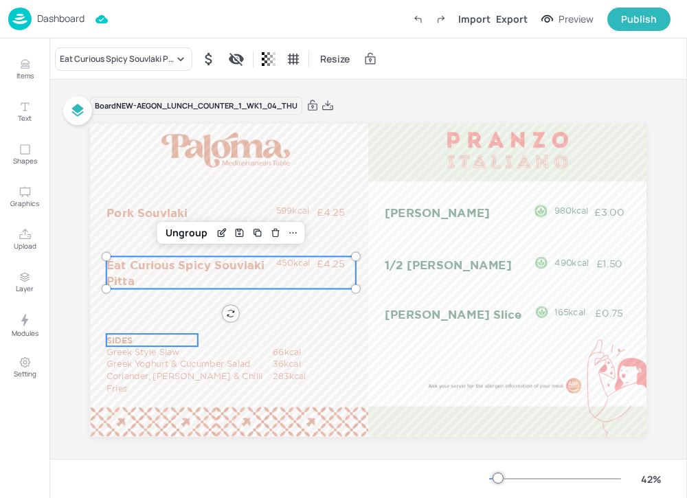
click at [129, 335] on p "SIDES" at bounding box center [151, 340] width 91 height 12
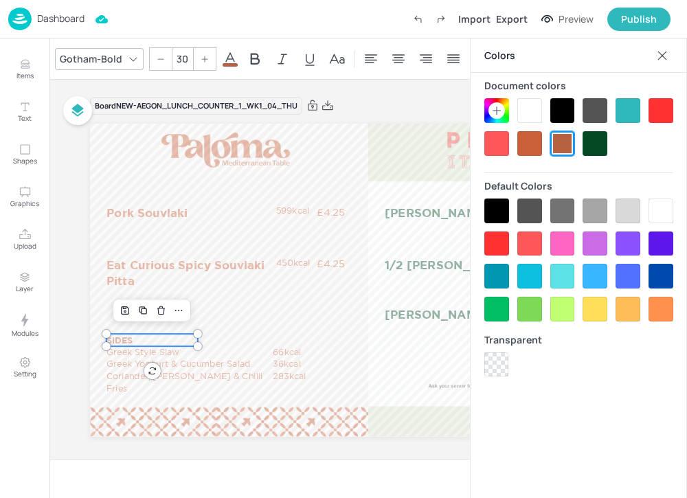
click at [536, 141] on div at bounding box center [529, 143] width 25 height 25
click at [199, 348] on div at bounding box center [197, 346] width 11 height 11
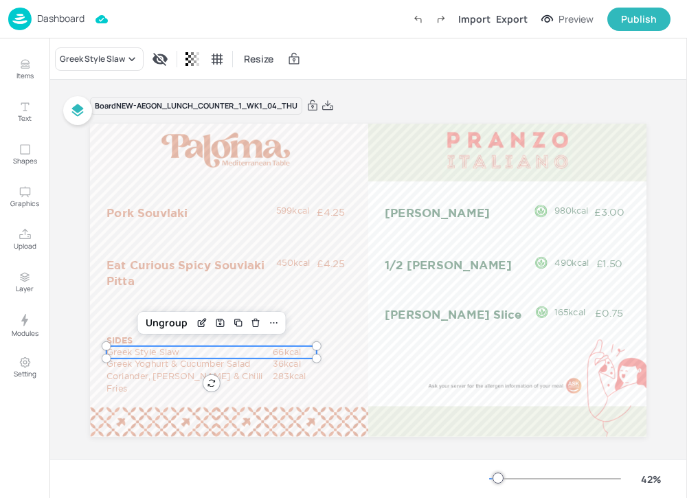
click at [219, 348] on p "Greek Style Slaw" at bounding box center [189, 352] width 167 height 12
click at [179, 327] on div "Ungroup" at bounding box center [166, 323] width 53 height 18
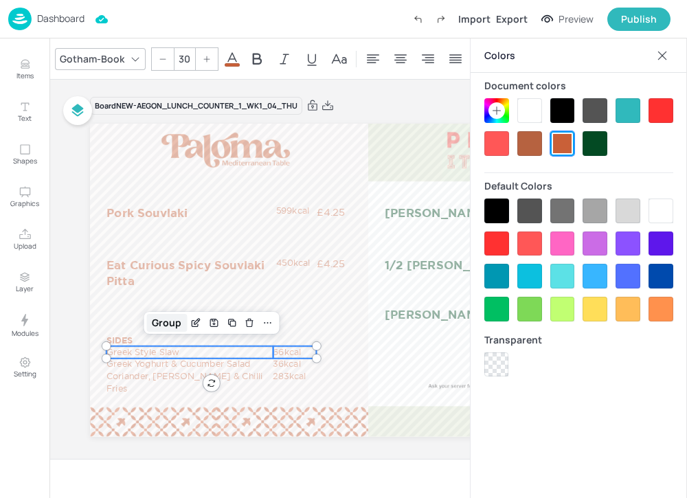
click at [173, 326] on div "Group" at bounding box center [166, 323] width 41 height 18
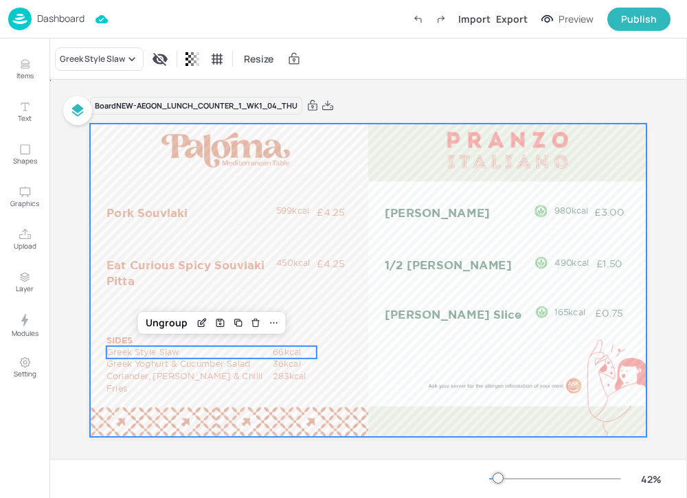
click at [319, 304] on div at bounding box center [368, 280] width 556 height 313
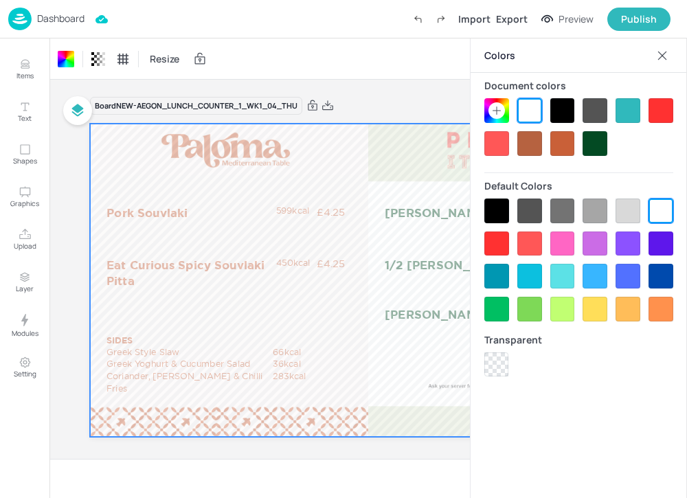
click at [657, 52] on icon at bounding box center [662, 56] width 14 height 14
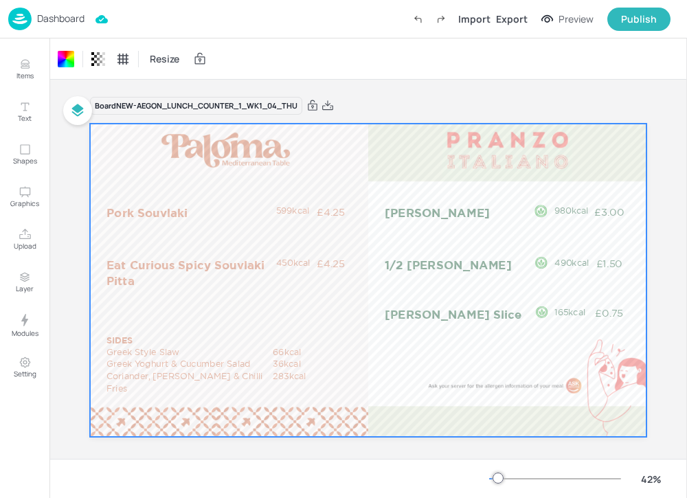
click at [54, 19] on p "Dashboard" at bounding box center [60, 19] width 47 height 10
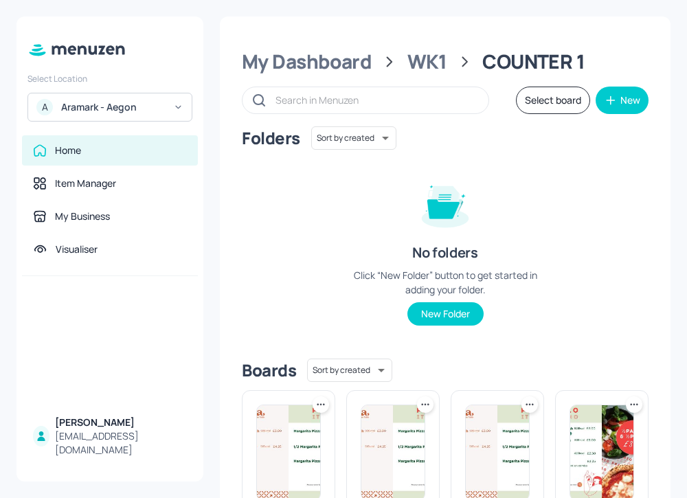
scroll to position [668, 0]
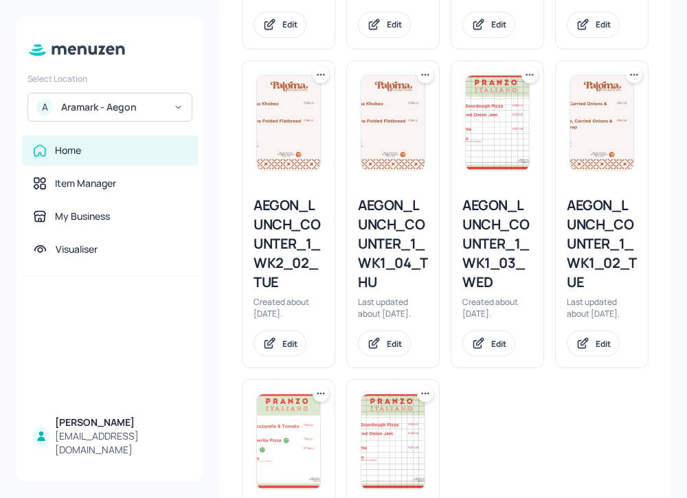
click at [394, 271] on div "AEGON_LUNCH_COUNTER_1_WK1_04_THU" at bounding box center [393, 244] width 70 height 96
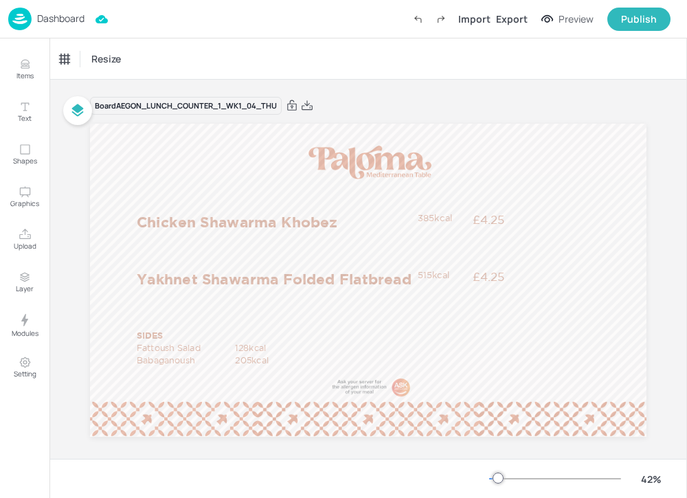
click at [47, 15] on p "Dashboard" at bounding box center [60, 19] width 47 height 10
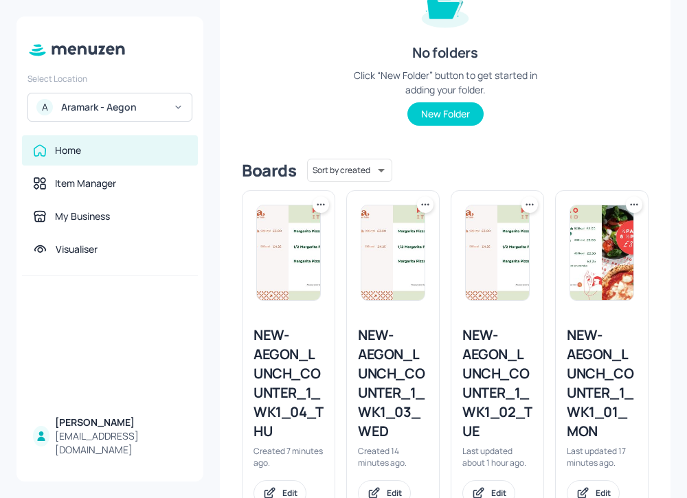
scroll to position [350, 0]
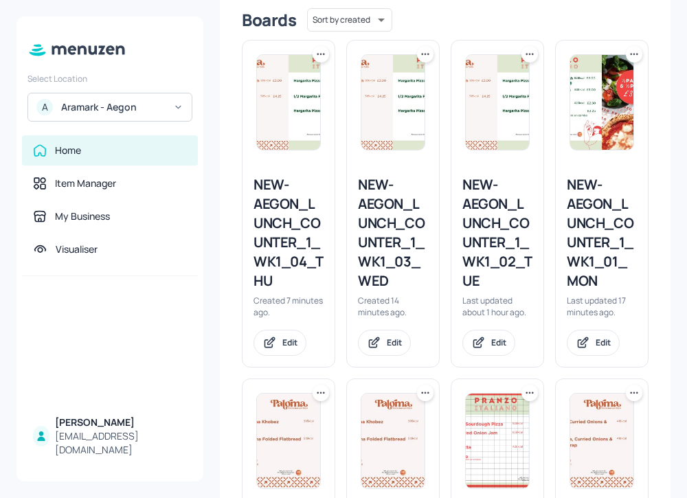
click at [296, 246] on div "NEW-AEGON_LUNCH_COUNTER_1_WK1_04_THU" at bounding box center [288, 232] width 70 height 115
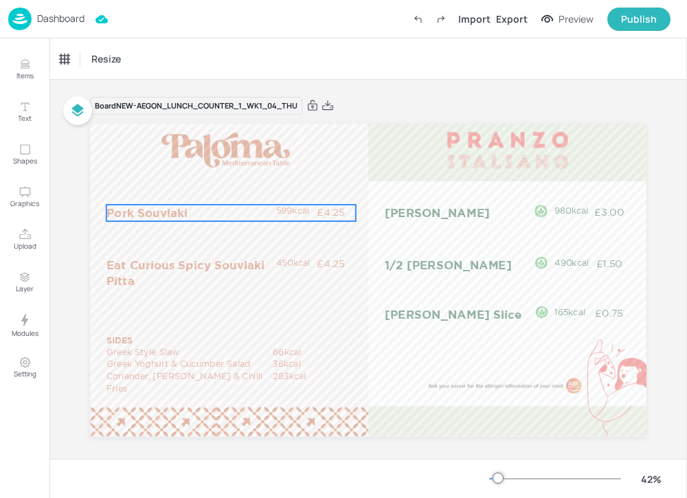
click at [179, 213] on p "Pork Souvlaki" at bounding box center [190, 213] width 168 height 16
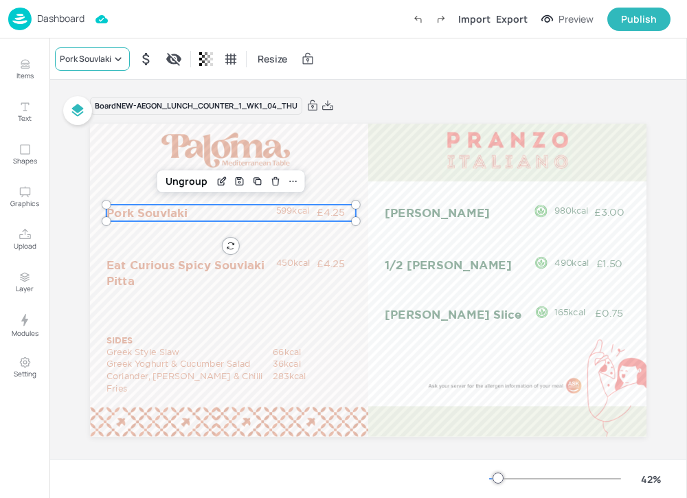
click at [87, 58] on div "Pork Souvlaki" at bounding box center [86, 59] width 52 height 12
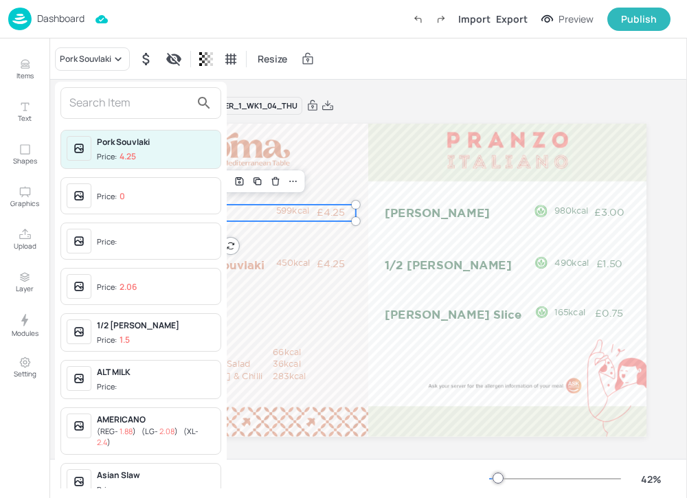
click at [98, 98] on input "text" at bounding box center [129, 103] width 121 height 22
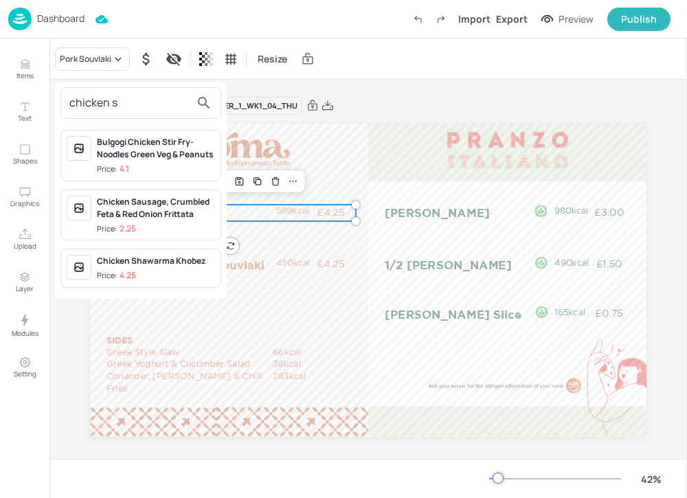
type input "chicken s"
click at [179, 258] on div "Chicken Shawarma Khobez" at bounding box center [156, 261] width 118 height 12
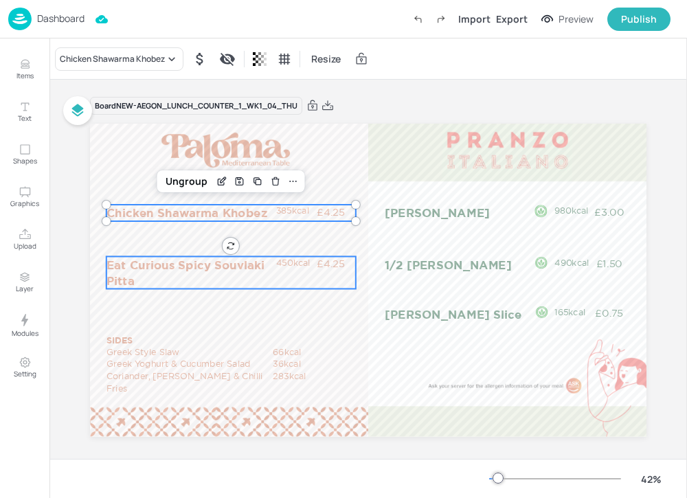
click at [238, 263] on p "Eat Curious Spicy Souvlaki Pitta" at bounding box center [190, 272] width 168 height 32
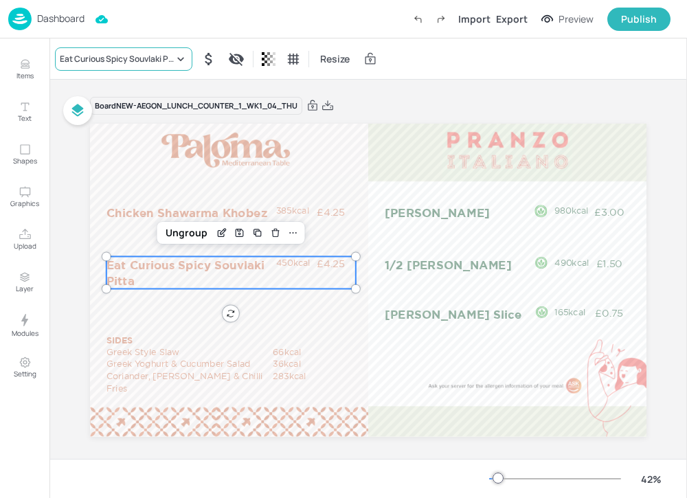
click at [84, 59] on div "Eat Curious Spicy Souvlaki Pitta" at bounding box center [117, 59] width 114 height 12
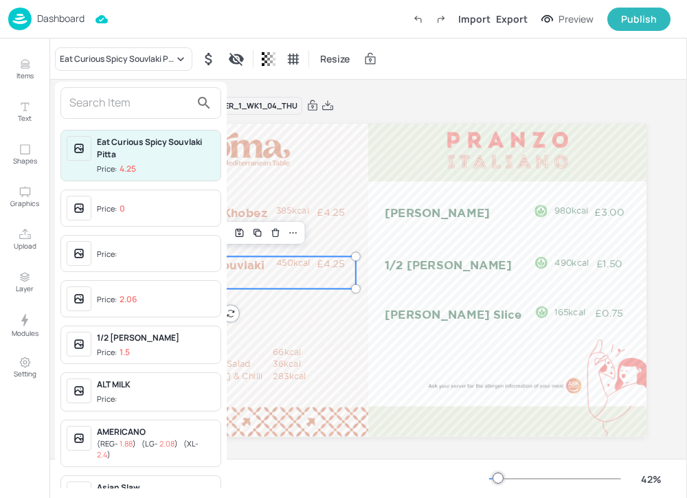
click at [74, 27] on div at bounding box center [343, 249] width 687 height 498
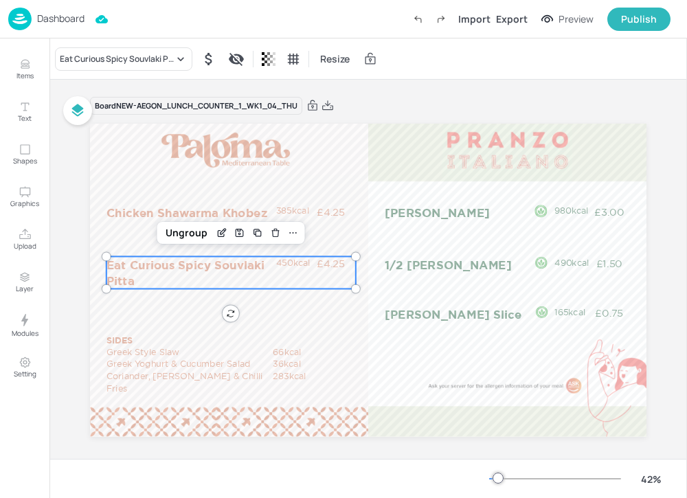
click at [78, 19] on p "Dashboard" at bounding box center [60, 19] width 47 height 10
click at [71, 16] on p "Dashboard" at bounding box center [60, 19] width 47 height 10
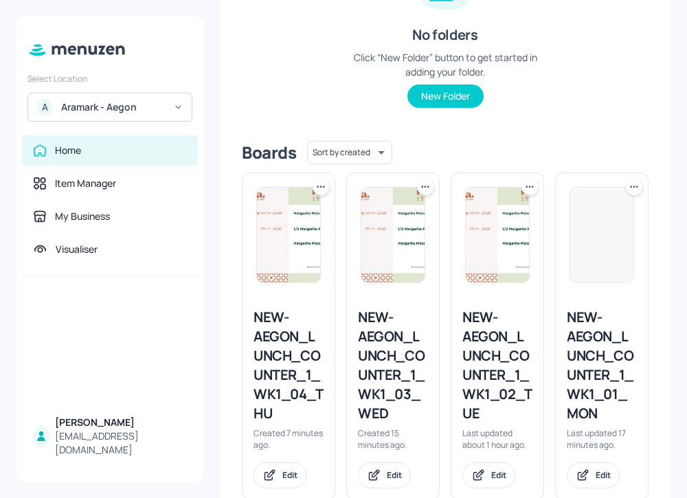
scroll to position [255, 0]
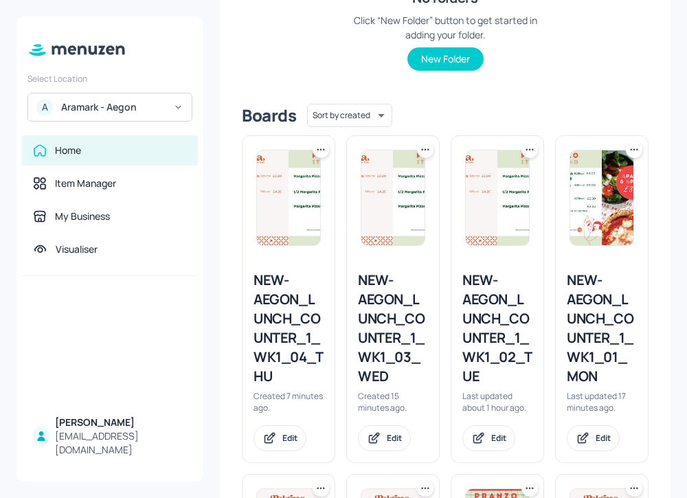
click at [402, 341] on div "NEW-AEGON_LUNCH_COUNTER_1_WK1_03_WED" at bounding box center [393, 328] width 70 height 115
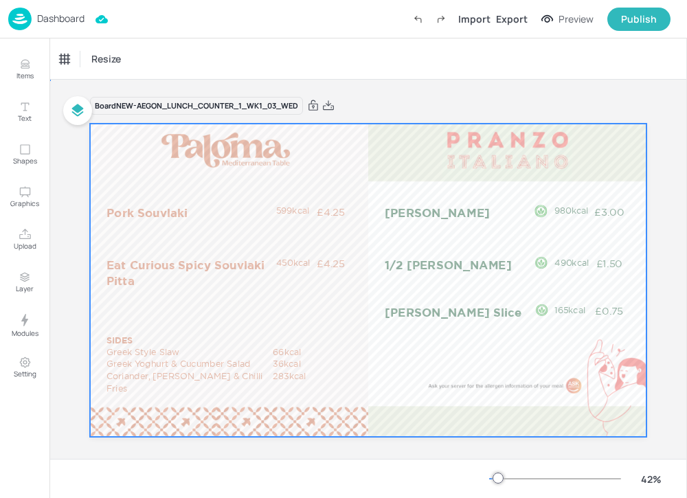
click at [358, 308] on div at bounding box center [368, 280] width 556 height 313
click at [54, 26] on div "Dashboard" at bounding box center [46, 19] width 76 height 23
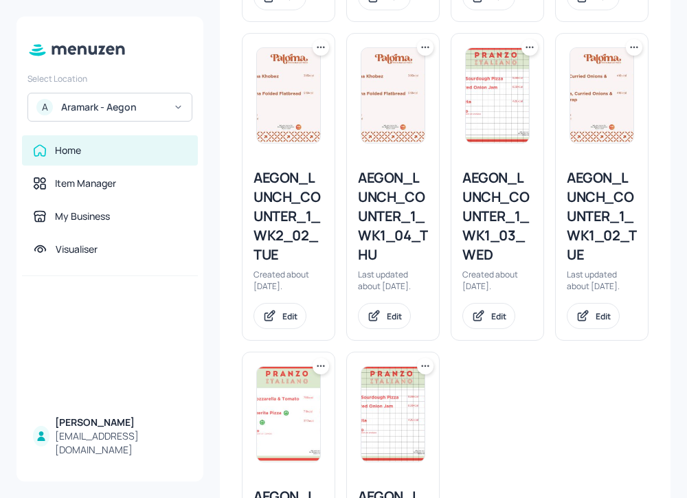
scroll to position [695, 0]
click at [585, 220] on div "AEGON_LUNCH_COUNTER_1_WK1_02_TUE" at bounding box center [602, 217] width 70 height 96
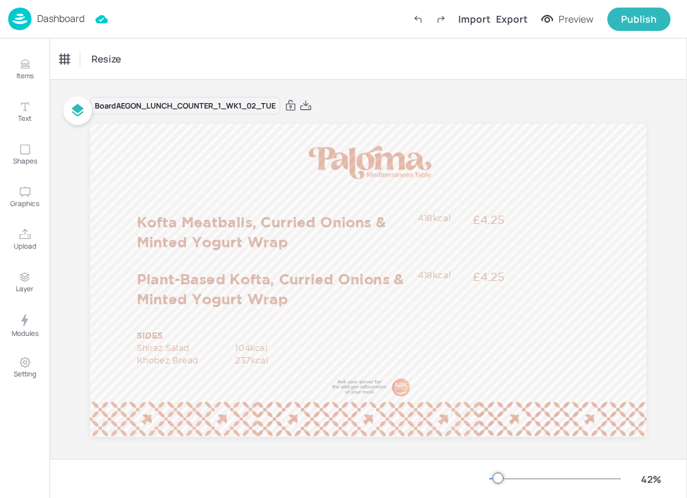
click at [56, 23] on p "Dashboard" at bounding box center [60, 19] width 47 height 10
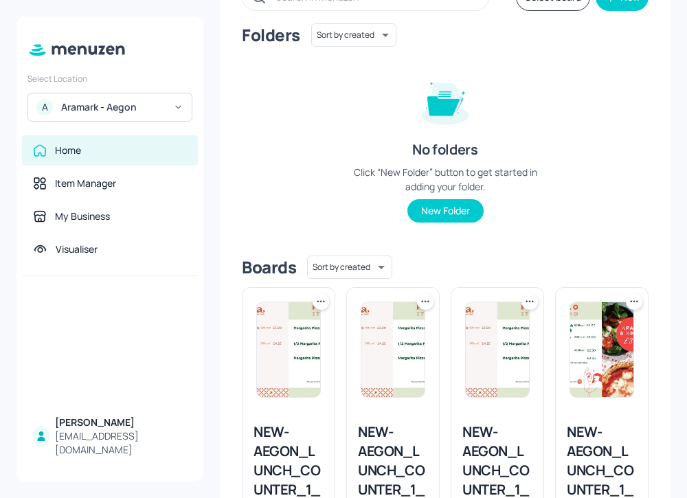
scroll to position [223, 0]
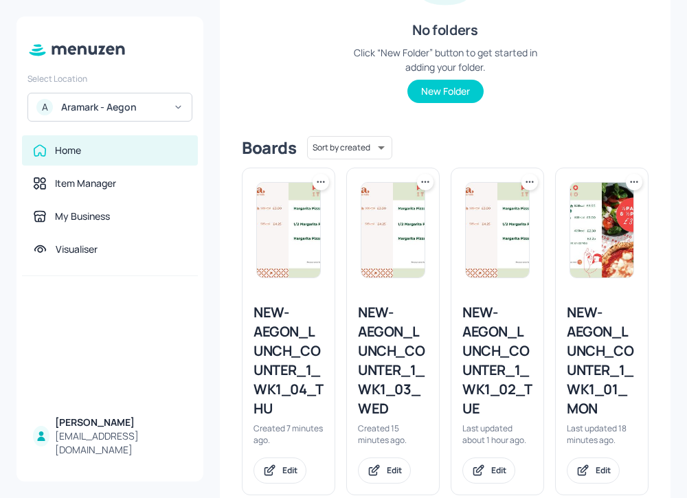
click at [505, 364] on div "NEW-AEGON_LUNCH_COUNTER_1_WK1_02_TUE" at bounding box center [497, 360] width 70 height 115
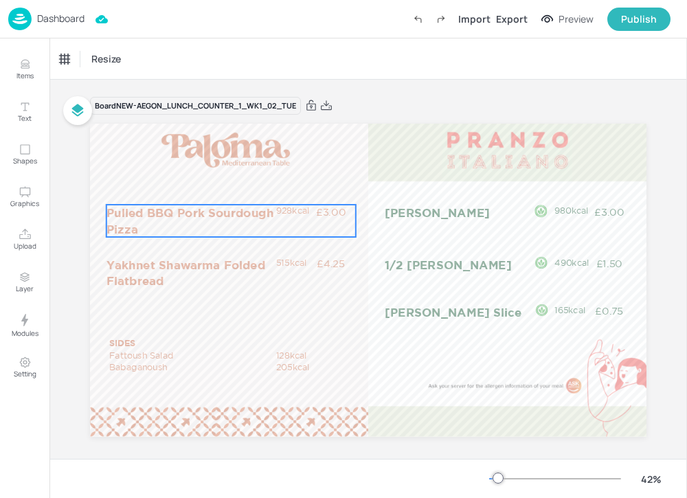
click at [194, 214] on p "Pulled BBQ Pork Sourdough Pizza" at bounding box center [190, 221] width 168 height 32
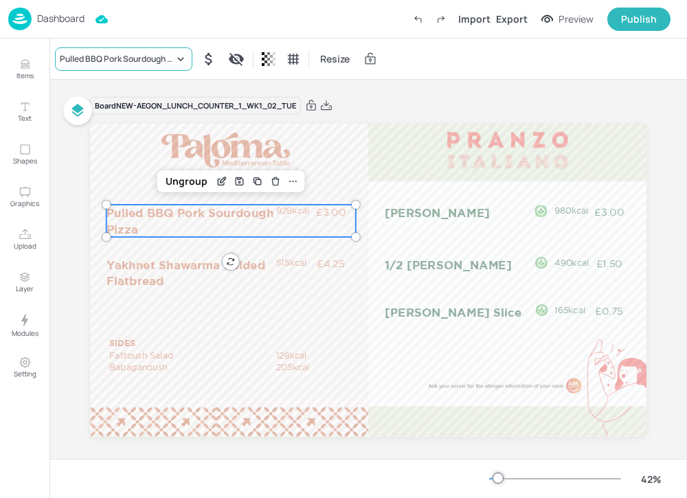
click at [102, 54] on div "Pulled BBQ Pork Sourdough Pizza" at bounding box center [117, 59] width 114 height 12
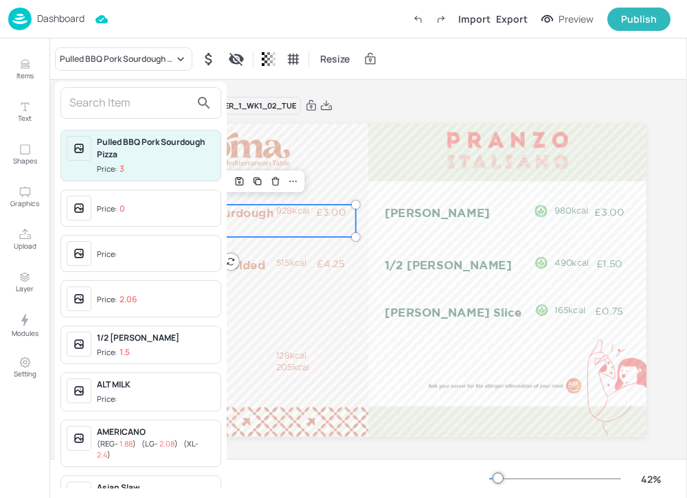
click at [104, 103] on input "text" at bounding box center [129, 103] width 121 height 22
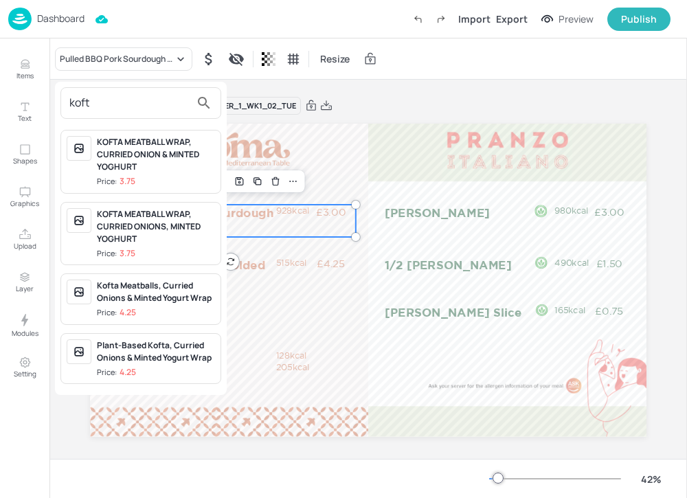
type input "koft"
click at [264, 322] on div at bounding box center [343, 249] width 687 height 498
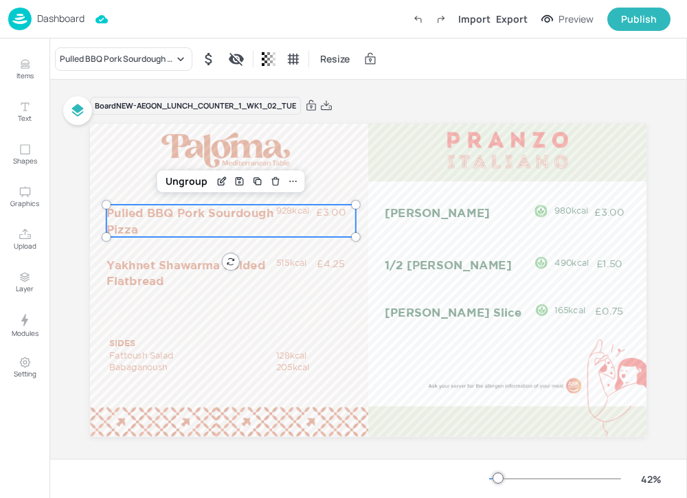
click at [75, 25] on div "Dashboard" at bounding box center [46, 19] width 76 height 23
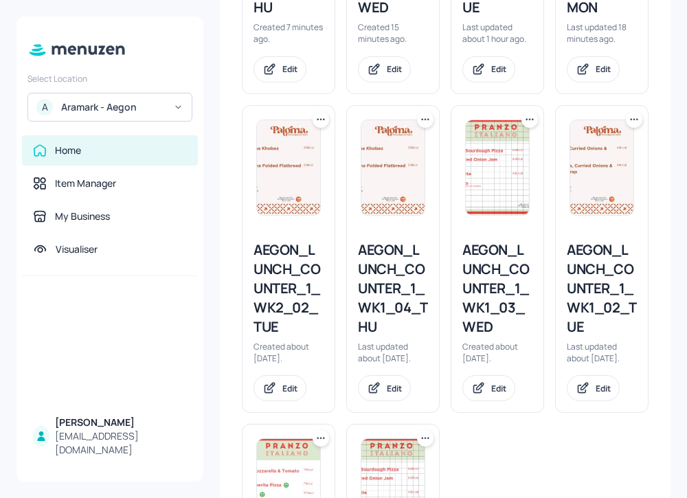
scroll to position [629, 0]
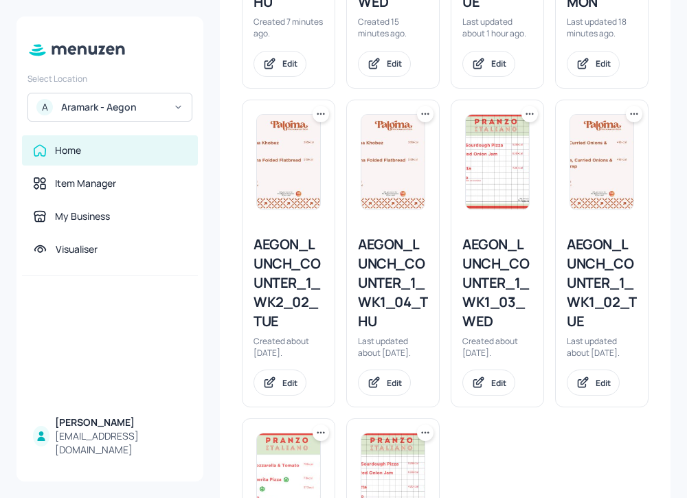
click at [604, 290] on div "AEGON_LUNCH_COUNTER_1_WK1_02_TUE" at bounding box center [602, 283] width 70 height 96
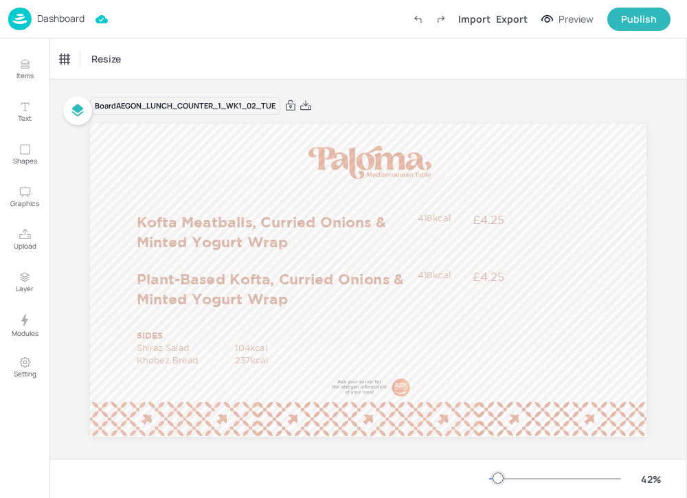
click at [60, 14] on p "Dashboard" at bounding box center [60, 19] width 47 height 10
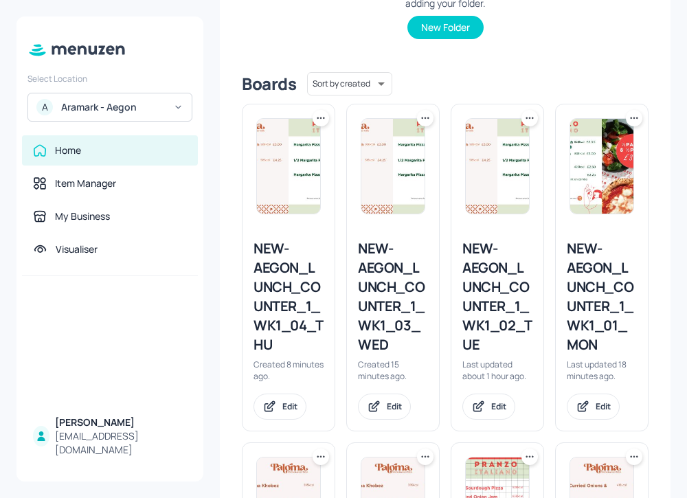
scroll to position [317, 0]
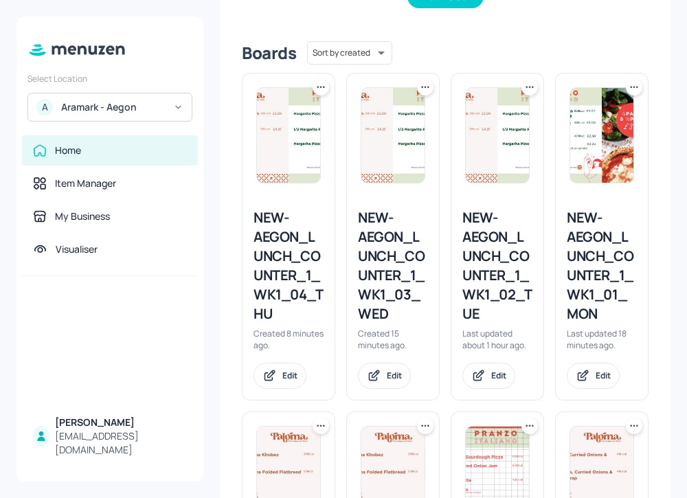
click at [481, 257] on div "NEW-AEGON_LUNCH_COUNTER_1_WK1_02_TUE" at bounding box center [497, 265] width 70 height 115
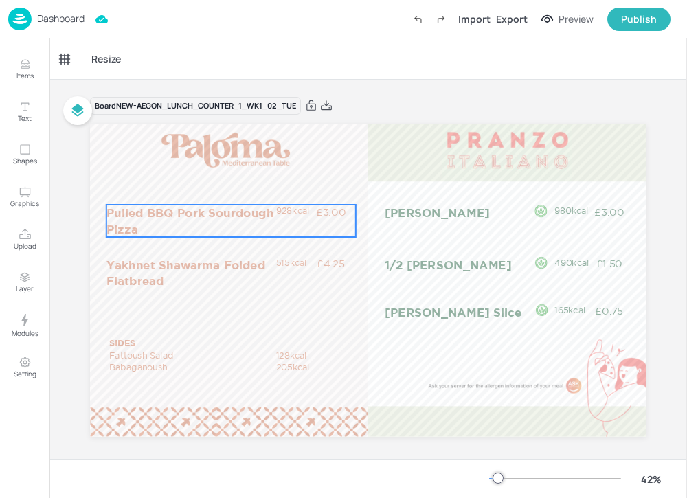
click at [243, 224] on p "Pulled BBQ Pork Sourdough Pizza" at bounding box center [190, 221] width 168 height 32
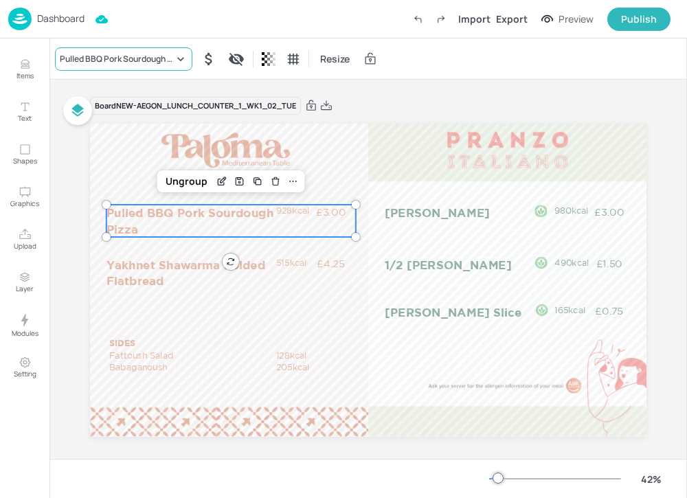
click at [146, 54] on div "Pulled BBQ Pork Sourdough Pizza" at bounding box center [117, 59] width 114 height 12
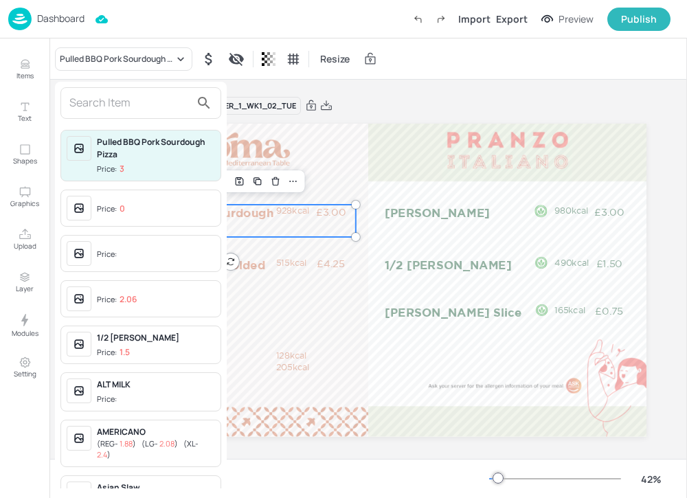
click at [127, 99] on input "text" at bounding box center [129, 103] width 121 height 22
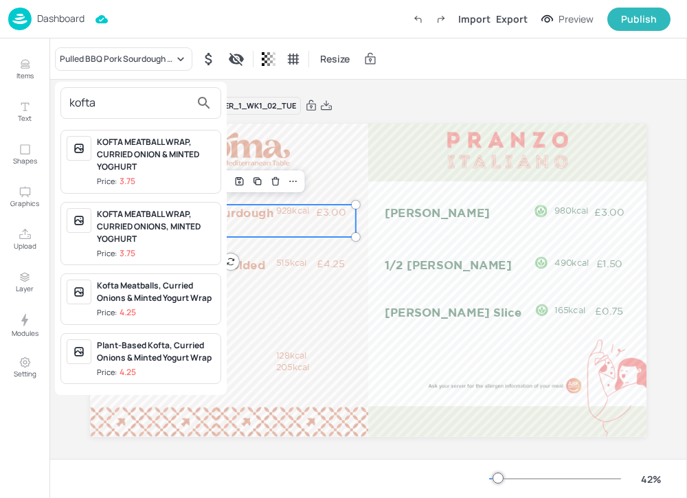
type input "kofta"
click at [168, 294] on div "Kofta Meatballs, Curried Onions & Minted Yogurt Wrap" at bounding box center [156, 292] width 118 height 25
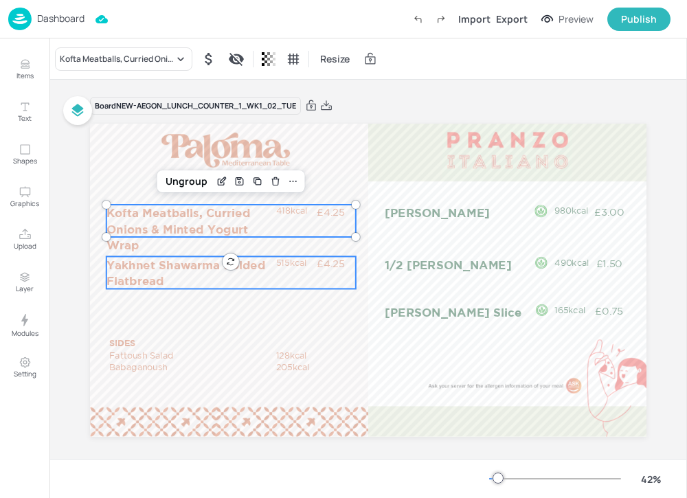
click at [198, 270] on p "Yakhnet Shawarma Folded Flatbread" at bounding box center [190, 272] width 168 height 32
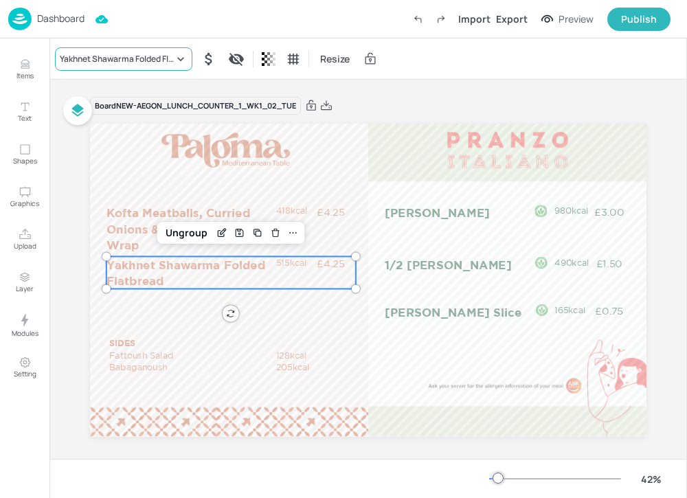
click at [116, 67] on div "Yakhnet Shawarma Folded Flatbread" at bounding box center [123, 58] width 137 height 23
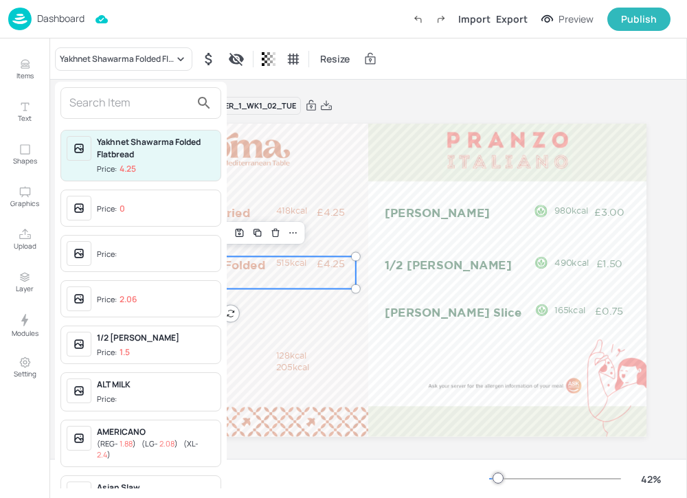
click at [106, 105] on input "text" at bounding box center [129, 103] width 121 height 22
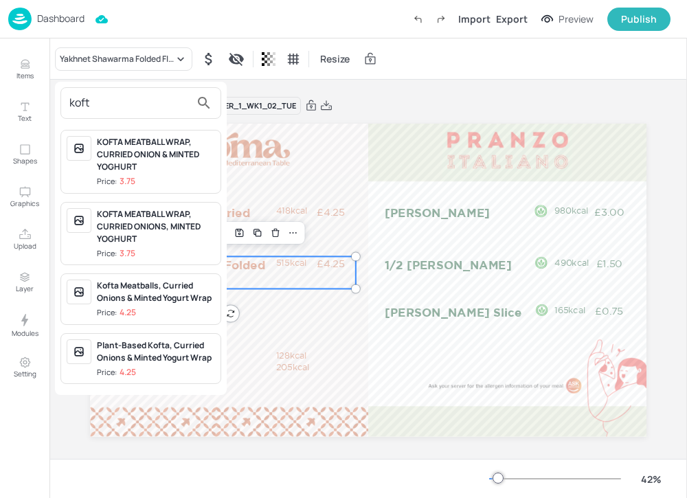
type input "koft"
click at [163, 372] on span "Price: 4.25" at bounding box center [156, 373] width 118 height 12
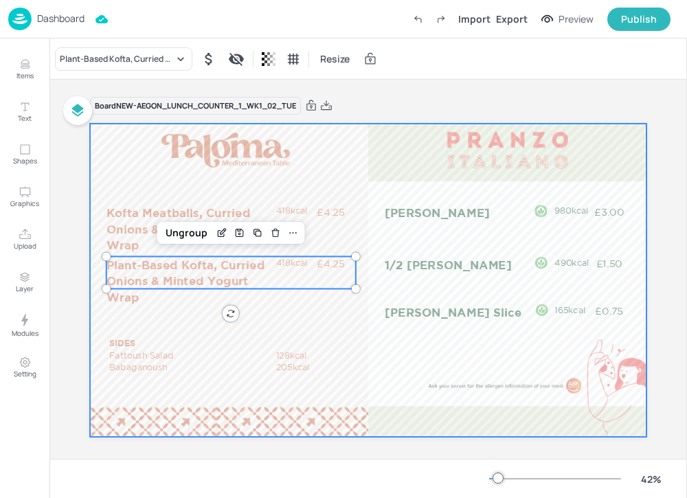
click at [268, 326] on div at bounding box center [368, 280] width 556 height 313
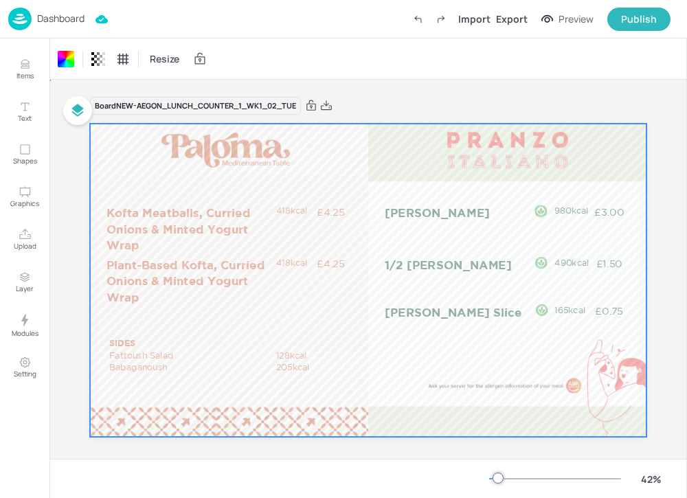
click at [315, 328] on div at bounding box center [368, 280] width 556 height 313
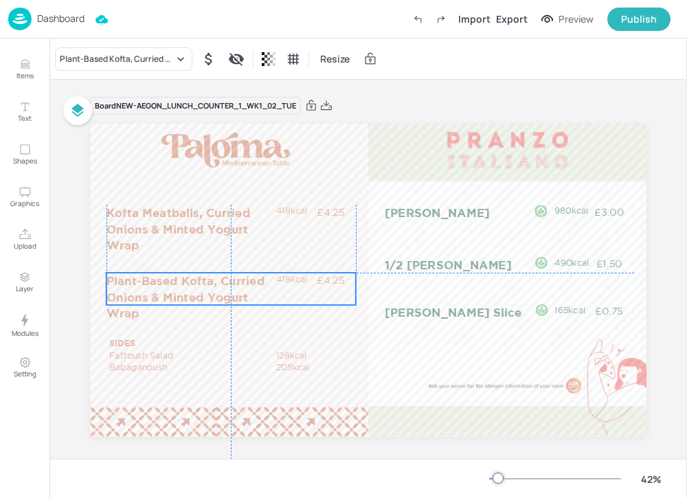
drag, startPoint x: 236, startPoint y: 264, endPoint x: 235, endPoint y: 280, distance: 15.9
click at [235, 280] on p "Plant-Based Kofta, Curried Onions & Minted Yogurt Wrap" at bounding box center [190, 297] width 168 height 49
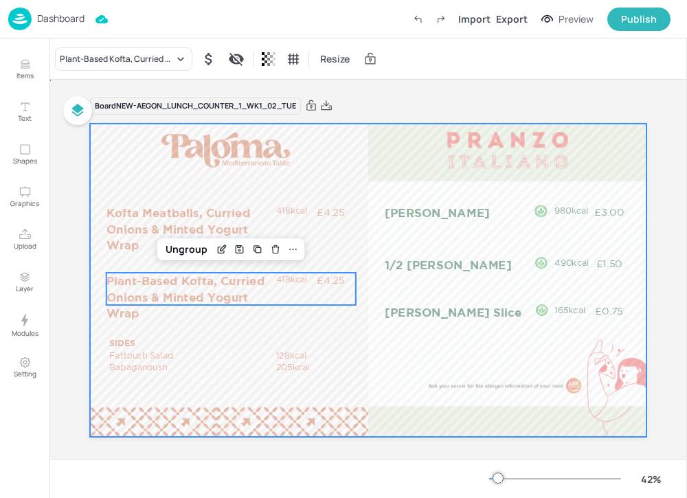
click at [365, 328] on div at bounding box center [368, 280] width 556 height 313
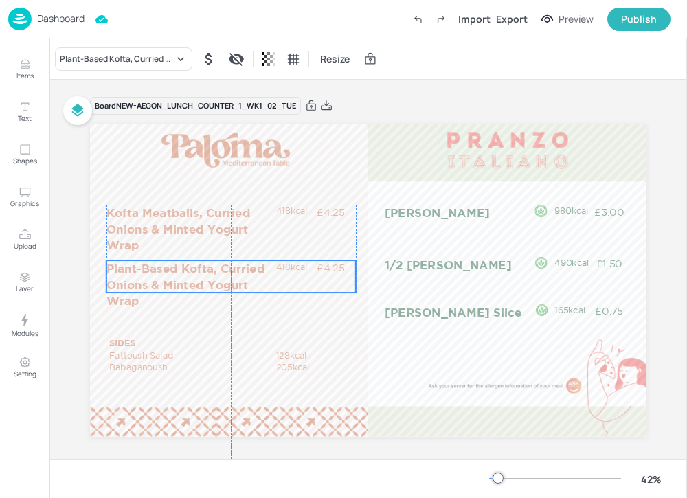
drag, startPoint x: 229, startPoint y: 280, endPoint x: 229, endPoint y: 268, distance: 12.4
click at [229, 268] on p "Plant-Based Kofta, Curried Onions & Minted Yogurt Wrap" at bounding box center [190, 284] width 168 height 49
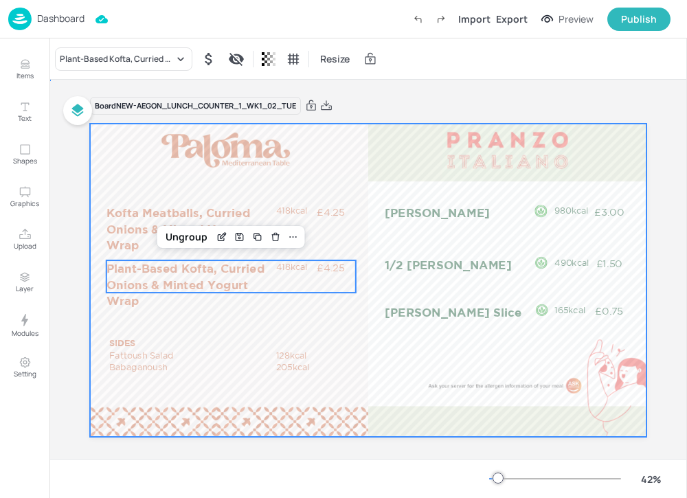
click at [322, 319] on div at bounding box center [368, 280] width 556 height 313
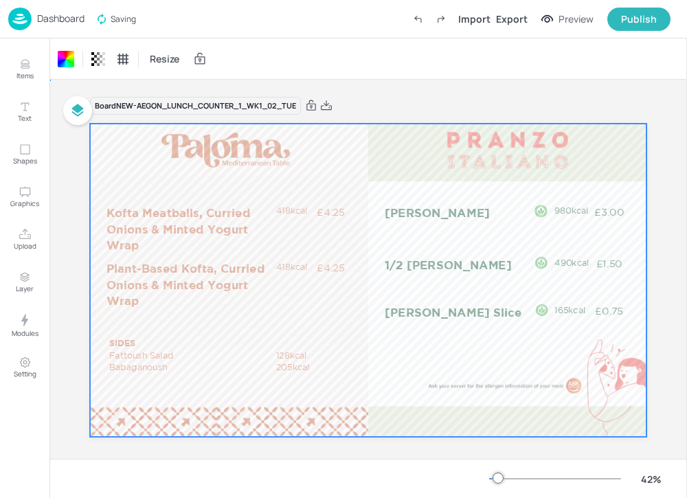
click at [275, 308] on div at bounding box center [368, 280] width 556 height 313
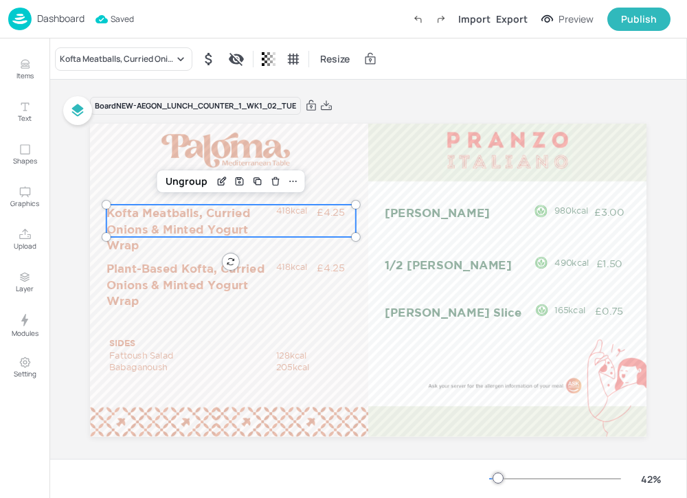
click at [251, 234] on p "Kofta Meatballs, Curried Onions & Minted Yogurt Wrap" at bounding box center [190, 229] width 168 height 49
click at [192, 182] on div "Ungroup" at bounding box center [186, 181] width 53 height 18
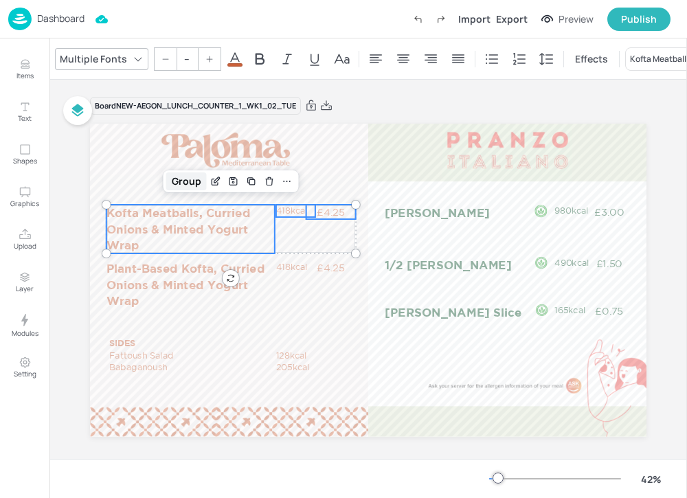
click at [185, 183] on div "Group" at bounding box center [186, 181] width 41 height 18
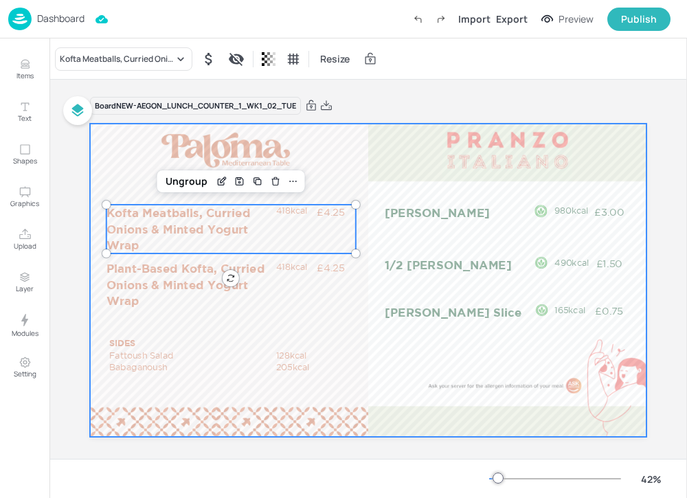
click at [333, 311] on div at bounding box center [368, 280] width 556 height 313
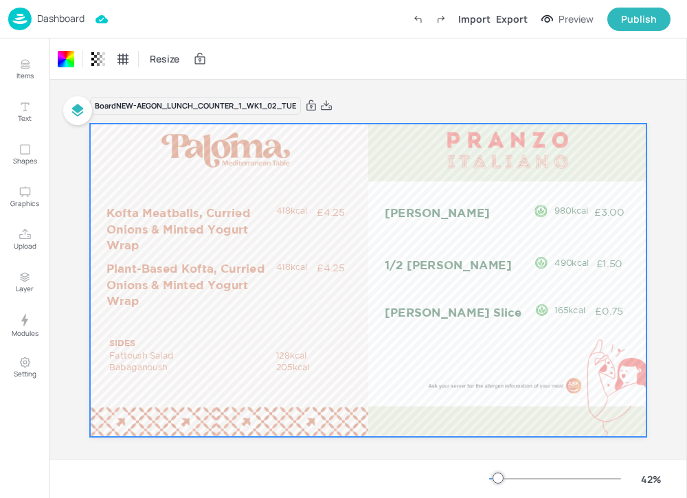
click at [291, 332] on div at bounding box center [368, 280] width 556 height 313
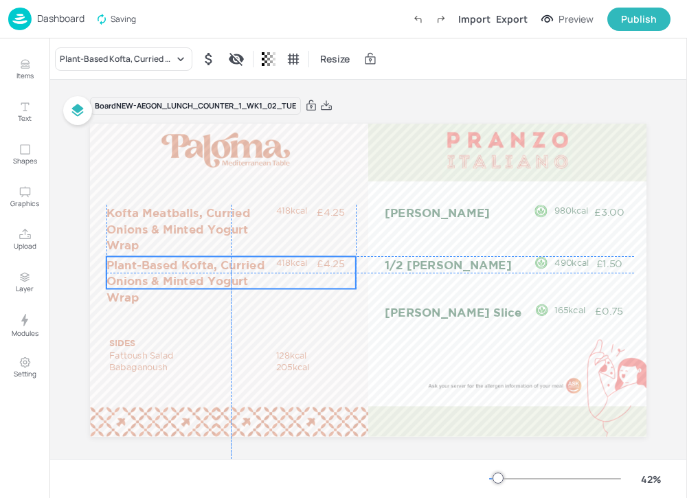
click at [277, 286] on div "Plant-Based Kofta, Curried Onions & Minted Yogurt Wrap £4.25 418kcal" at bounding box center [230, 272] width 249 height 32
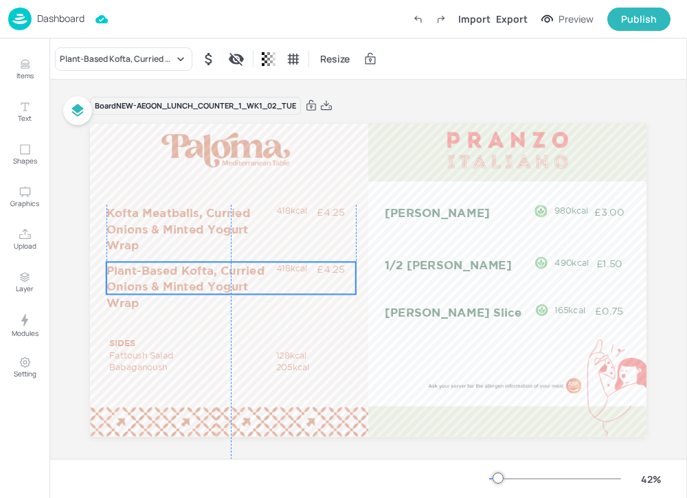
click at [264, 289] on p "Plant-Based Kofta, Curried Onions & Minted Yogurt Wrap" at bounding box center [190, 286] width 168 height 49
click at [302, 282] on div "Plant-Based Kofta, Curried Onions & Minted Yogurt Wrap £4.25 418kcal" at bounding box center [230, 278] width 249 height 32
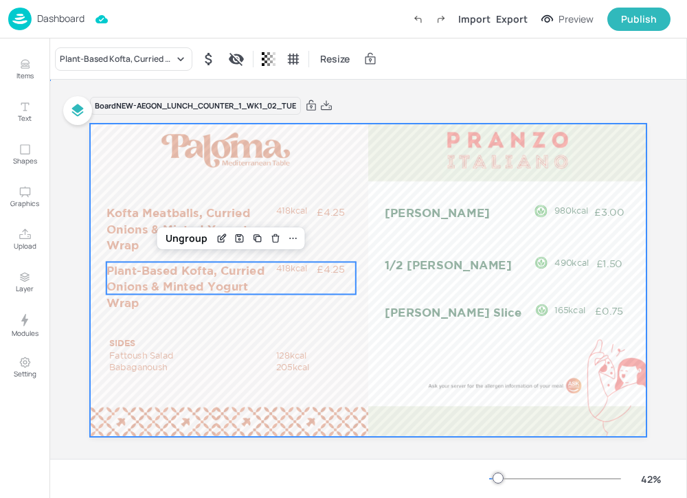
click at [339, 330] on div at bounding box center [368, 280] width 556 height 313
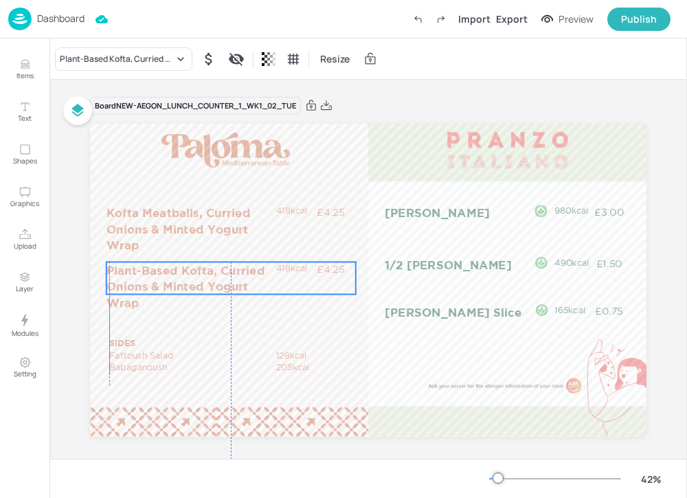
click at [258, 273] on p "Plant-Based Kofta, Curried Onions & Minted Yogurt Wrap" at bounding box center [190, 286] width 168 height 49
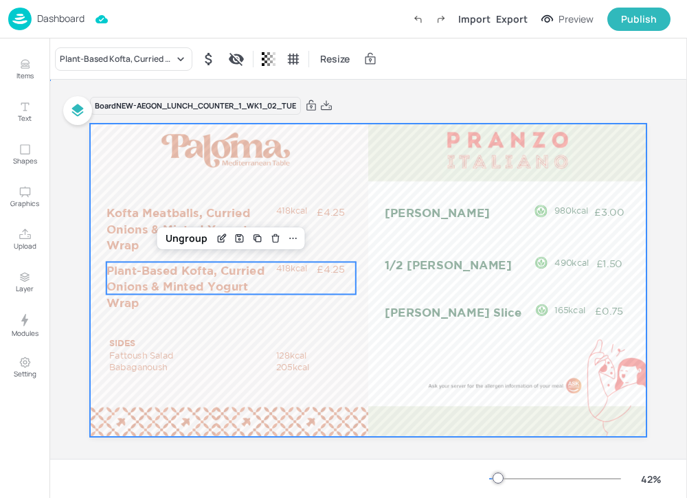
click at [340, 323] on div at bounding box center [368, 280] width 556 height 313
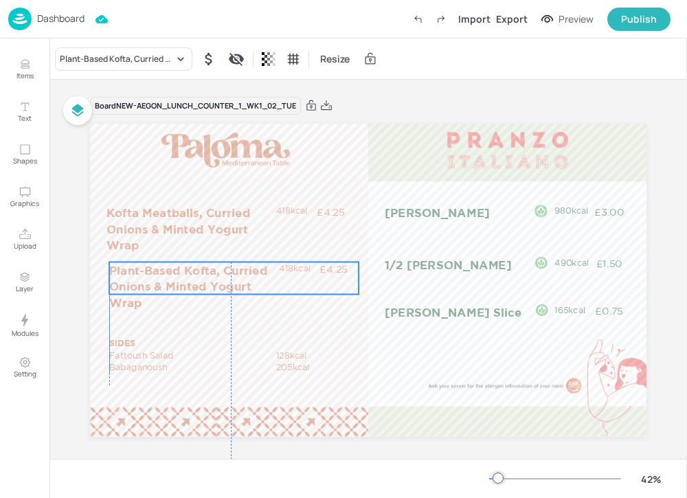
click at [183, 296] on p "Plant-Based Kofta, Curried Onions & Minted Yogurt Wrap" at bounding box center [193, 286] width 168 height 49
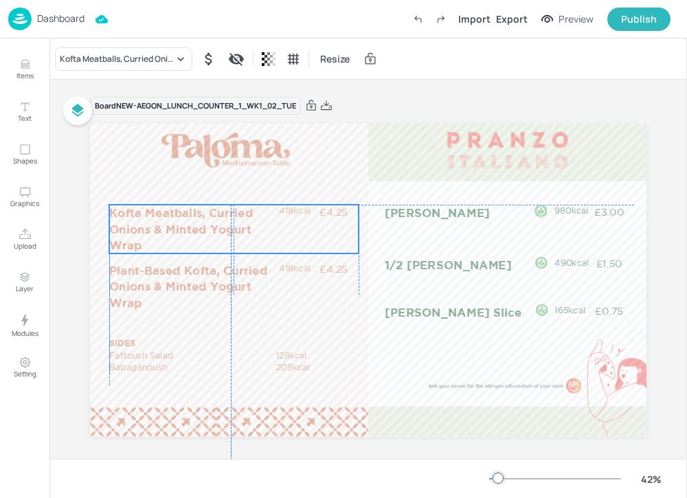
click at [180, 206] on p "Kofta Meatballs, Curried Onions & Minted Yogurt Wrap" at bounding box center [193, 229] width 168 height 49
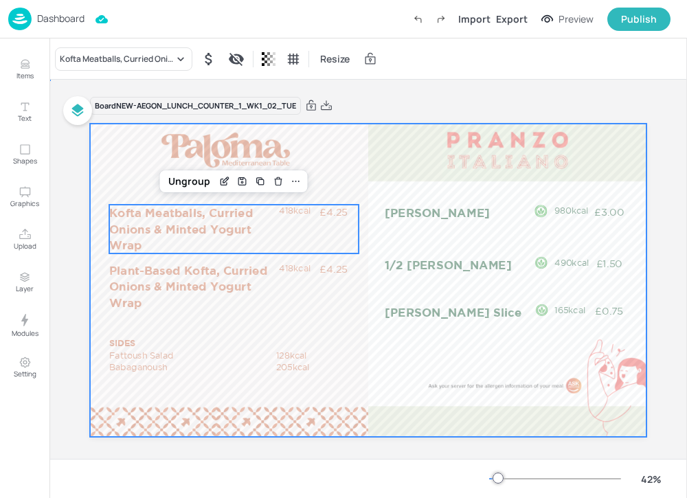
click at [206, 198] on div at bounding box center [368, 280] width 556 height 313
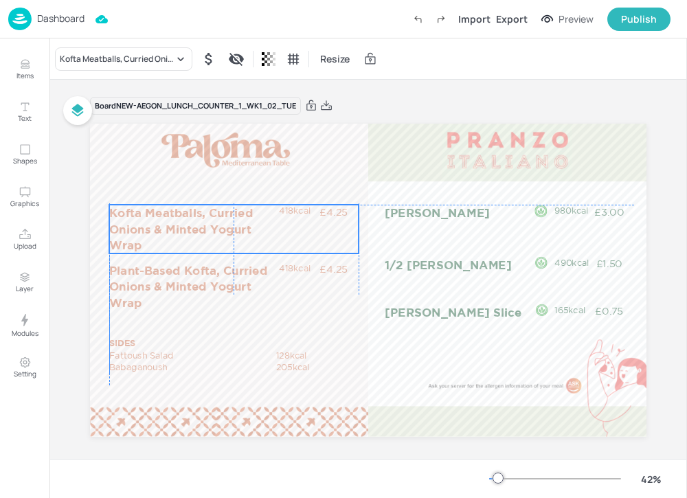
click at [201, 223] on p "Kofta Meatballs, Curried Onions & Minted Yogurt Wrap" at bounding box center [193, 229] width 168 height 49
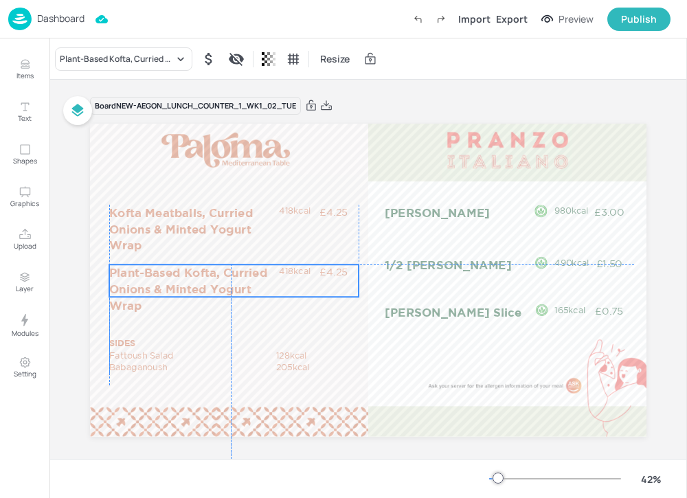
click at [171, 276] on p "Plant-Based Kofta, Curried Onions & Minted Yogurt Wrap" at bounding box center [193, 288] width 168 height 49
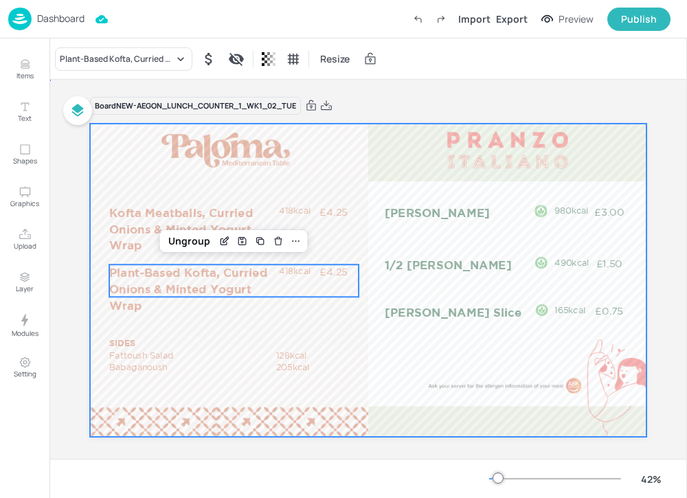
click at [192, 320] on div at bounding box center [368, 280] width 556 height 313
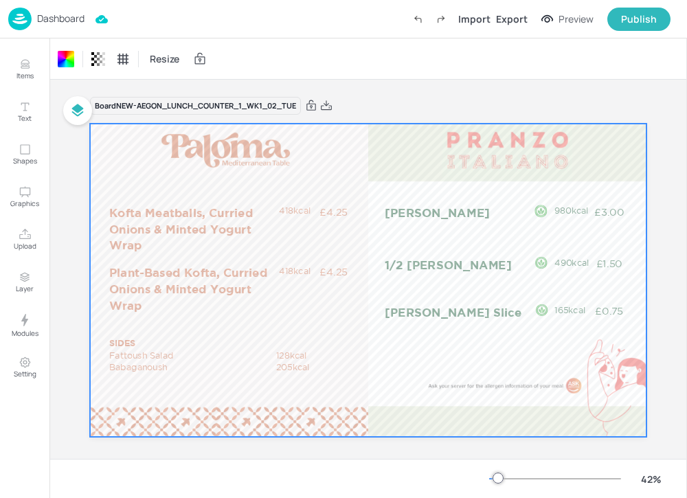
click at [62, 9] on div "Dashboard" at bounding box center [46, 19] width 76 height 23
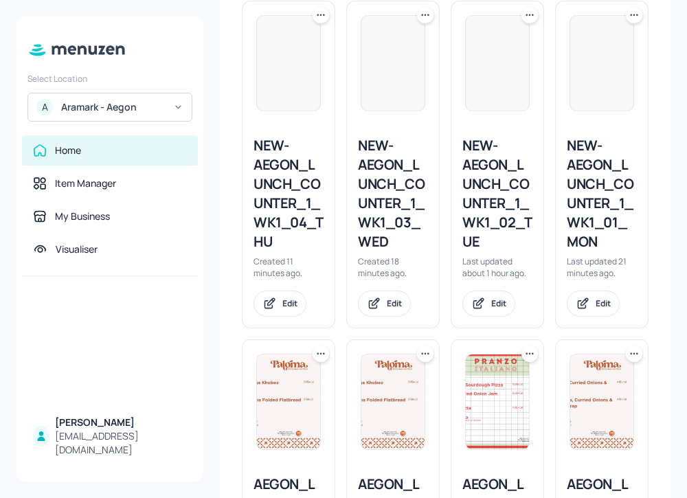
scroll to position [637, 0]
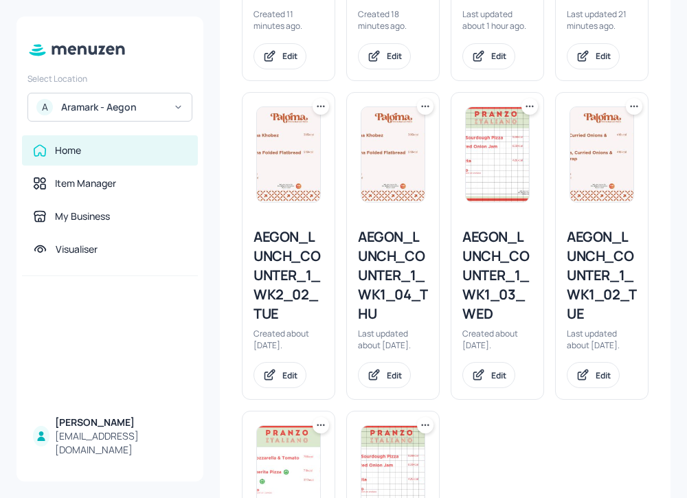
click at [577, 272] on div "AEGON_LUNCH_COUNTER_1_WK1_02_TUE" at bounding box center [602, 275] width 70 height 96
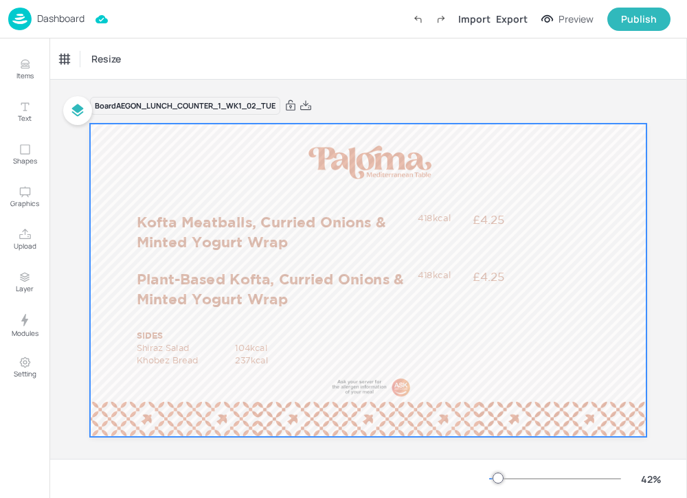
scroll to position [12, 0]
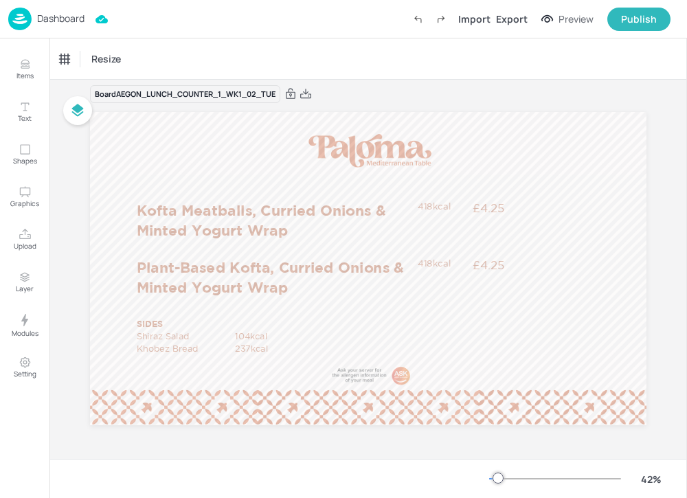
click at [60, 16] on p "Dashboard" at bounding box center [60, 19] width 47 height 10
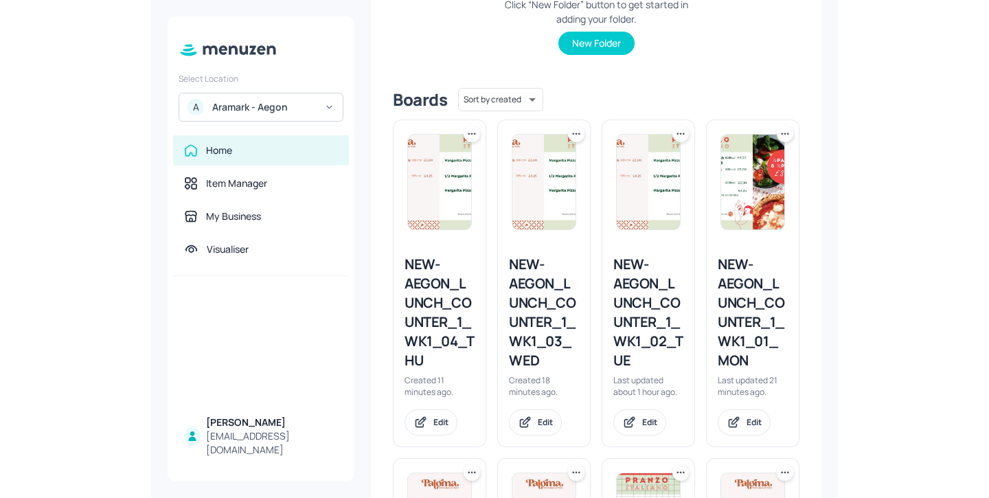
scroll to position [459, 0]
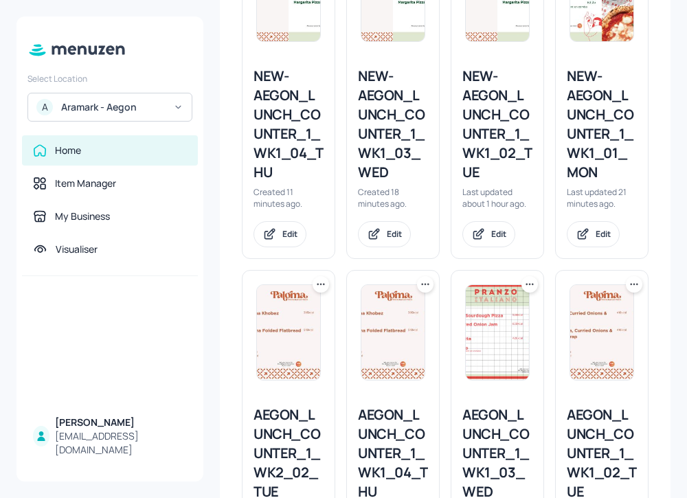
click at [492, 123] on div "NEW-AEGON_LUNCH_COUNTER_1_WK1_02_TUE" at bounding box center [497, 124] width 70 height 115
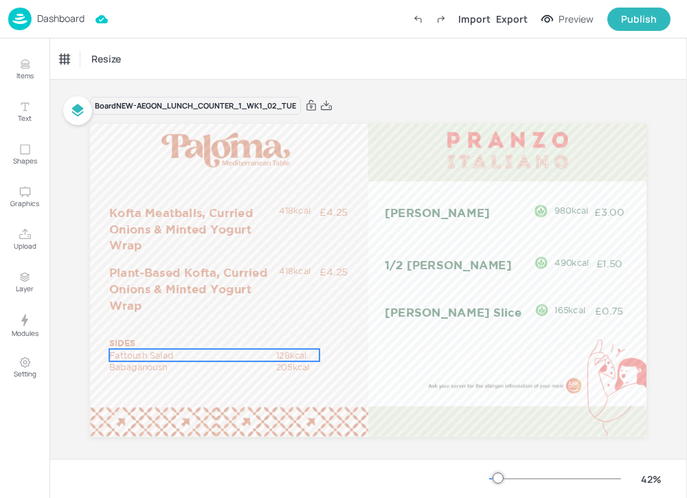
click at [185, 349] on p "Fattoush Salad" at bounding box center [192, 355] width 167 height 12
click at [87, 78] on div "Fattoush Salad Resize" at bounding box center [367, 58] width 637 height 41
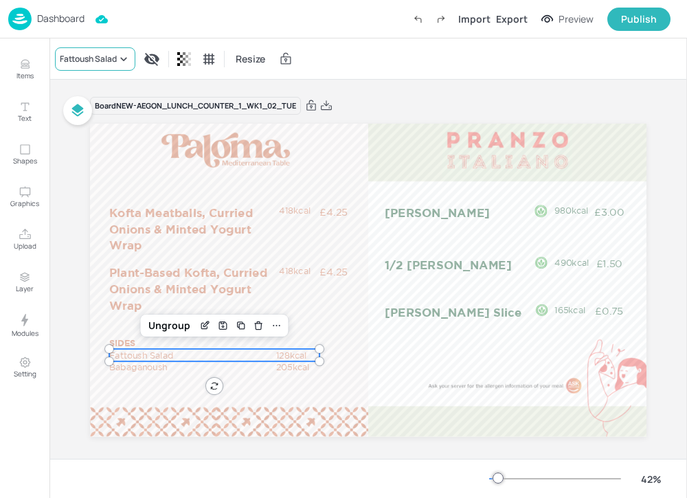
click at [98, 61] on div "Fattoush Salad" at bounding box center [88, 59] width 57 height 12
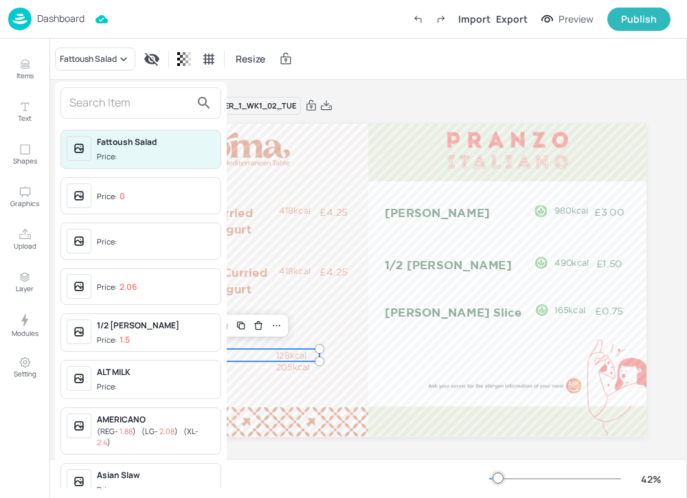
click at [85, 111] on input "text" at bounding box center [129, 103] width 121 height 22
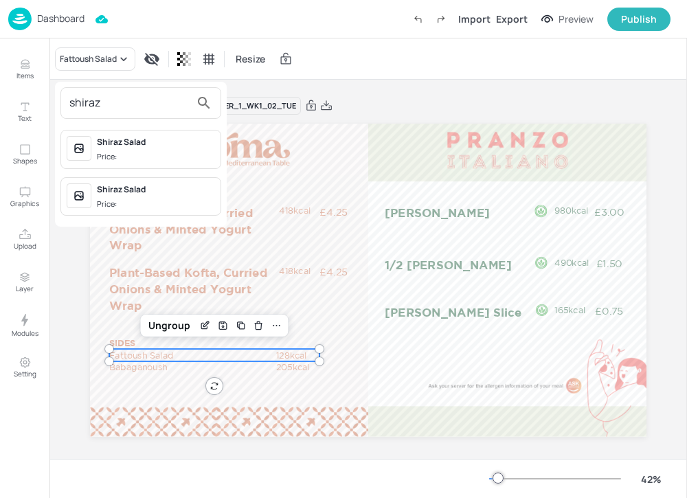
type input "shiraz"
click at [186, 150] on div "Shiraz Salad Price:" at bounding box center [156, 149] width 118 height 27
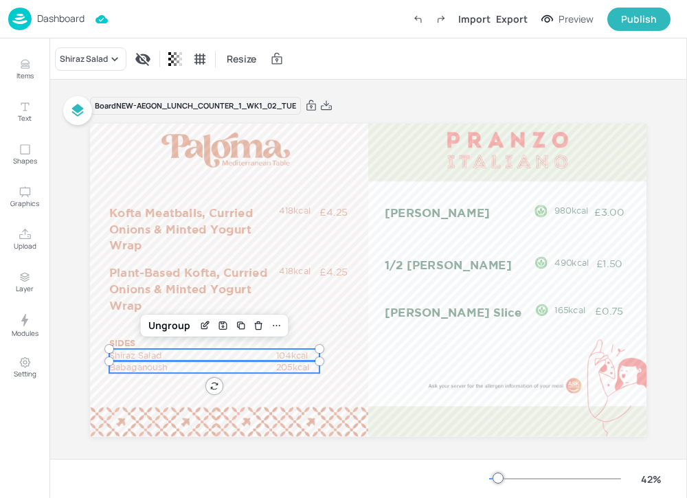
click at [167, 365] on p "Babaganoush" at bounding box center [192, 367] width 167 height 12
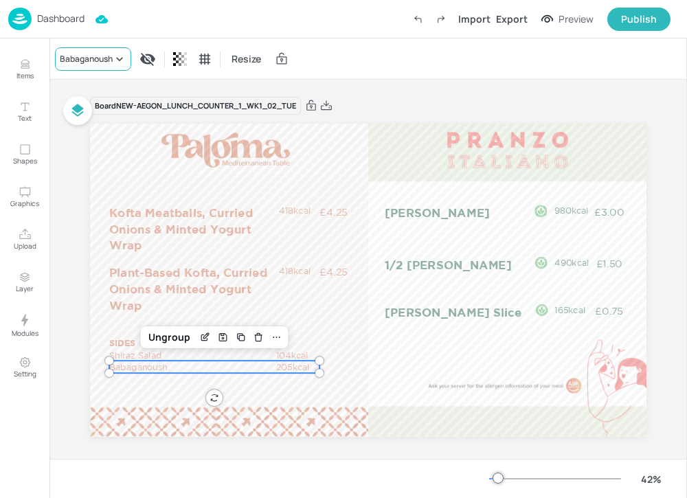
click at [115, 53] on icon at bounding box center [120, 59] width 14 height 14
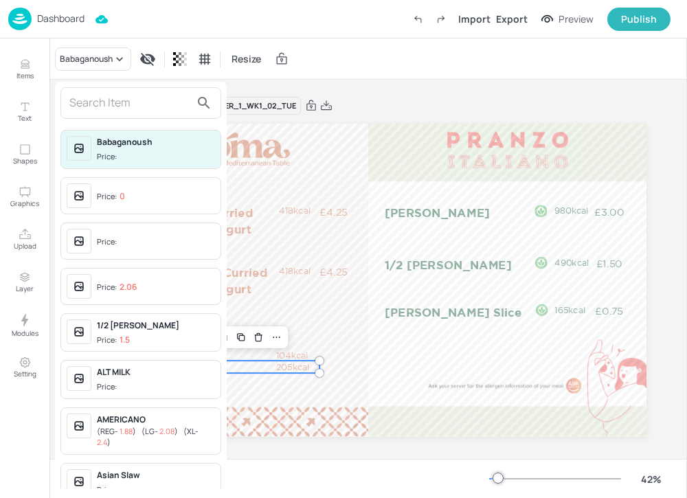
click at [136, 108] on input "text" at bounding box center [129, 103] width 121 height 22
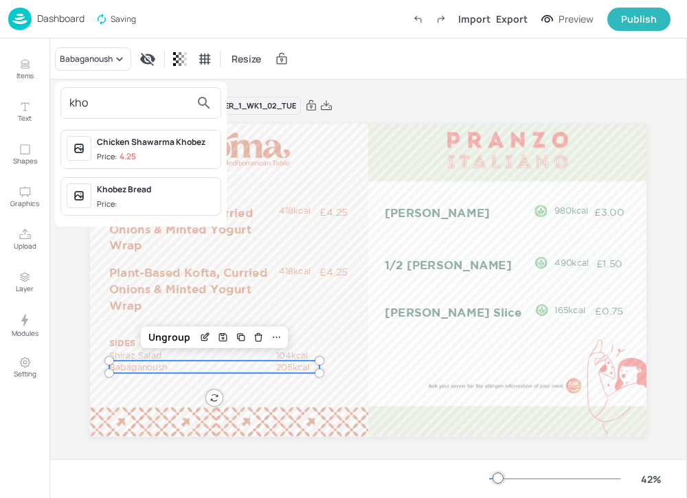
type input "kho"
click at [183, 198] on span "Price:" at bounding box center [156, 204] width 118 height 12
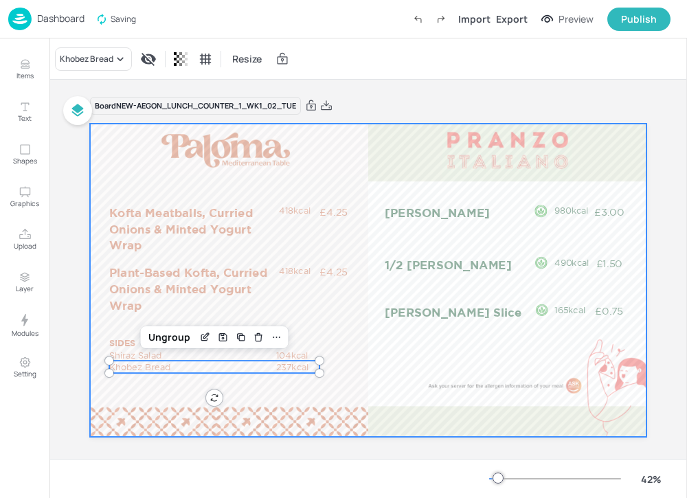
click at [364, 333] on div at bounding box center [368, 280] width 556 height 313
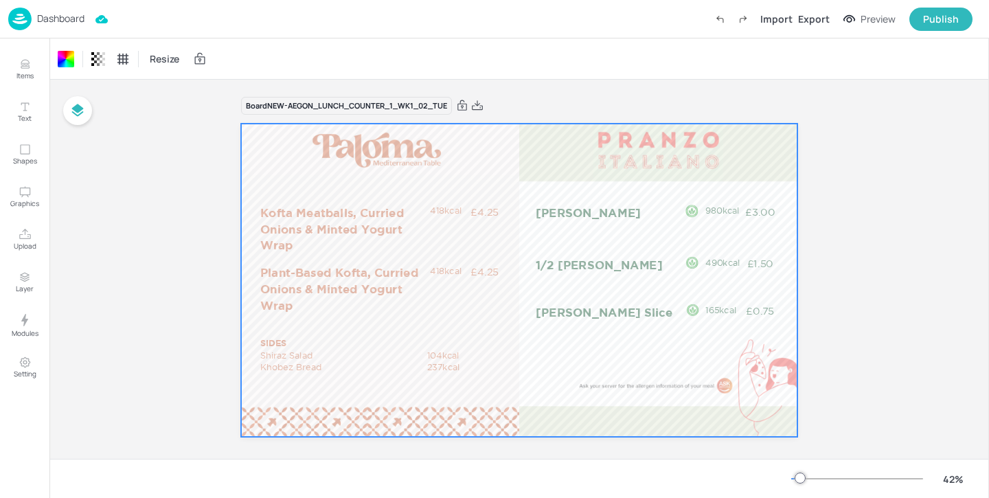
click at [54, 23] on p "Dashboard" at bounding box center [60, 19] width 47 height 10
